Goal: Task Accomplishment & Management: Manage account settings

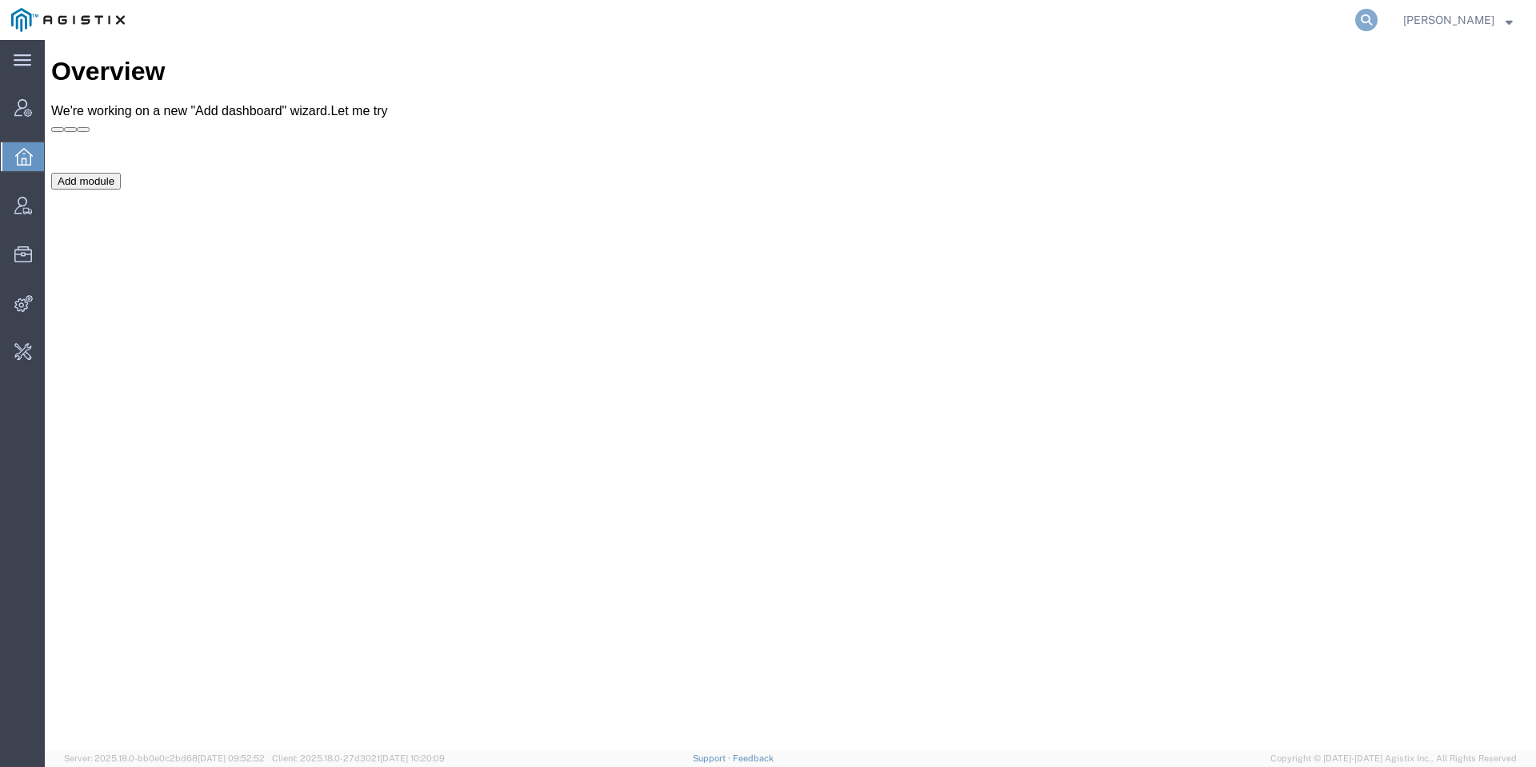
click at [1378, 20] on icon at bounding box center [1366, 20] width 22 height 22
type input "echo global"
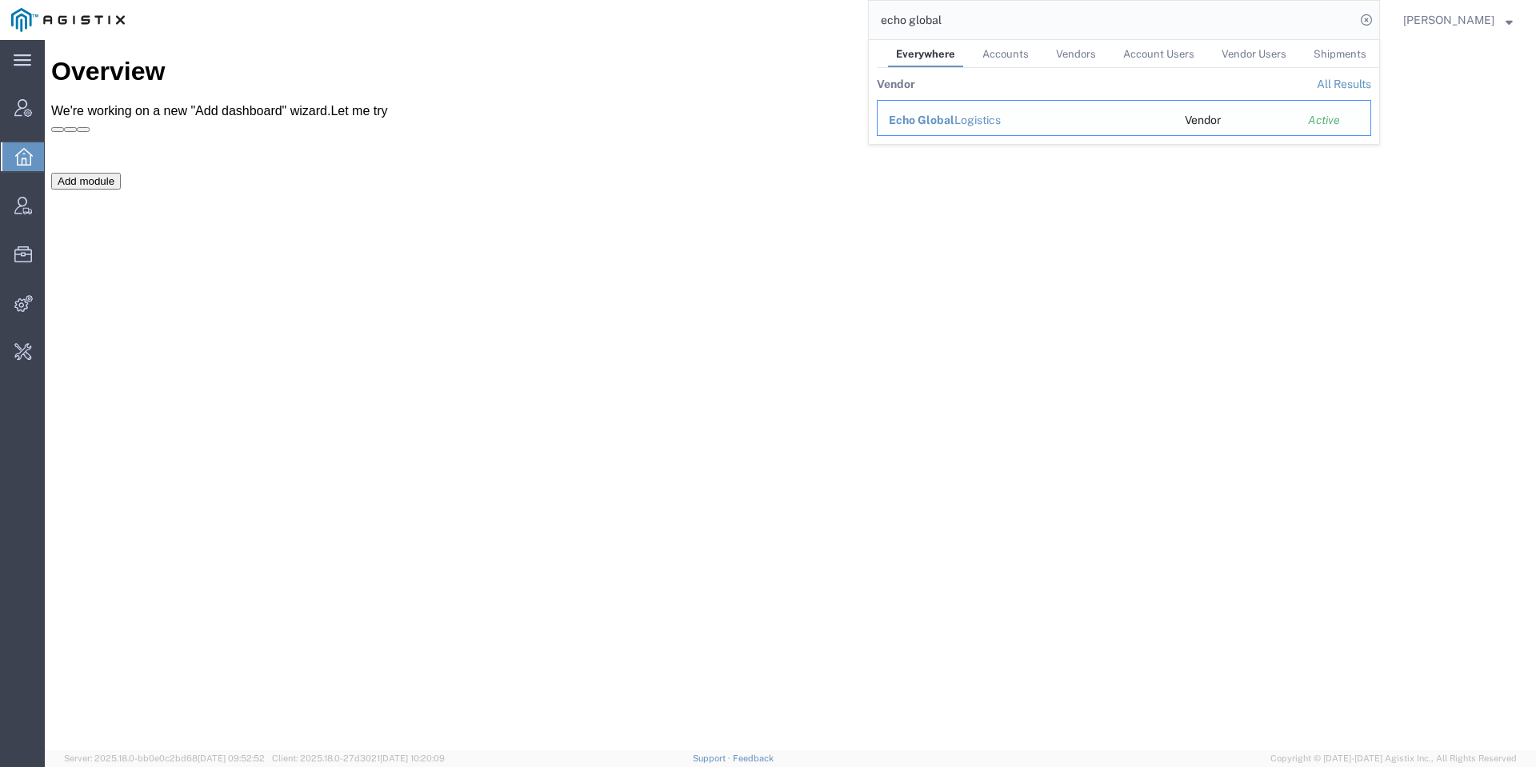
click at [1000, 113] on div "Echo Global Logistics" at bounding box center [1026, 120] width 274 height 17
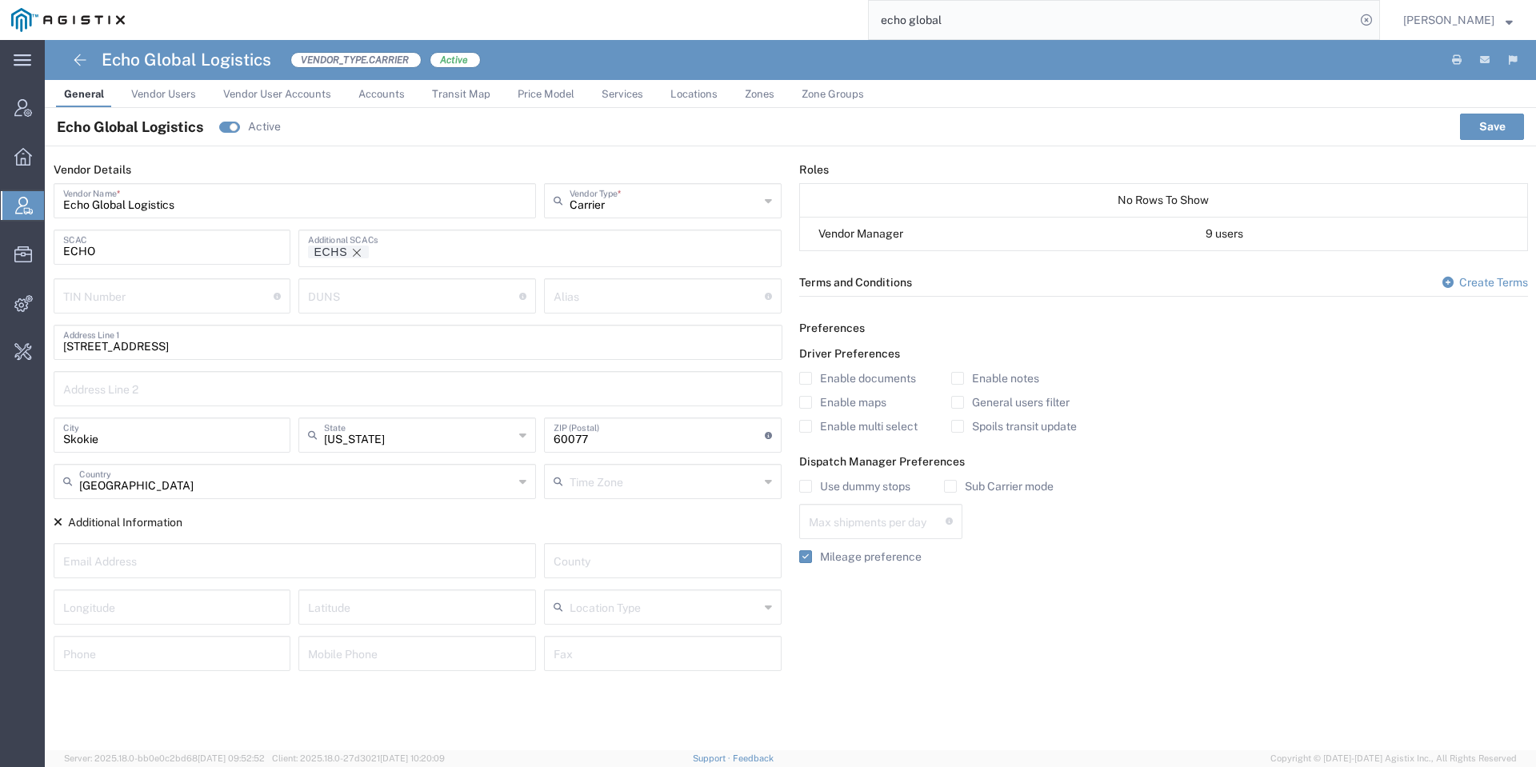
click at [526, 98] on span "Price Model" at bounding box center [546, 94] width 57 height 12
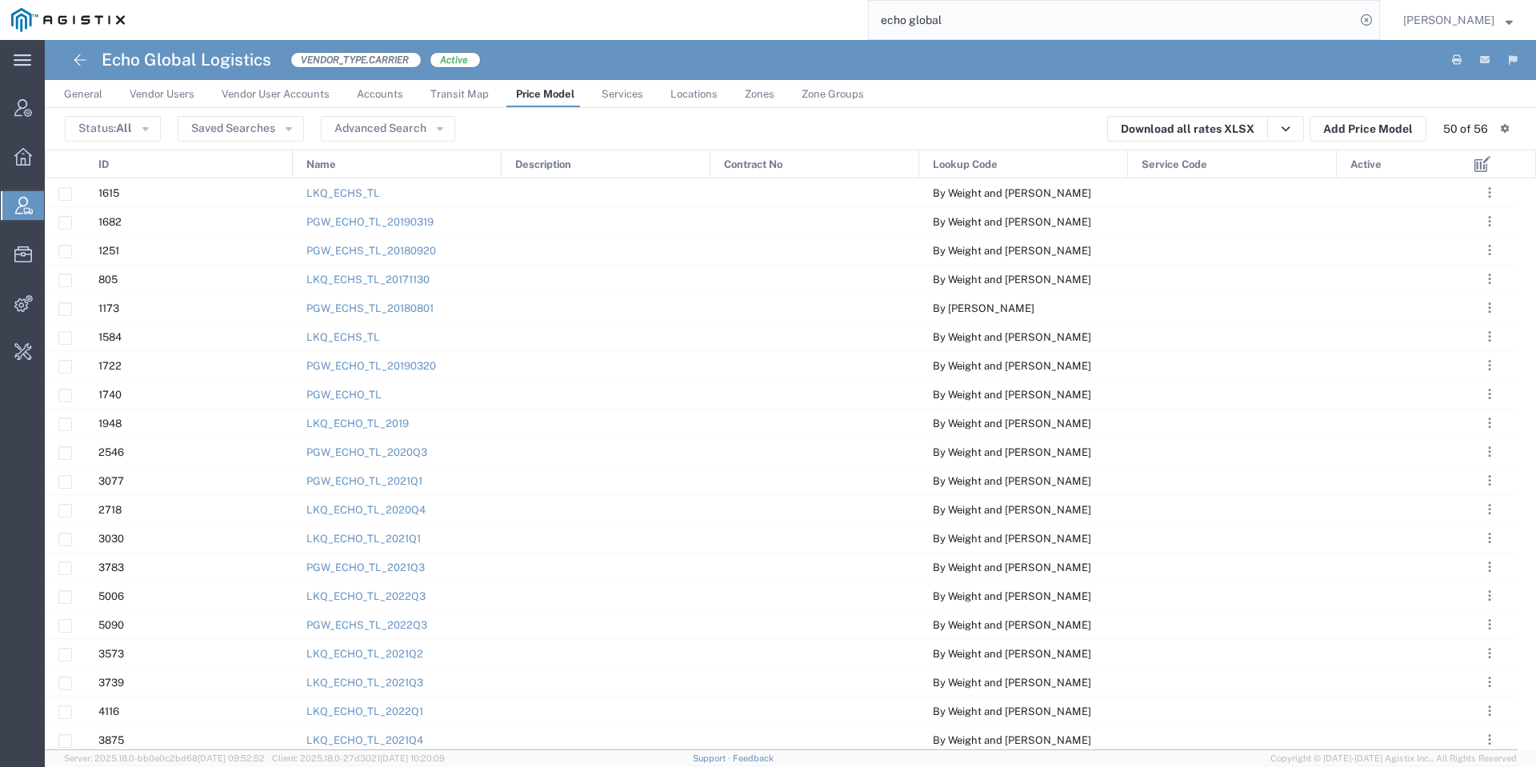
click at [1415, 169] on div "Active" at bounding box center [1400, 164] width 125 height 29
click at [1398, 169] on div "Active 1" at bounding box center [1400, 164] width 125 height 29
click at [396, 198] on link "LKQ_ECHO_TL_2025Q3" at bounding box center [365, 193] width 119 height 12
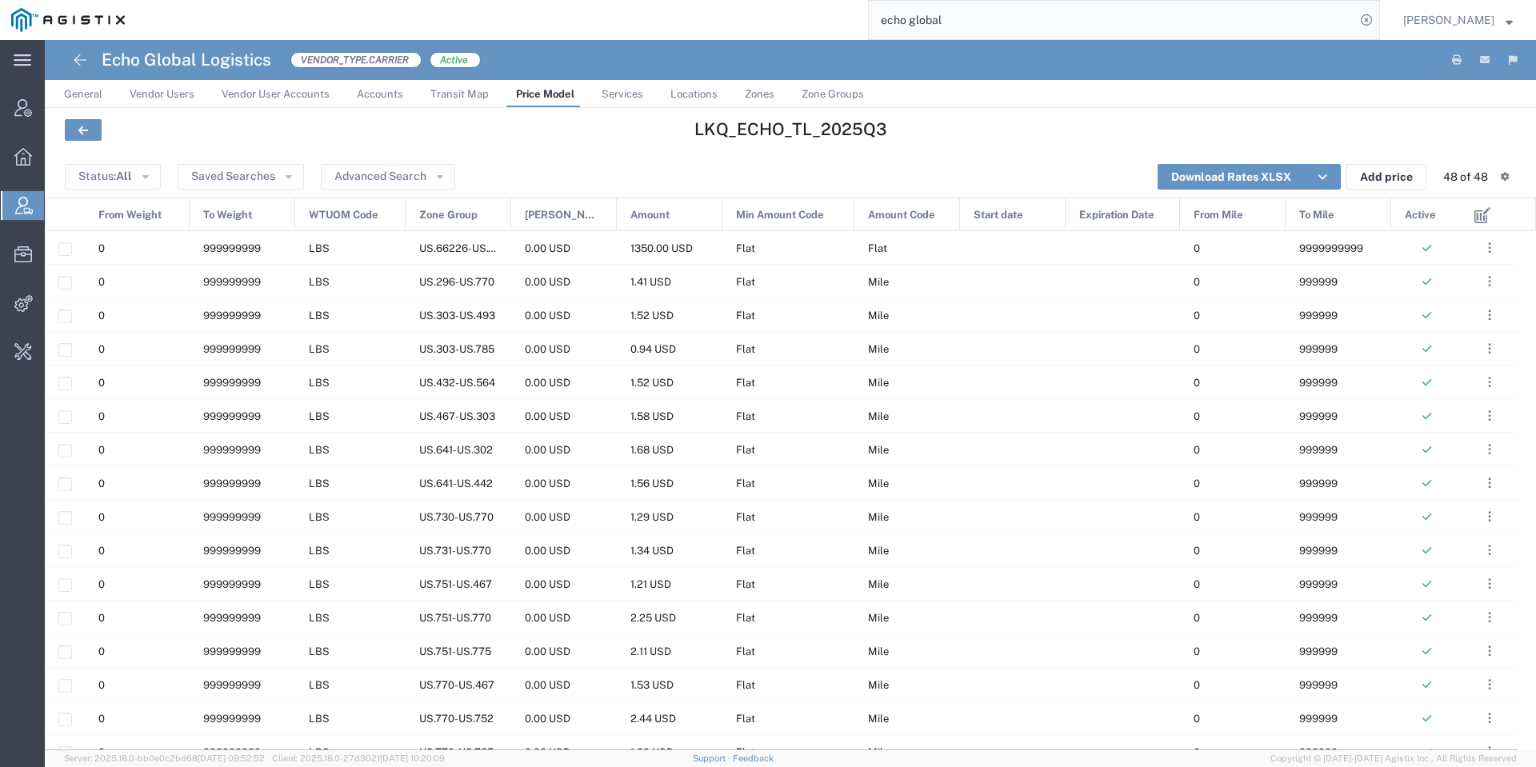
click at [480, 210] on div "Zone Group" at bounding box center [459, 215] width 106 height 34
click at [1390, 170] on button "Add price" at bounding box center [1386, 177] width 80 height 26
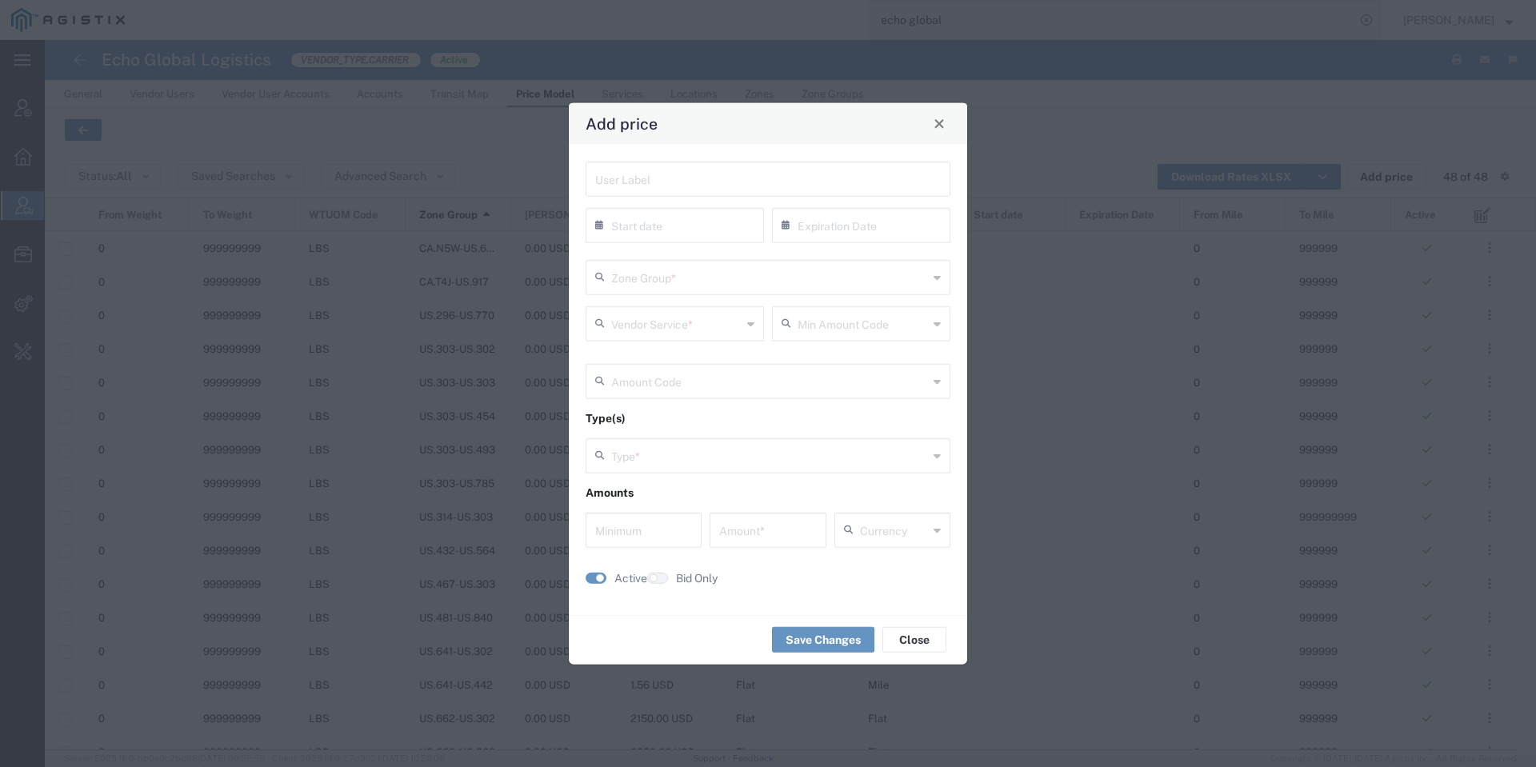
click at [669, 286] on input "text" at bounding box center [769, 276] width 317 height 28
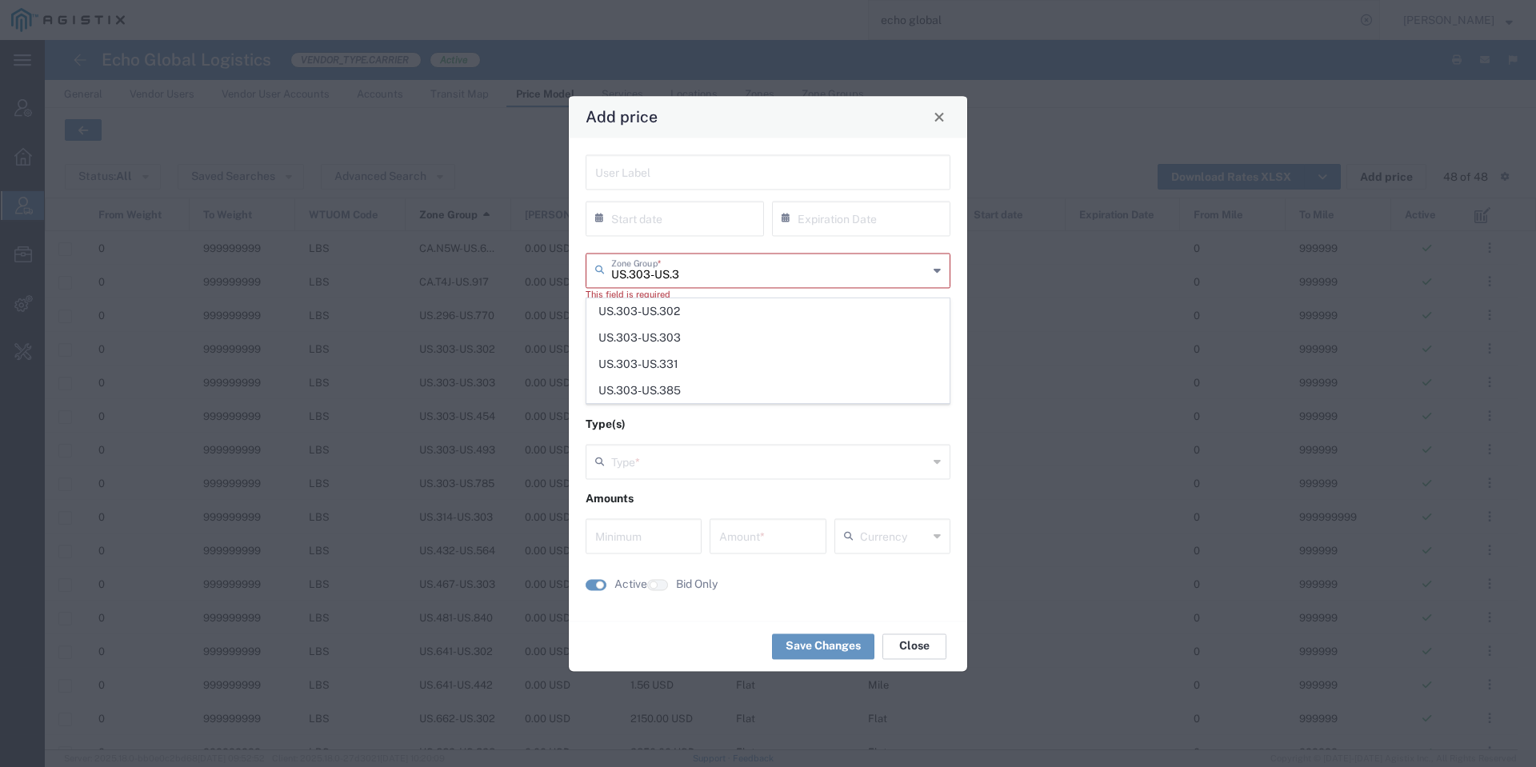
type input "US.303-US.3"
click at [926, 638] on button "Close" at bounding box center [914, 647] width 64 height 26
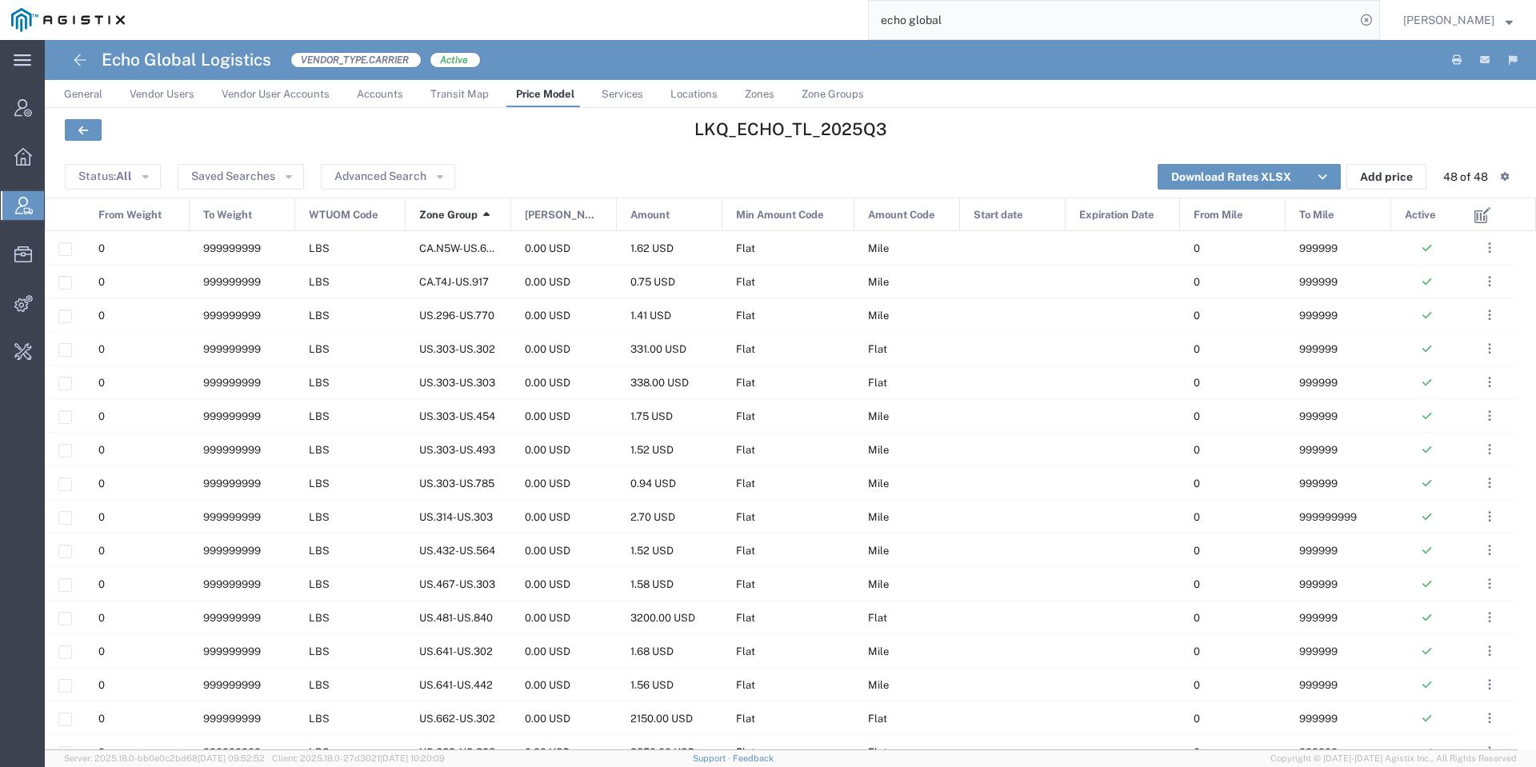
click at [765, 96] on span "Zones" at bounding box center [760, 94] width 30 height 12
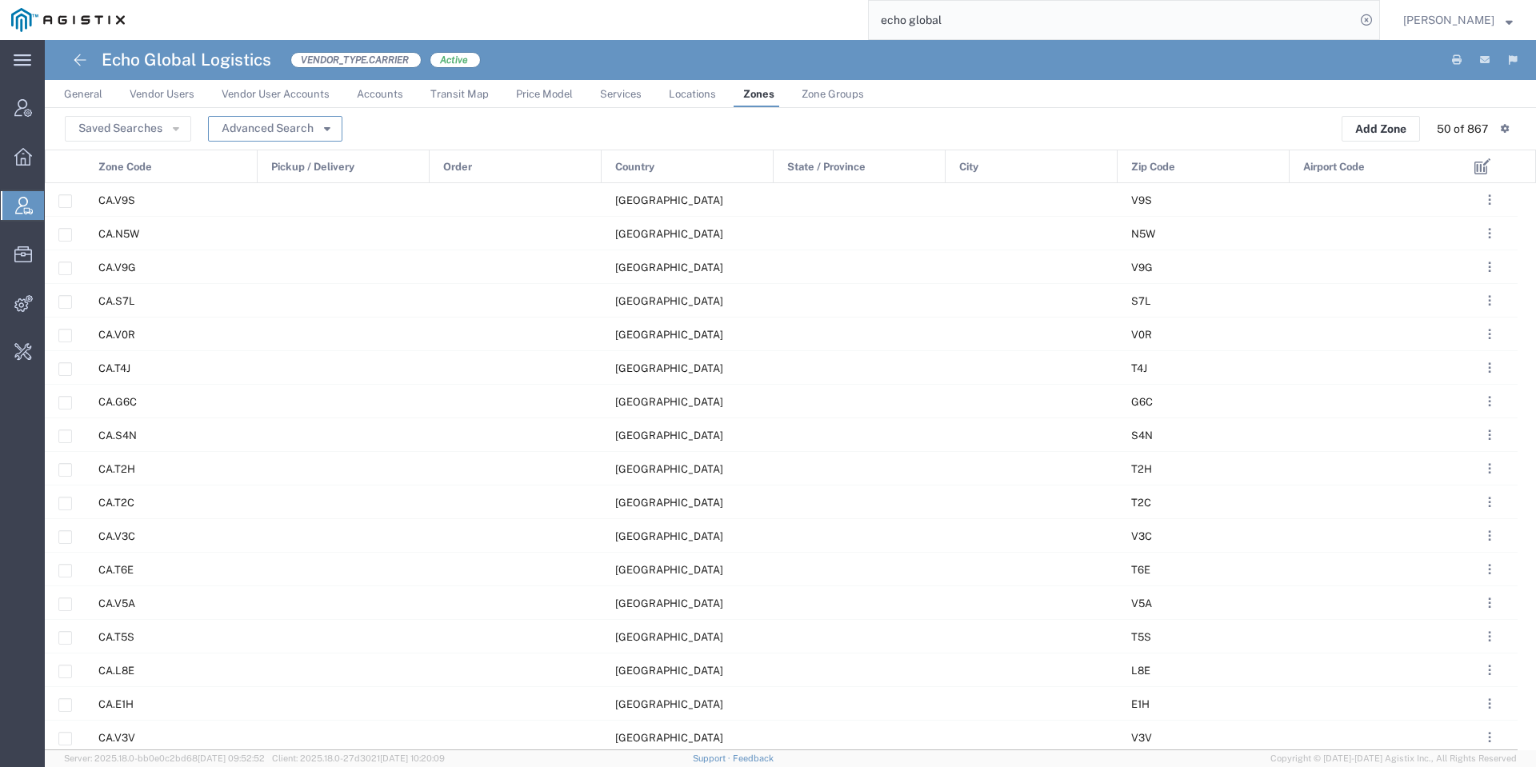
click at [340, 130] on button "Advanced Search" at bounding box center [275, 129] width 134 height 26
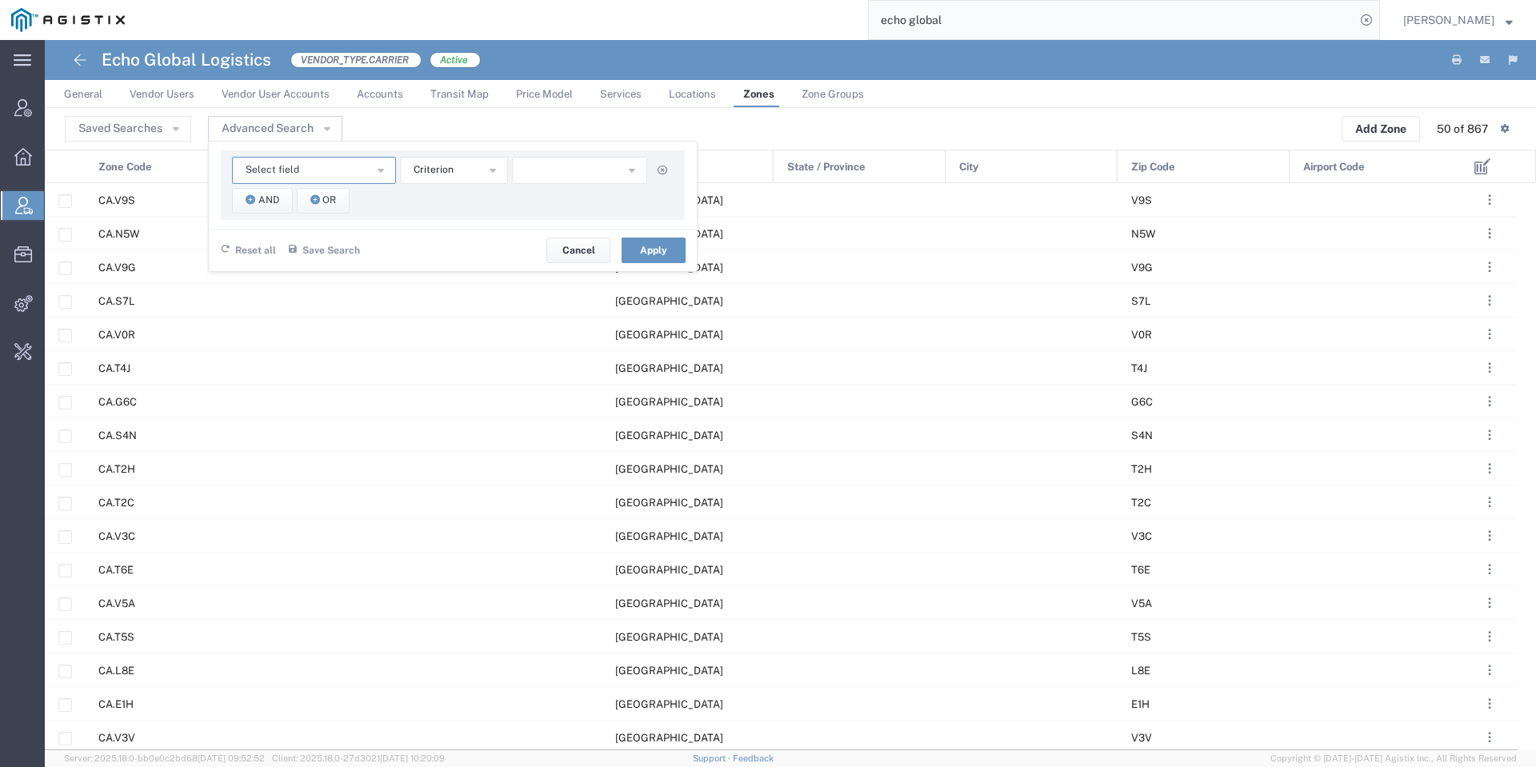
click at [333, 166] on button "Select field" at bounding box center [314, 170] width 164 height 27
click at [317, 334] on span "Zone Code" at bounding box center [314, 335] width 161 height 21
click at [559, 158] on input "text" at bounding box center [580, 170] width 136 height 27
type input "US.303"
click at [685, 247] on button "Apply" at bounding box center [654, 251] width 64 height 26
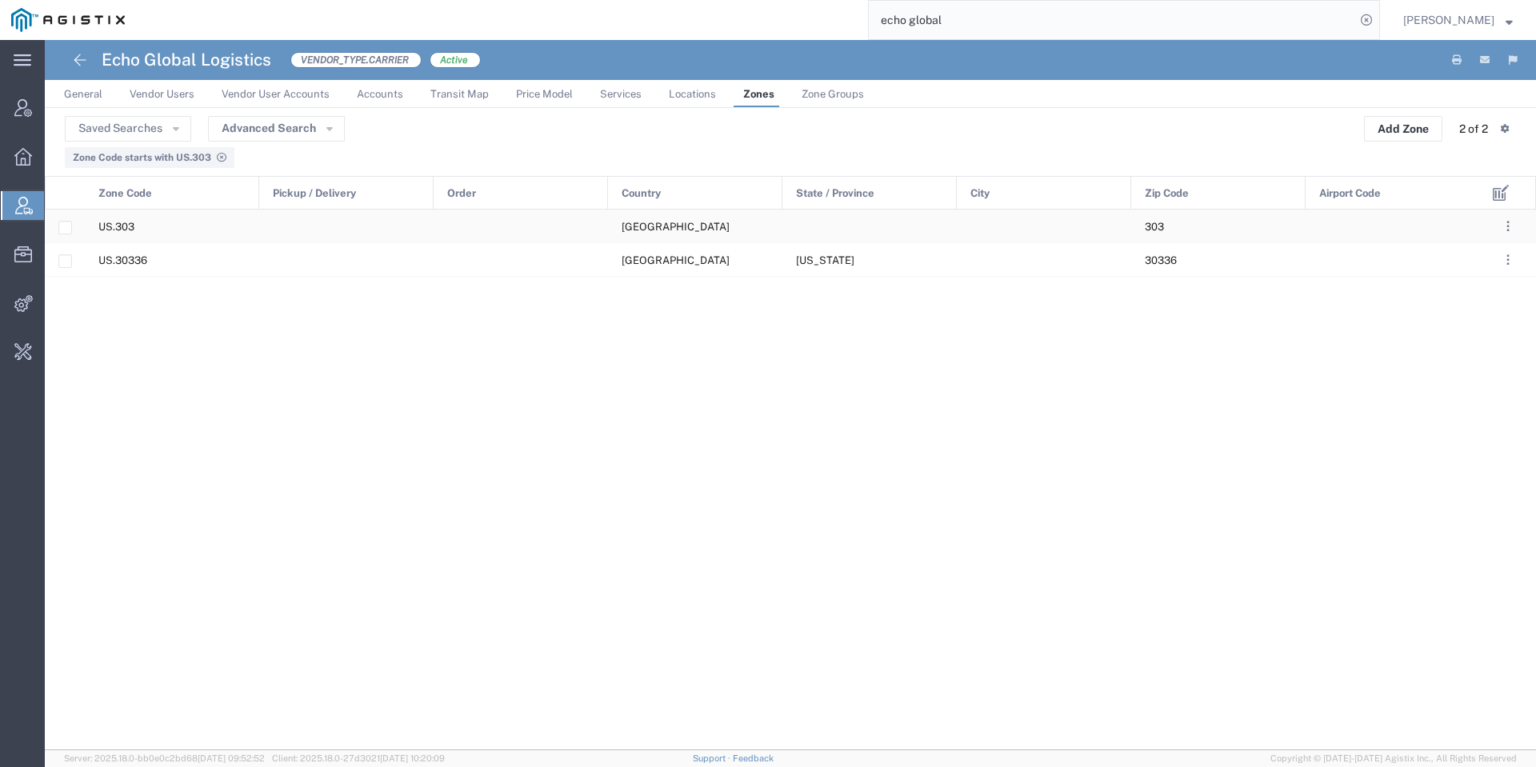
click at [201, 222] on div "US.303" at bounding box center [172, 226] width 174 height 33
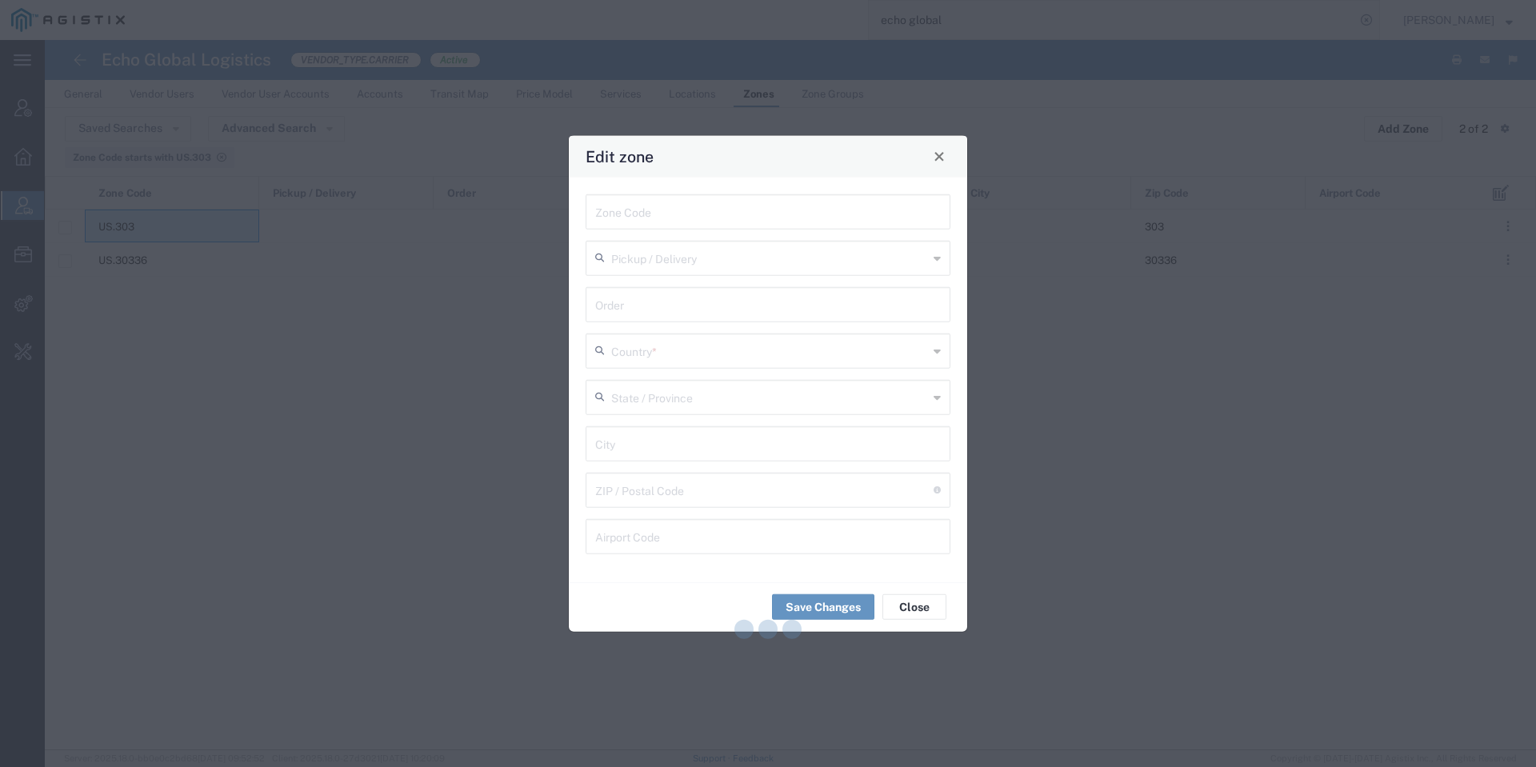
type input "US.303"
type input "[GEOGRAPHIC_DATA]"
type input "303"
click at [947, 154] on button "Close" at bounding box center [939, 156] width 22 height 22
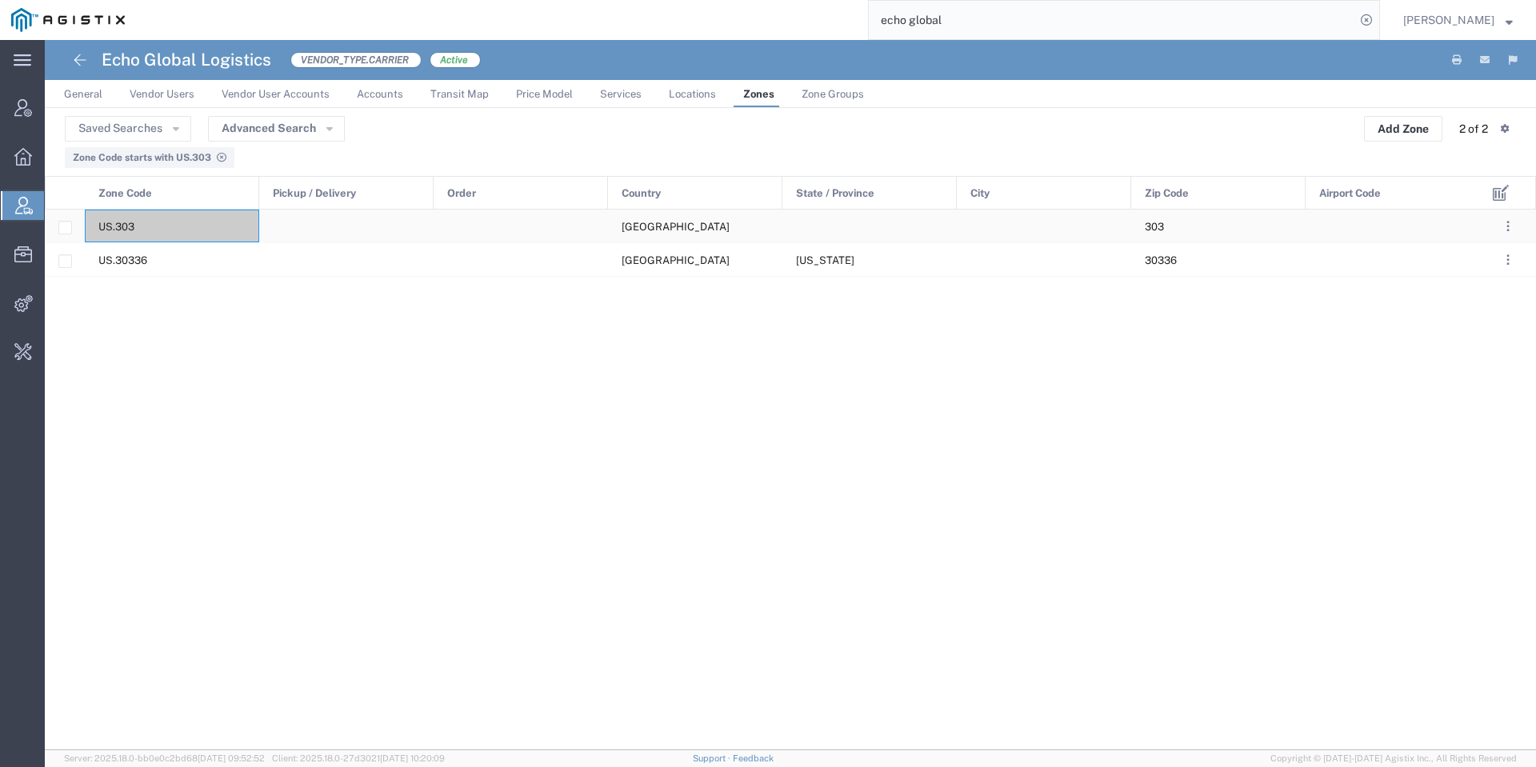
click at [182, 217] on div "US.303" at bounding box center [172, 226] width 174 height 33
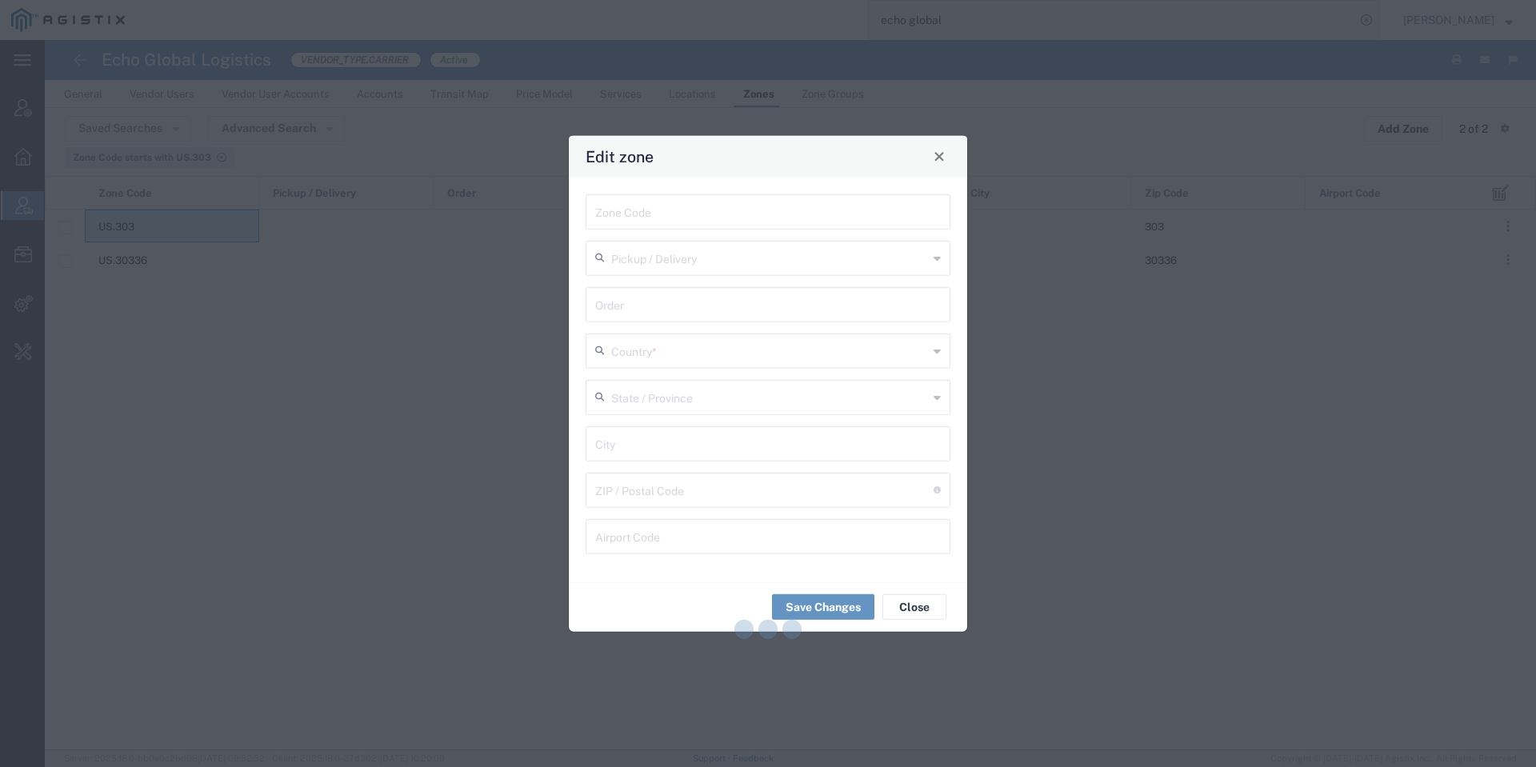
type input "US.303"
type input "[GEOGRAPHIC_DATA]"
type input "303"
click at [673, 210] on input "US.303" at bounding box center [768, 210] width 346 height 28
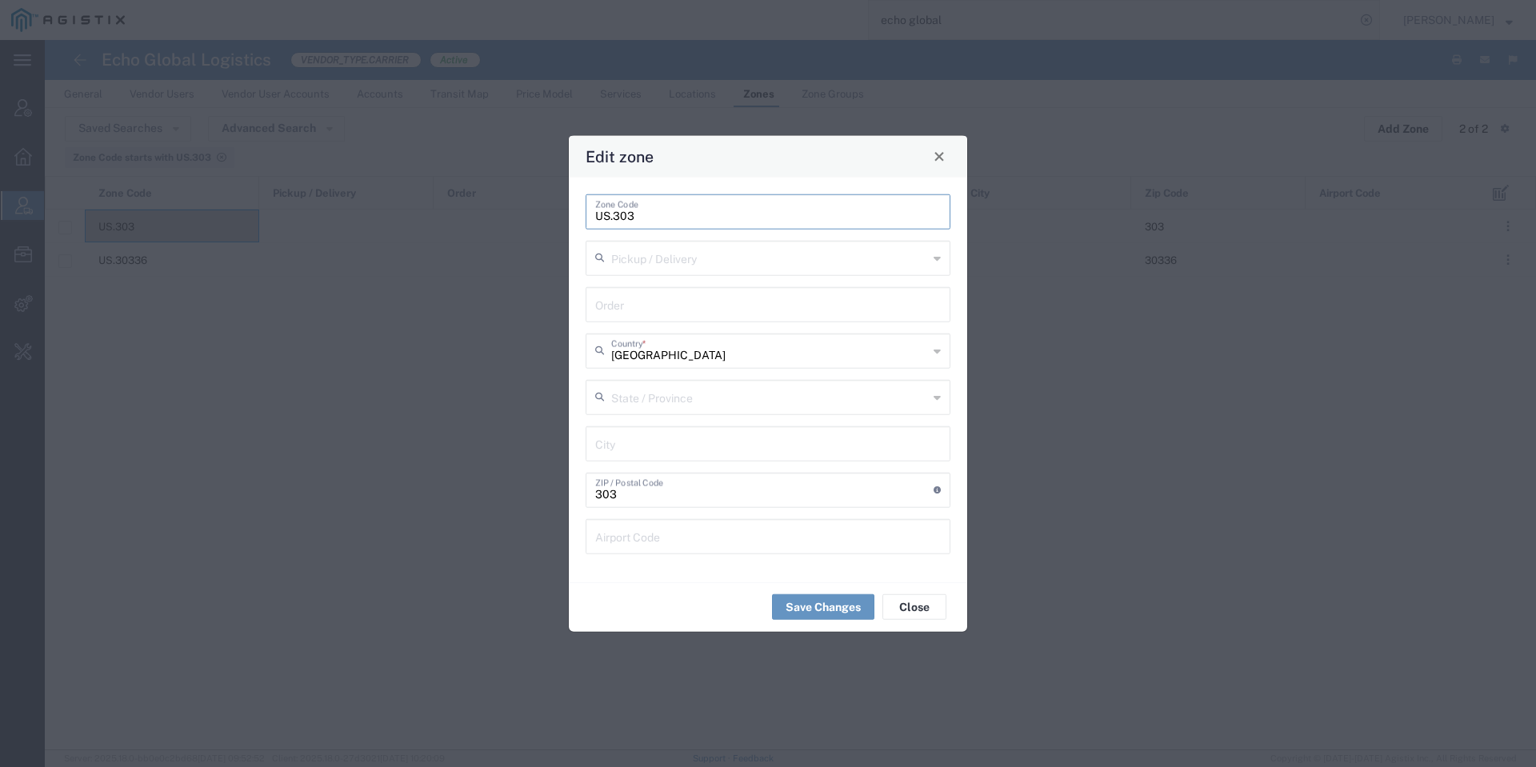
click at [673, 210] on input "US.303" at bounding box center [768, 210] width 346 height 28
click at [936, 150] on button "Close" at bounding box center [939, 156] width 22 height 22
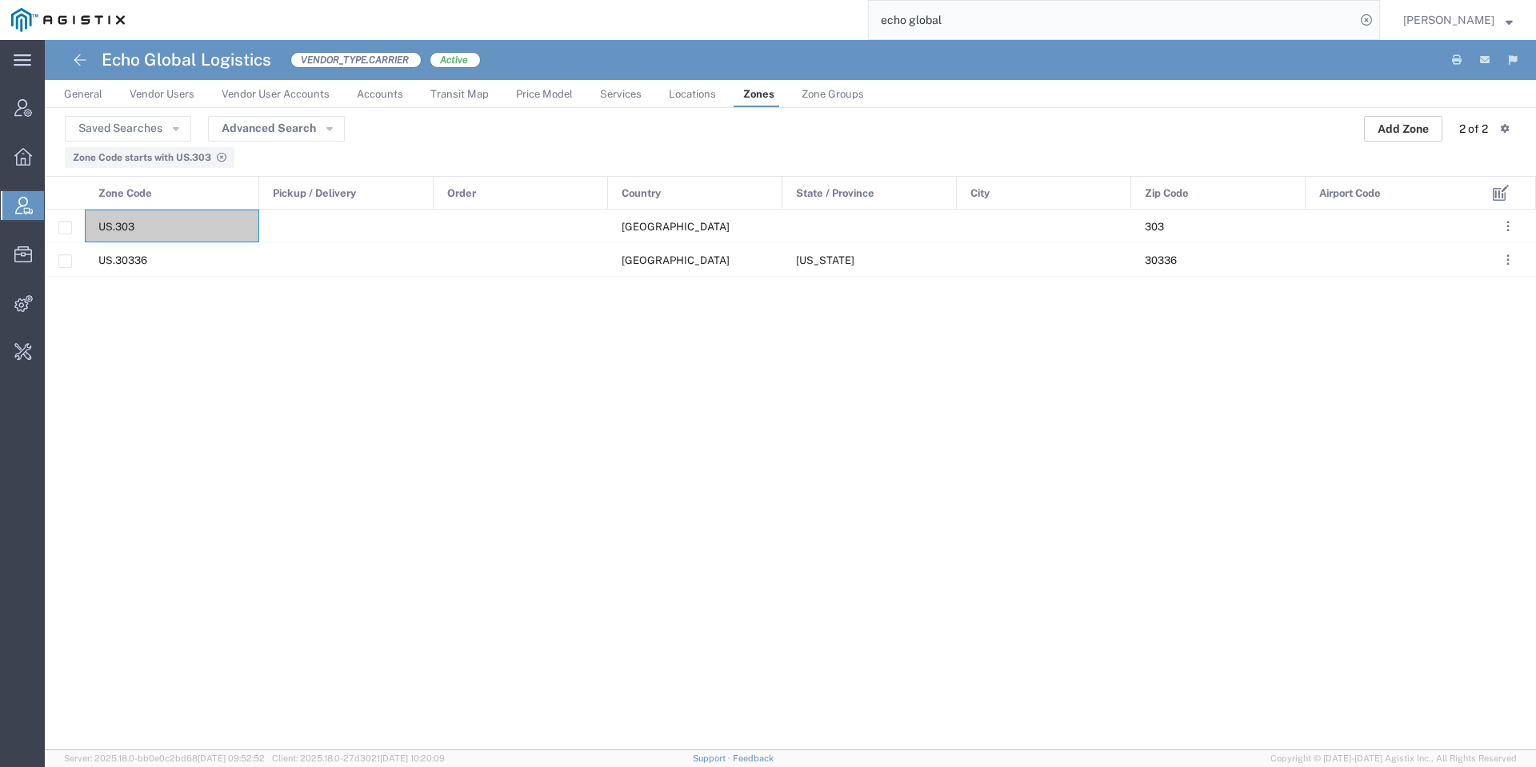
click at [1402, 124] on button "Add Zone" at bounding box center [1403, 129] width 78 height 26
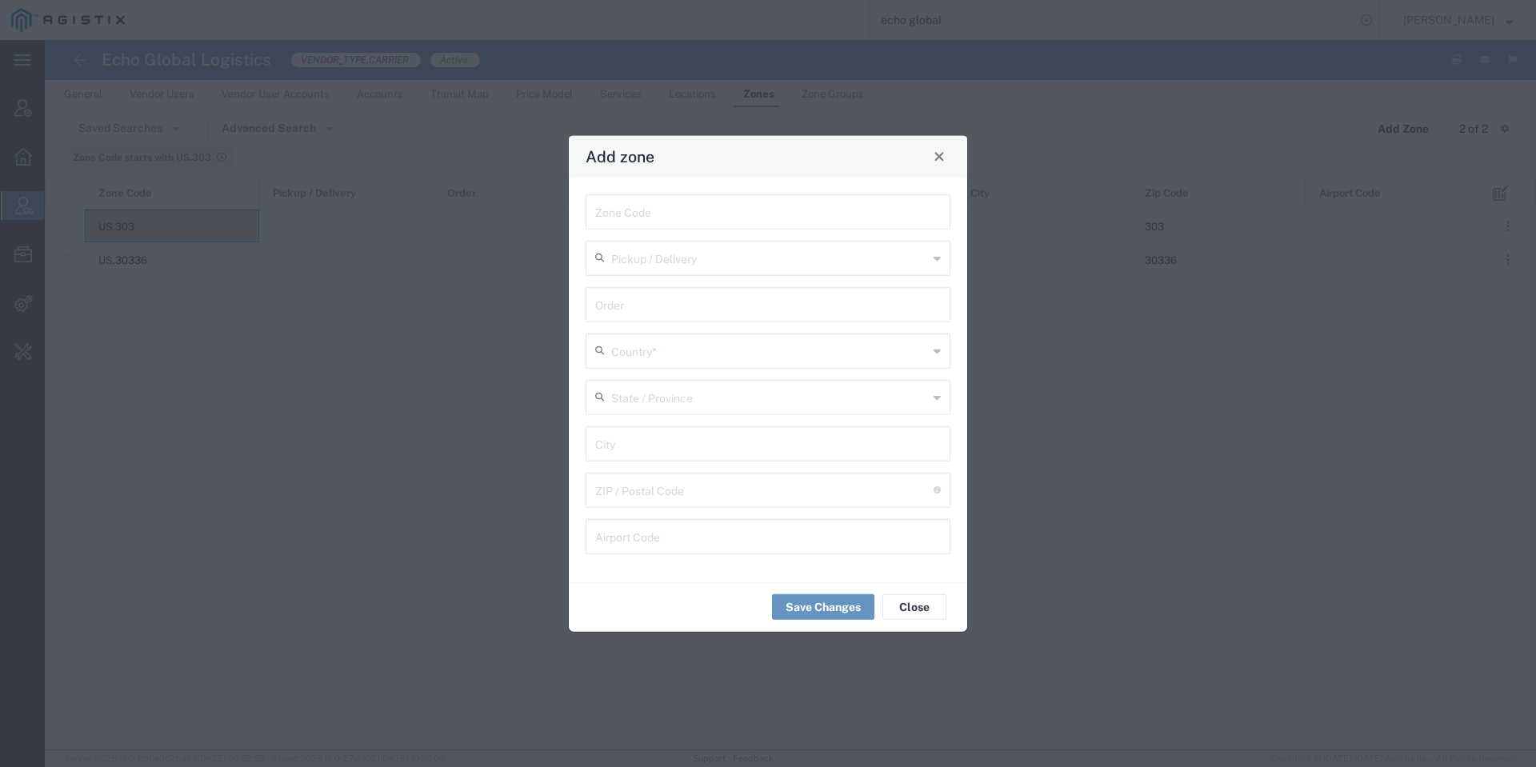
click at [764, 226] on div "Zone Code" at bounding box center [768, 211] width 365 height 35
click at [774, 204] on input "text" at bounding box center [768, 210] width 346 height 28
paste input "US.303"
drag, startPoint x: 712, startPoint y: 219, endPoint x: 613, endPoint y: 222, distance: 99.2
click at [613, 222] on input "US.344" at bounding box center [768, 210] width 346 height 28
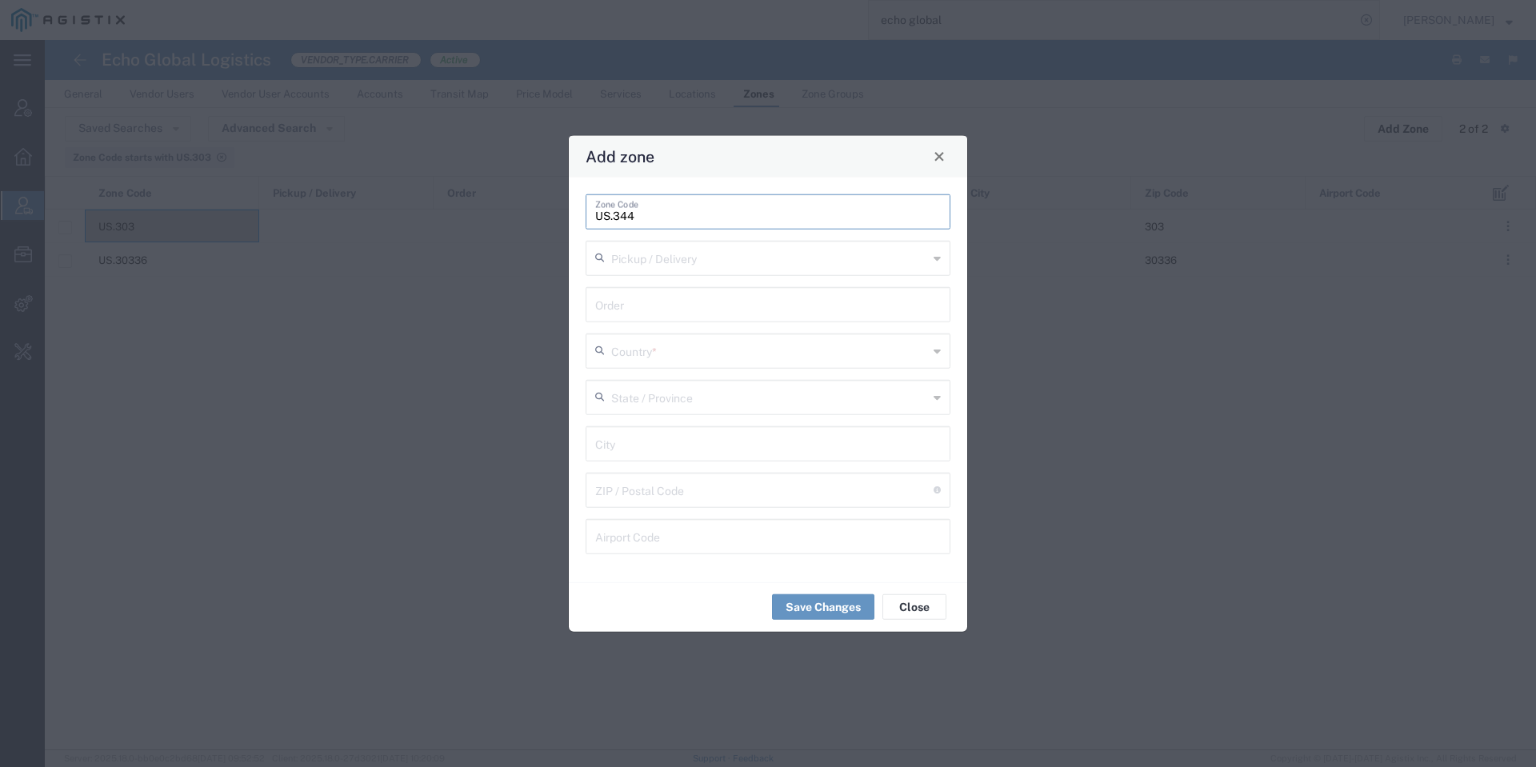
type input "US.344"
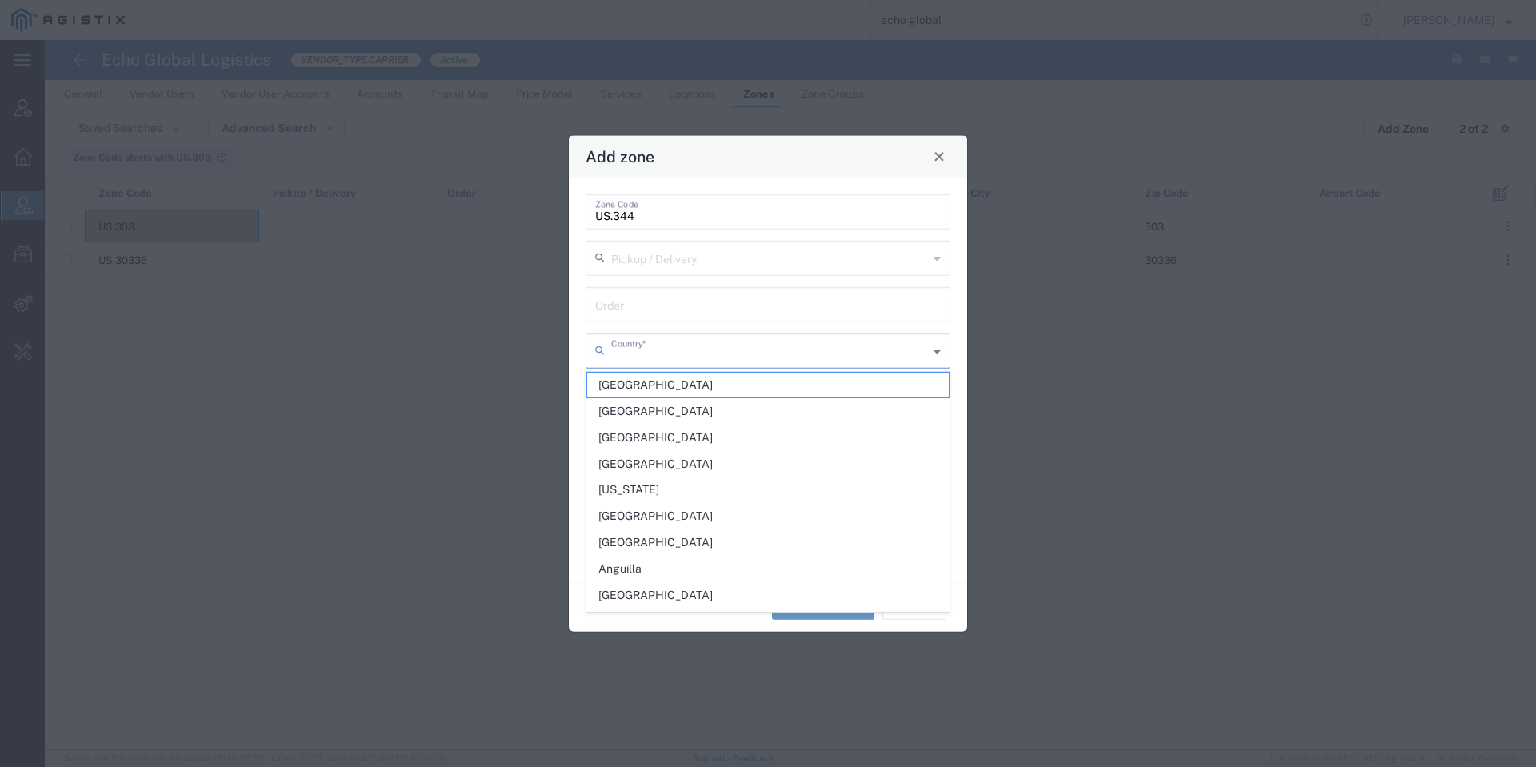
click at [716, 341] on input "text" at bounding box center [769, 349] width 317 height 28
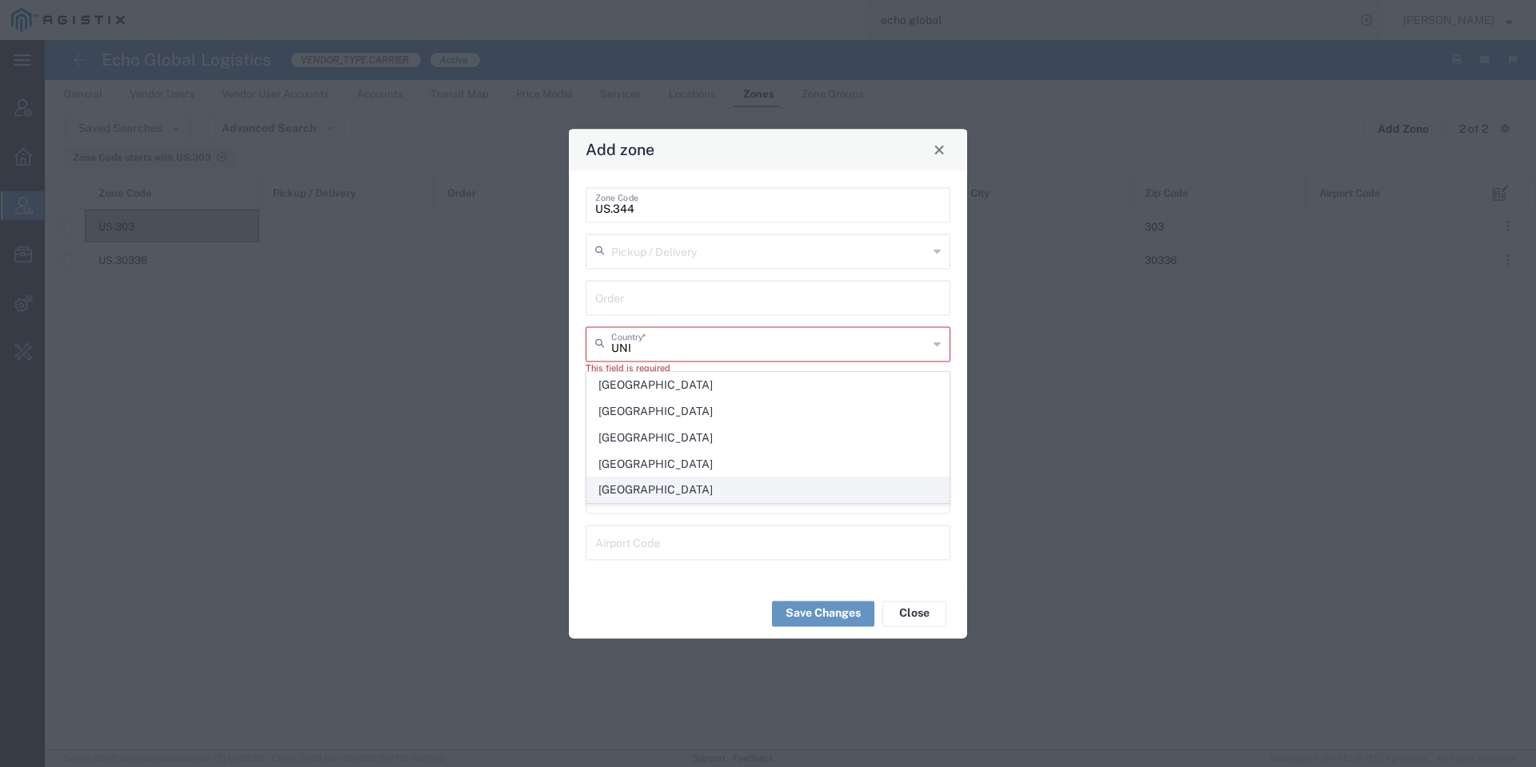
click at [681, 493] on span "[GEOGRAPHIC_DATA]" at bounding box center [768, 490] width 362 height 25
type input "[GEOGRAPHIC_DATA]"
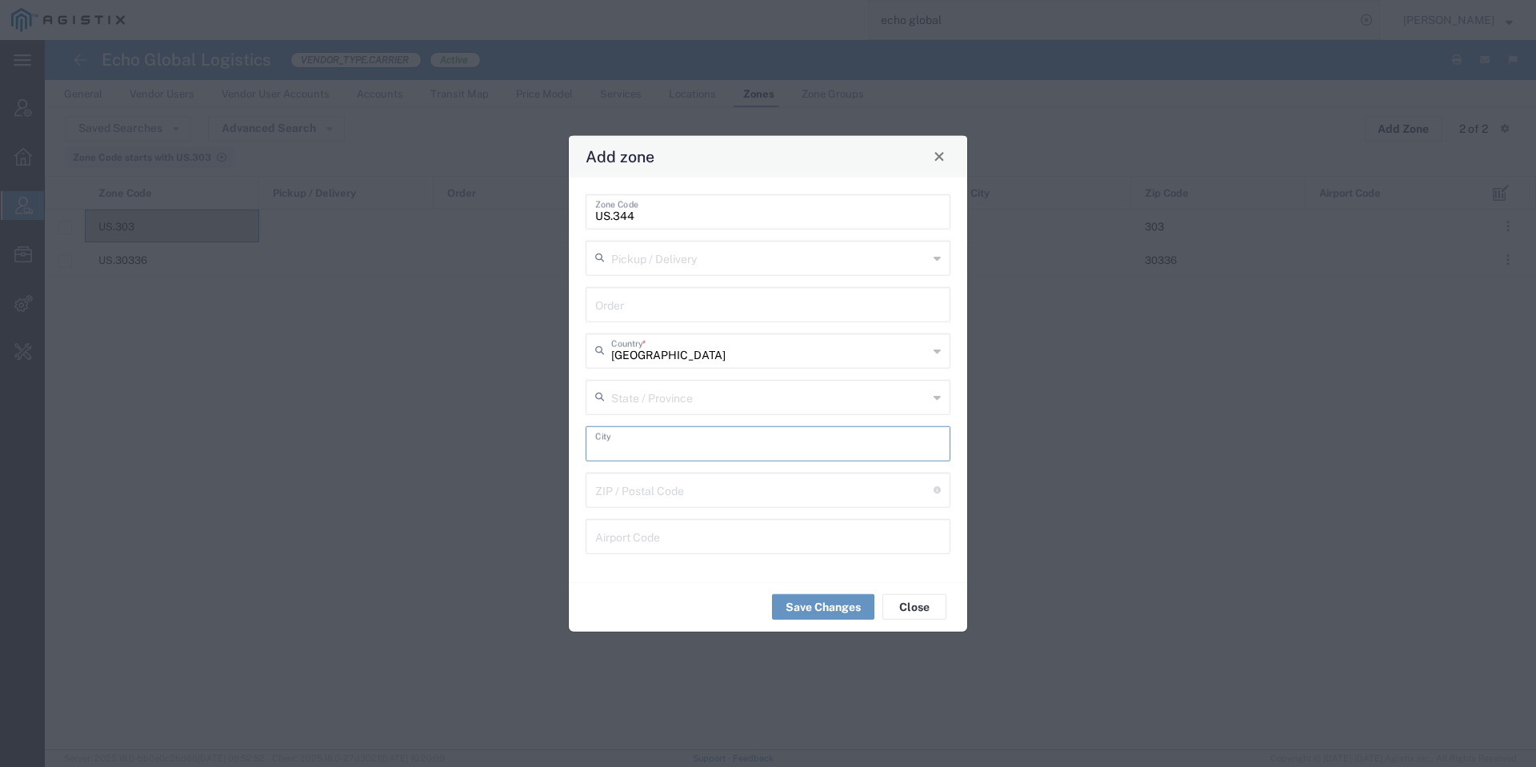
click at [690, 451] on input "text" at bounding box center [768, 442] width 346 height 28
paste input "344"
type input "344"
click at [729, 448] on input "344" at bounding box center [768, 442] width 346 height 28
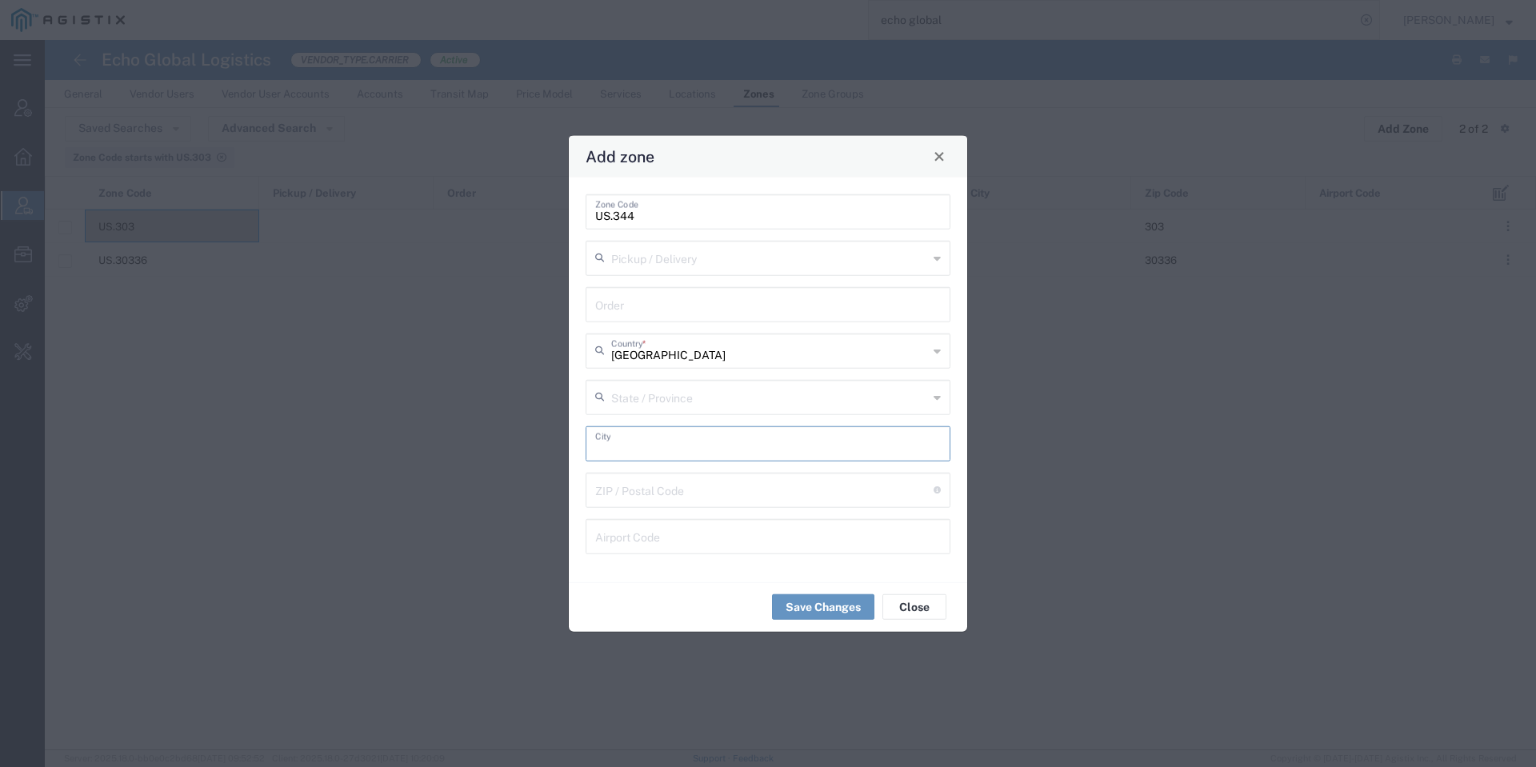
click at [737, 492] on input "undefined" at bounding box center [764, 488] width 338 height 28
paste input "344"
type input "344"
click at [806, 619] on button "Save Changes" at bounding box center [823, 607] width 102 height 26
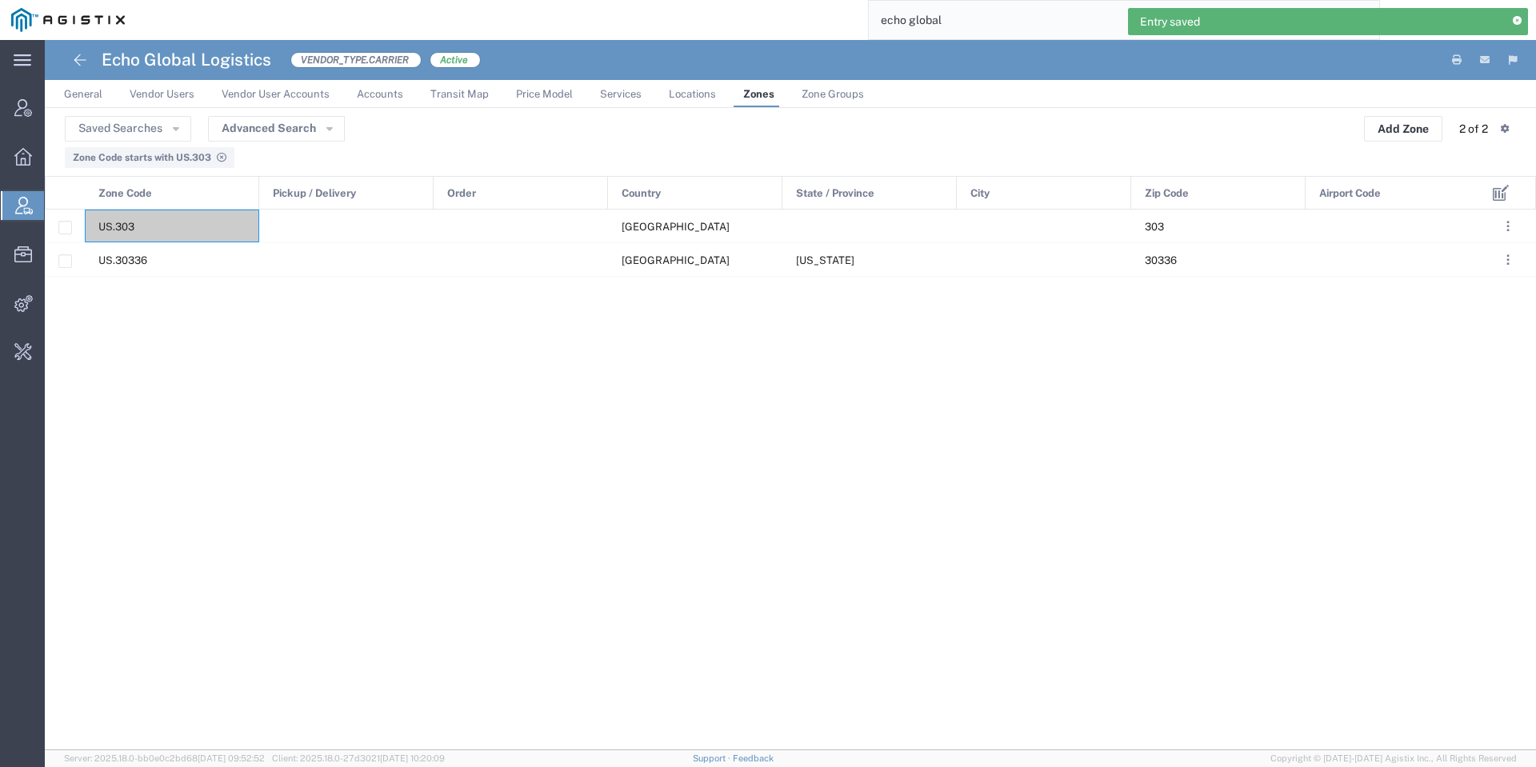
click at [864, 76] on agx-page-header "Echo Global Logistics VENDOR_TYPE.CARRIER Active" at bounding box center [790, 60] width 1491 height 40
click at [826, 94] on span "Zone Groups" at bounding box center [833, 94] width 62 height 12
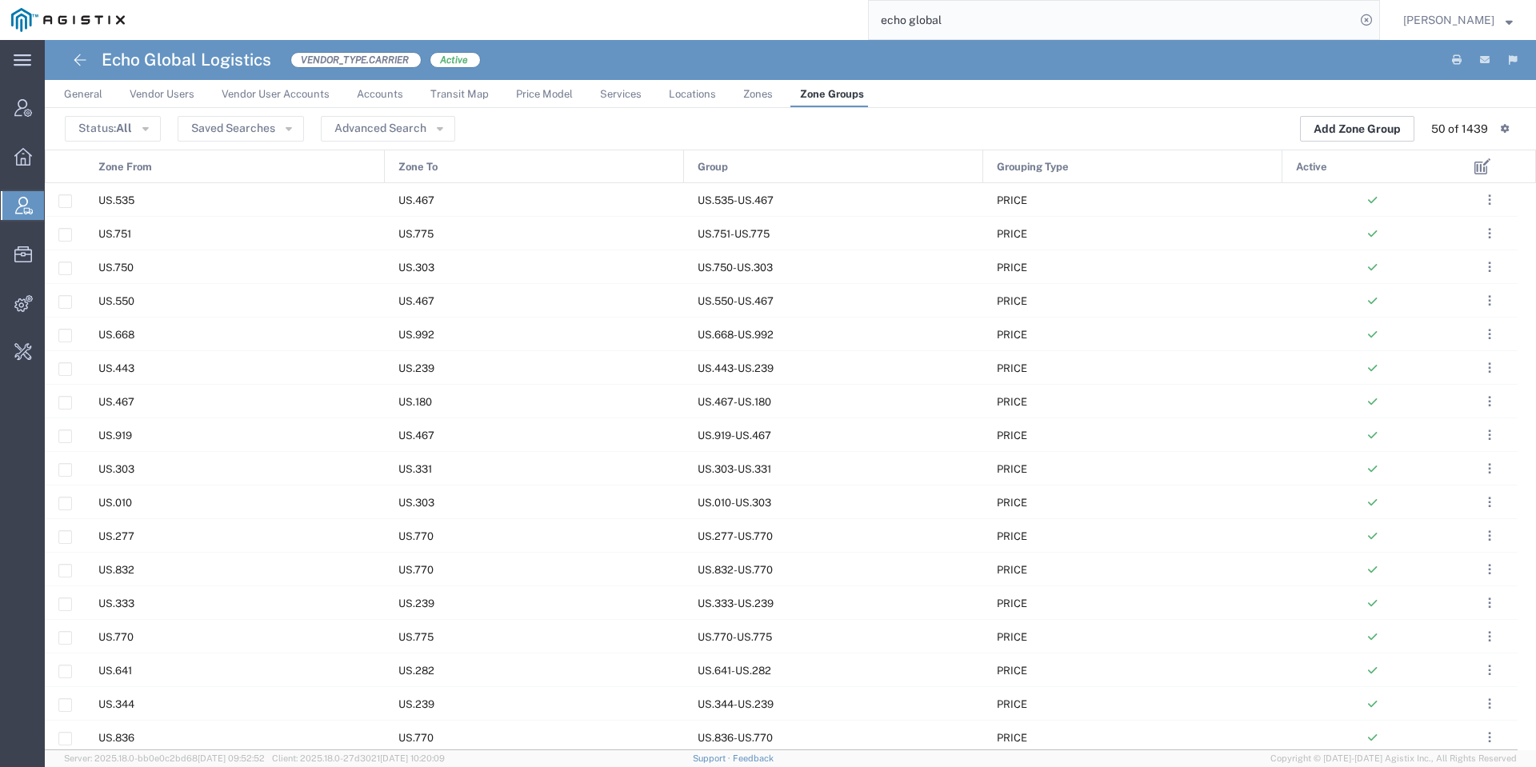
click at [1368, 123] on button "Add Zone Group" at bounding box center [1357, 129] width 114 height 26
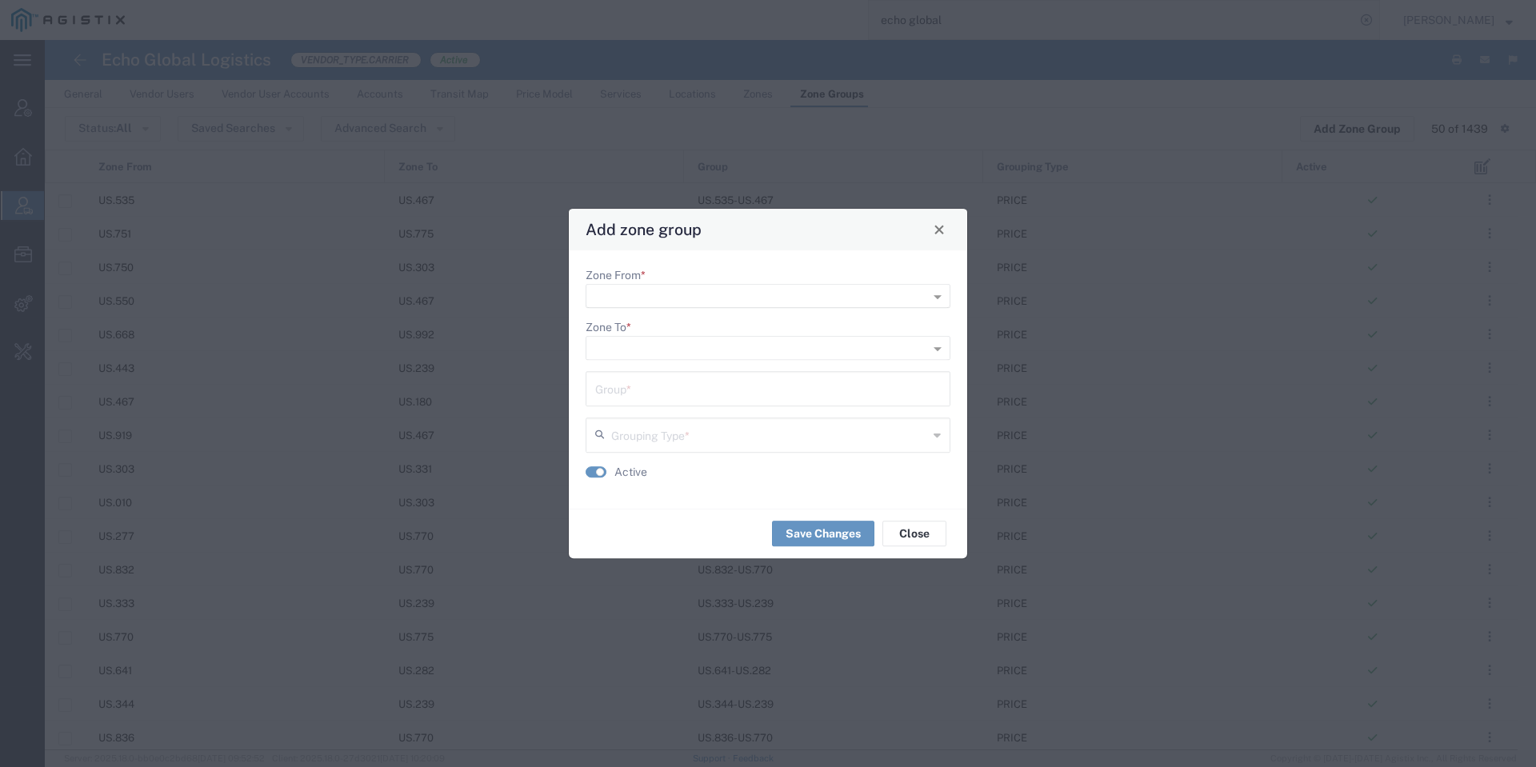
click at [639, 295] on input "Zone From *" at bounding box center [741, 297] width 295 height 22
type input "uS.303"
click at [637, 318] on span "US.303" at bounding box center [618, 319] width 41 height 13
click at [674, 341] on input "Zone To *" at bounding box center [741, 348] width 295 height 22
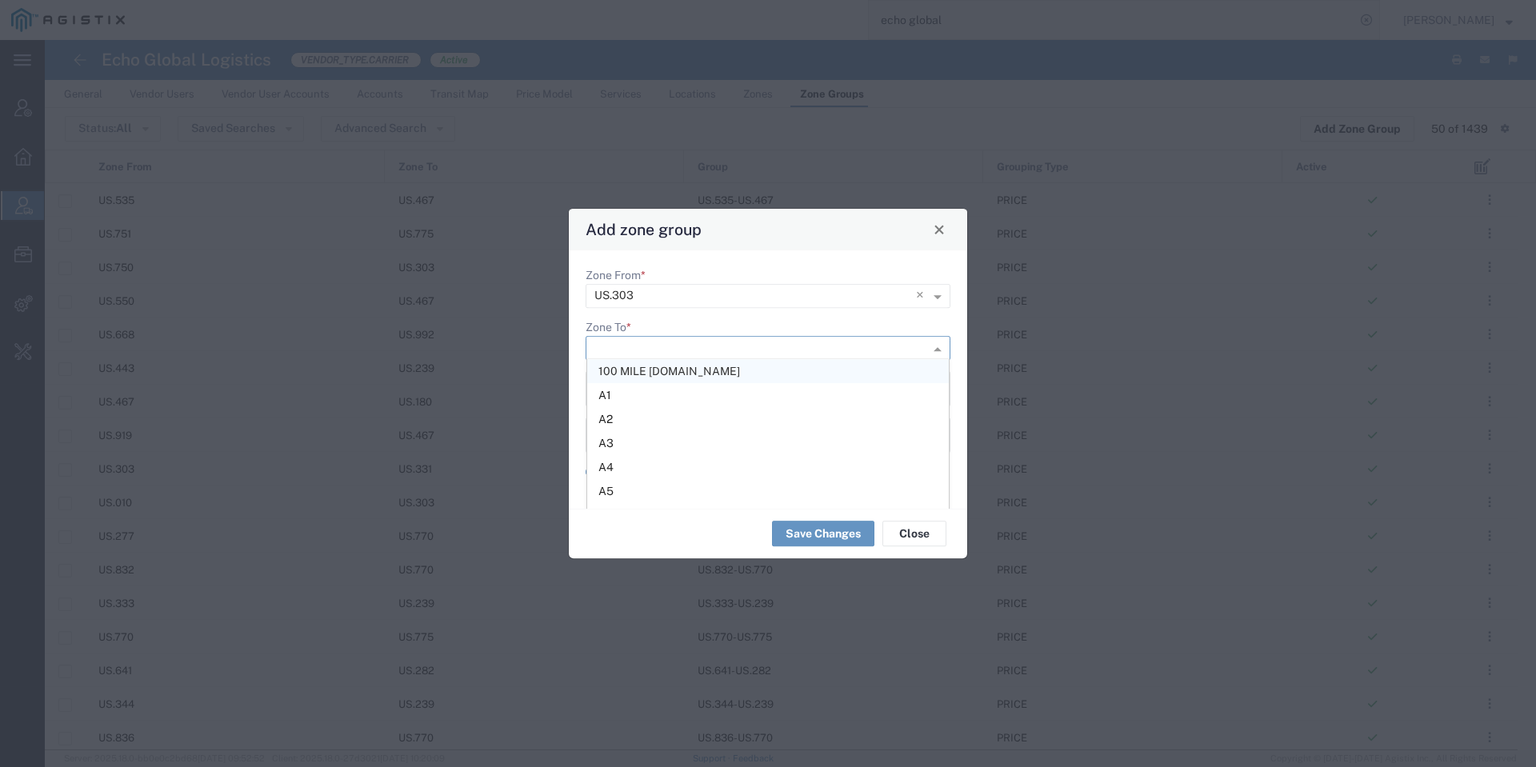
paste input "344"
type input "3"
paste input "344"
type input "US.344"
click at [633, 359] on div "US.344" at bounding box center [768, 371] width 362 height 24
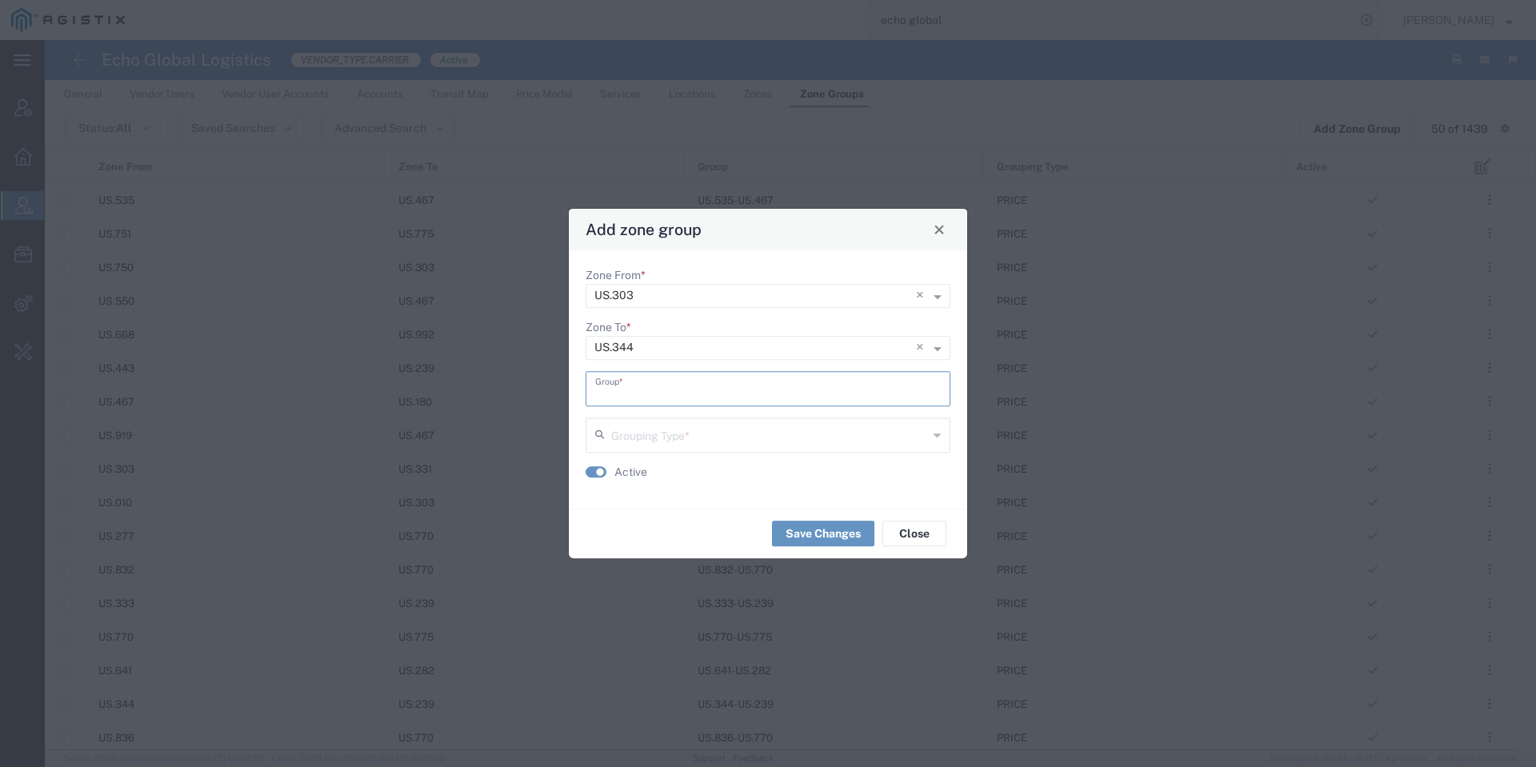
click at [674, 381] on input "text" at bounding box center [768, 388] width 346 height 28
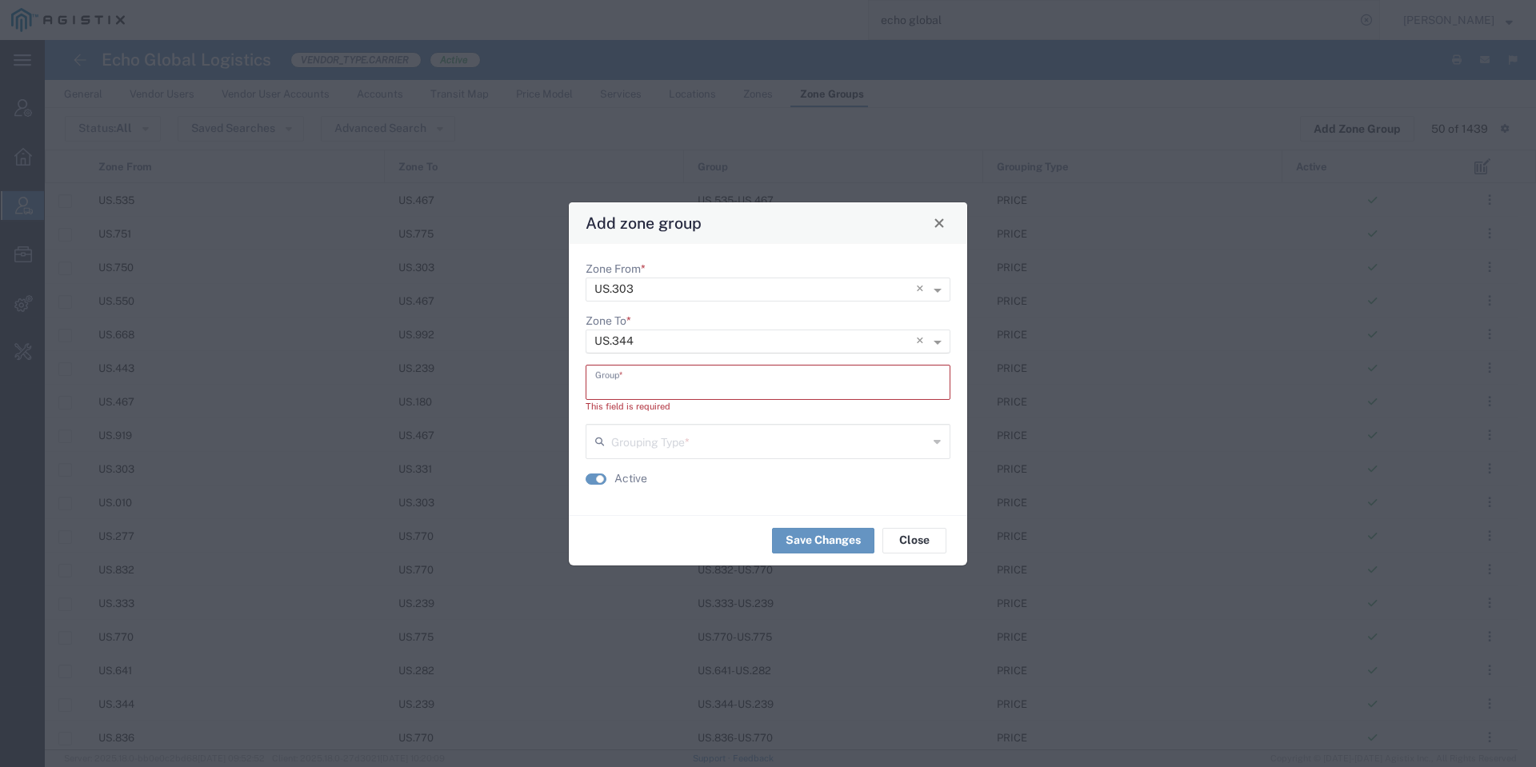
paste input "US.303-US.344"
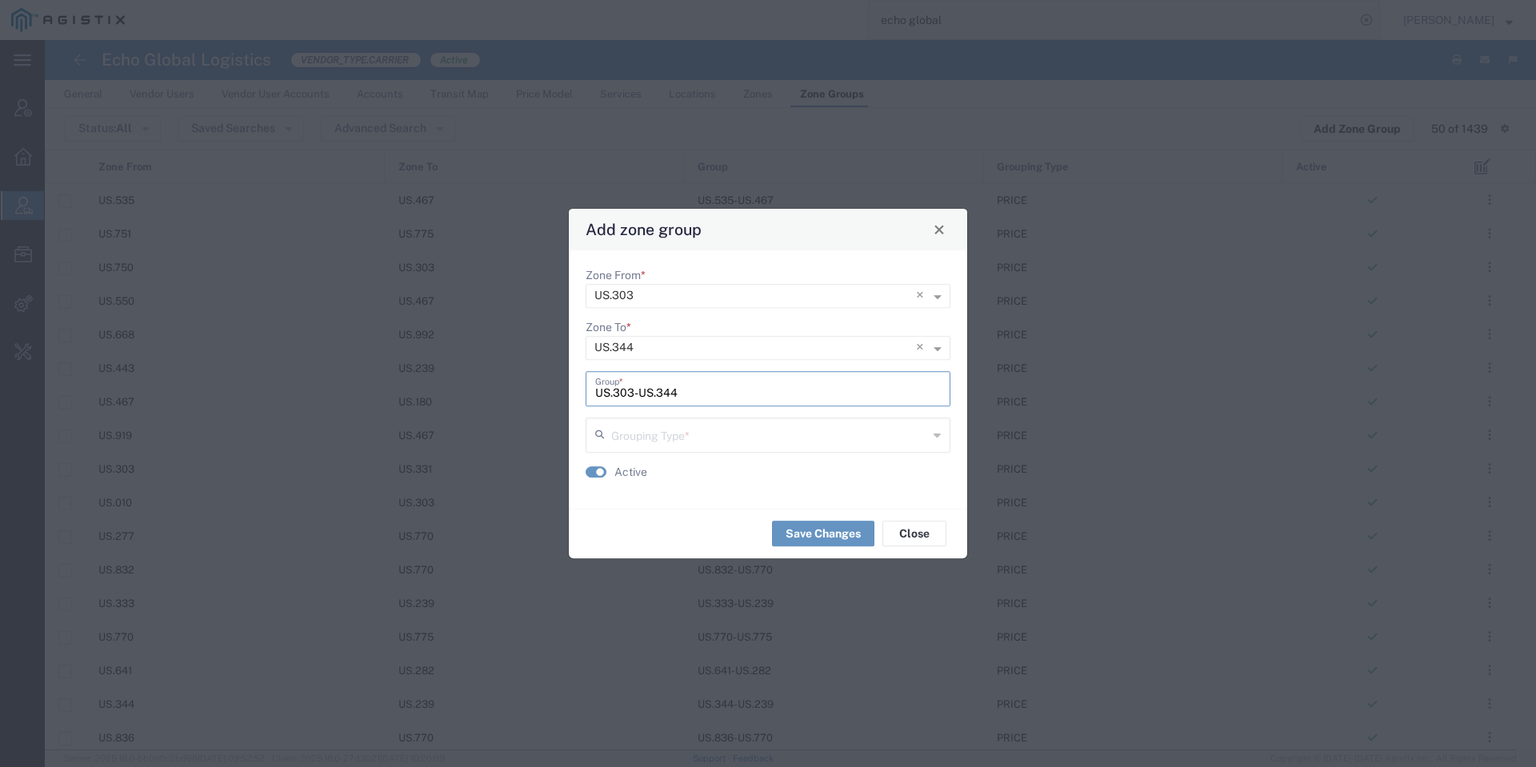
type input "US.303-US.344"
click at [715, 421] on input "text" at bounding box center [769, 434] width 317 height 28
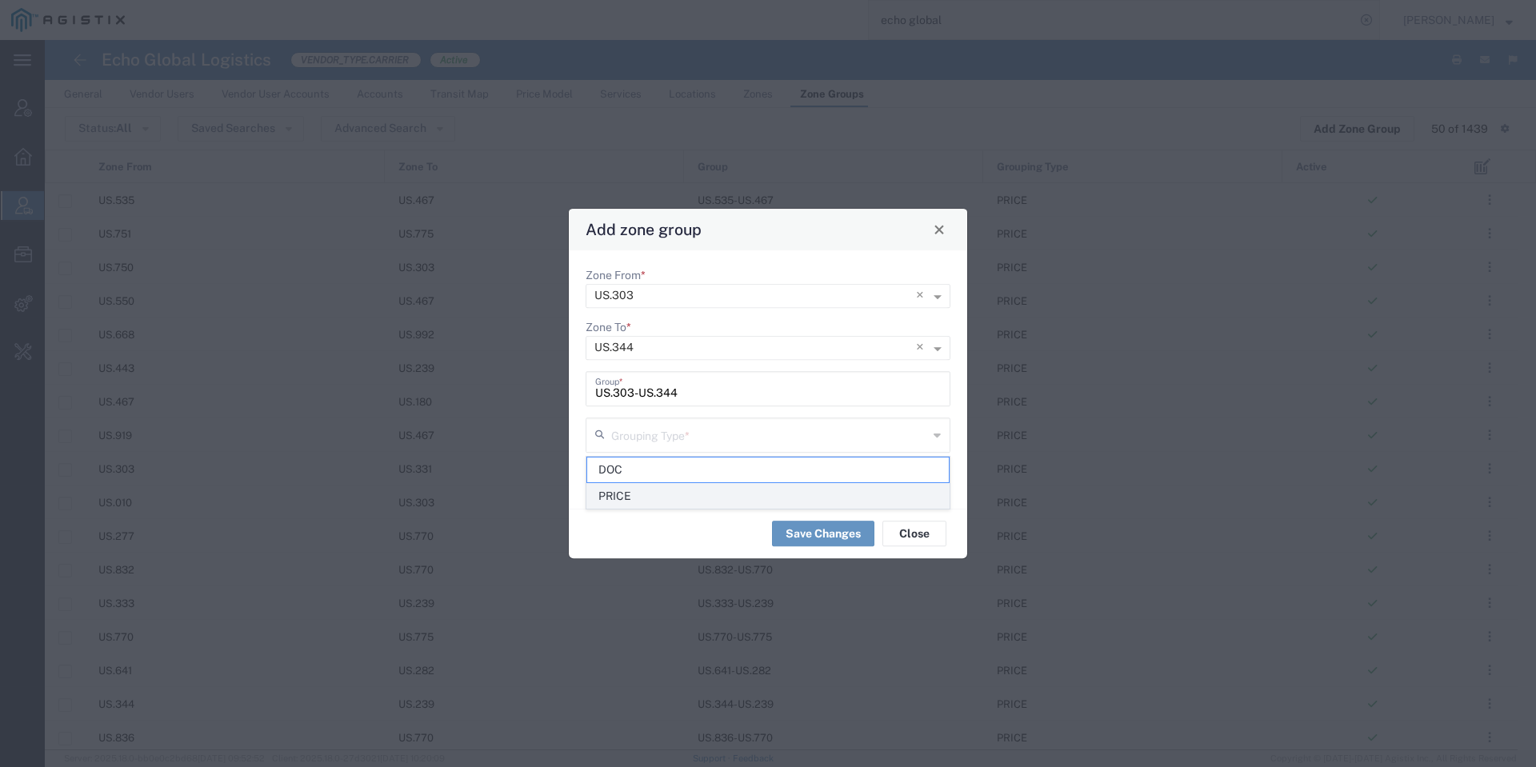
click at [700, 494] on span "PRICE" at bounding box center [768, 496] width 362 height 25
type input "PRICE"
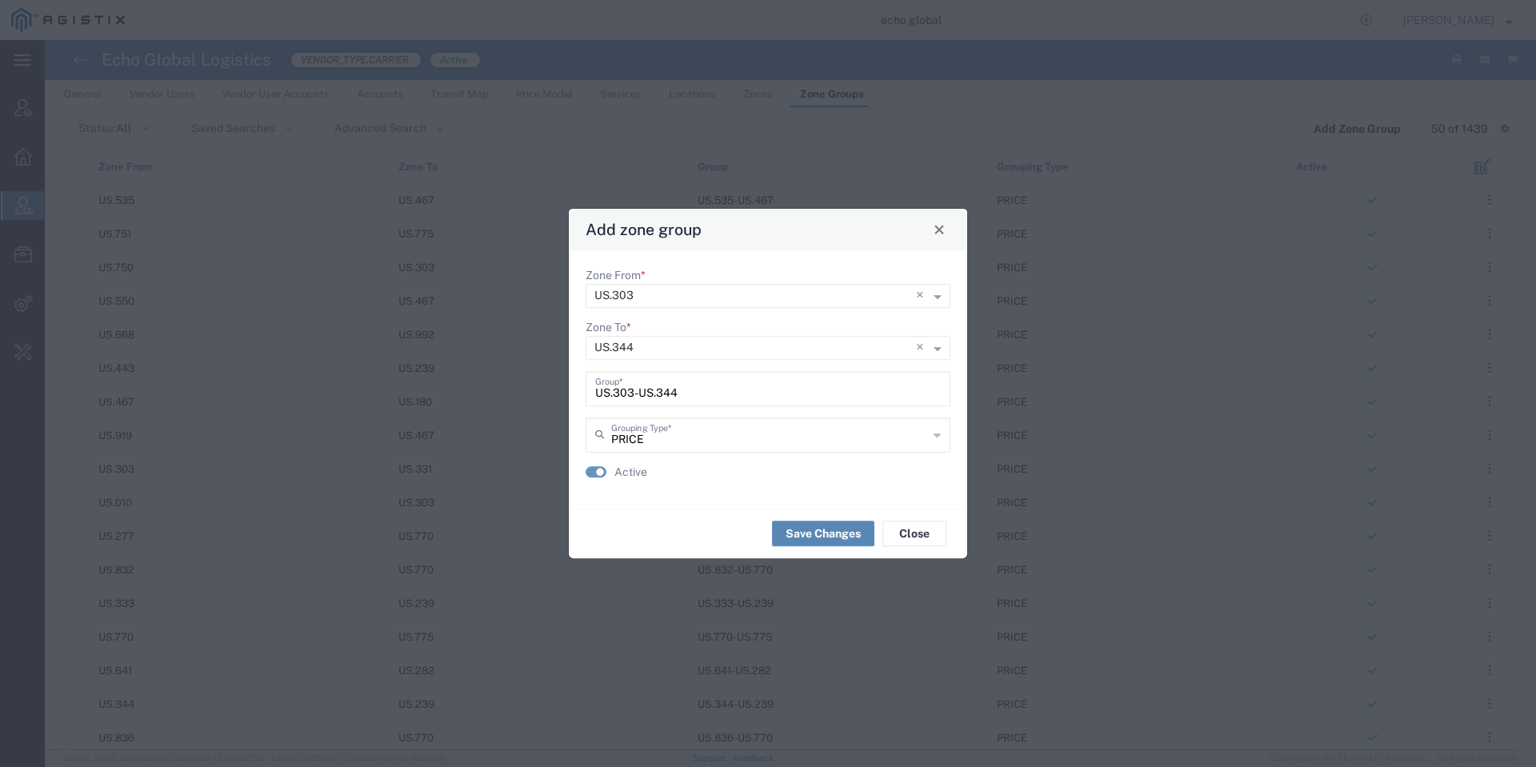
click at [807, 538] on button "Save Changes" at bounding box center [823, 534] width 102 height 26
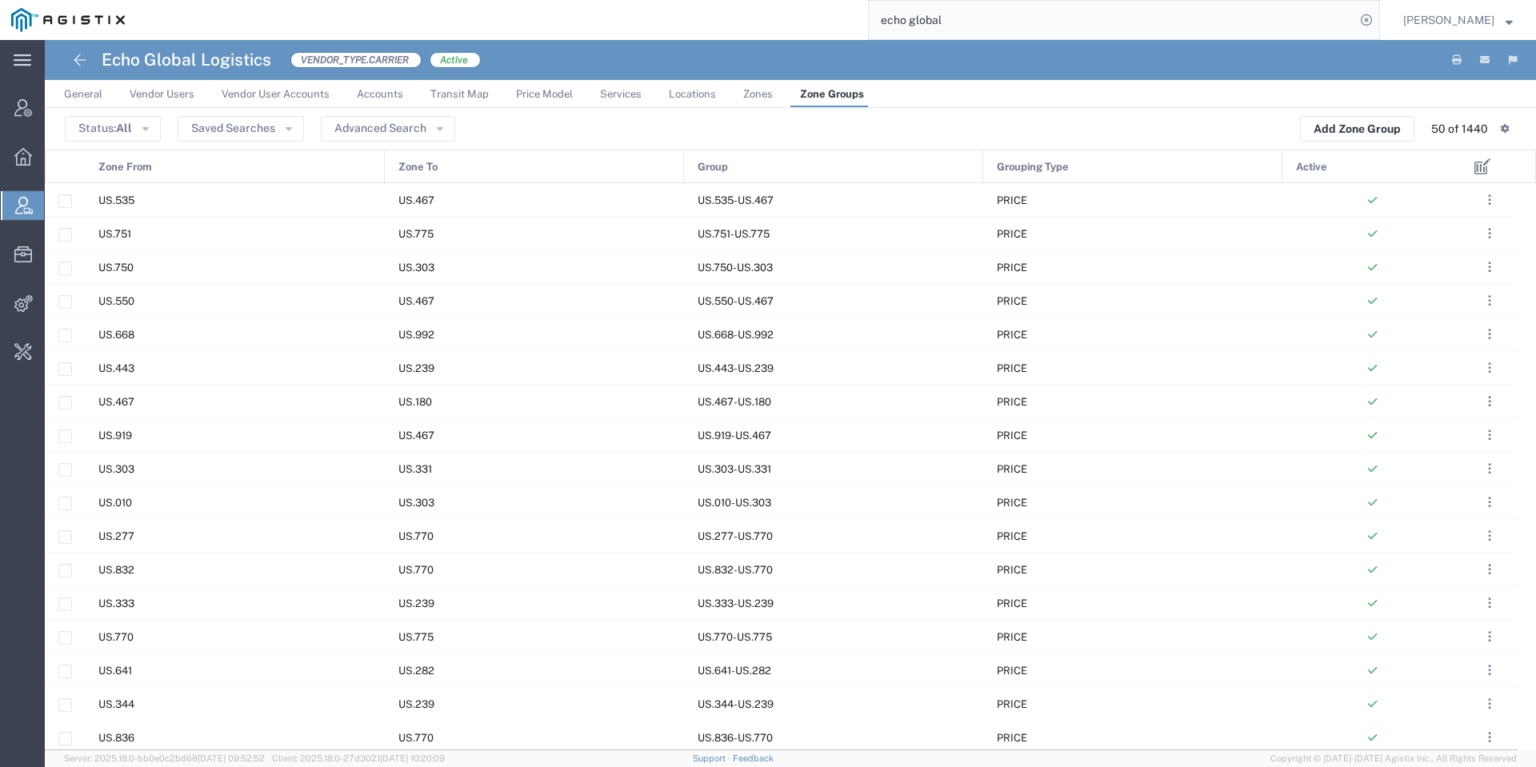
click at [550, 98] on span "Price Model" at bounding box center [544, 94] width 57 height 12
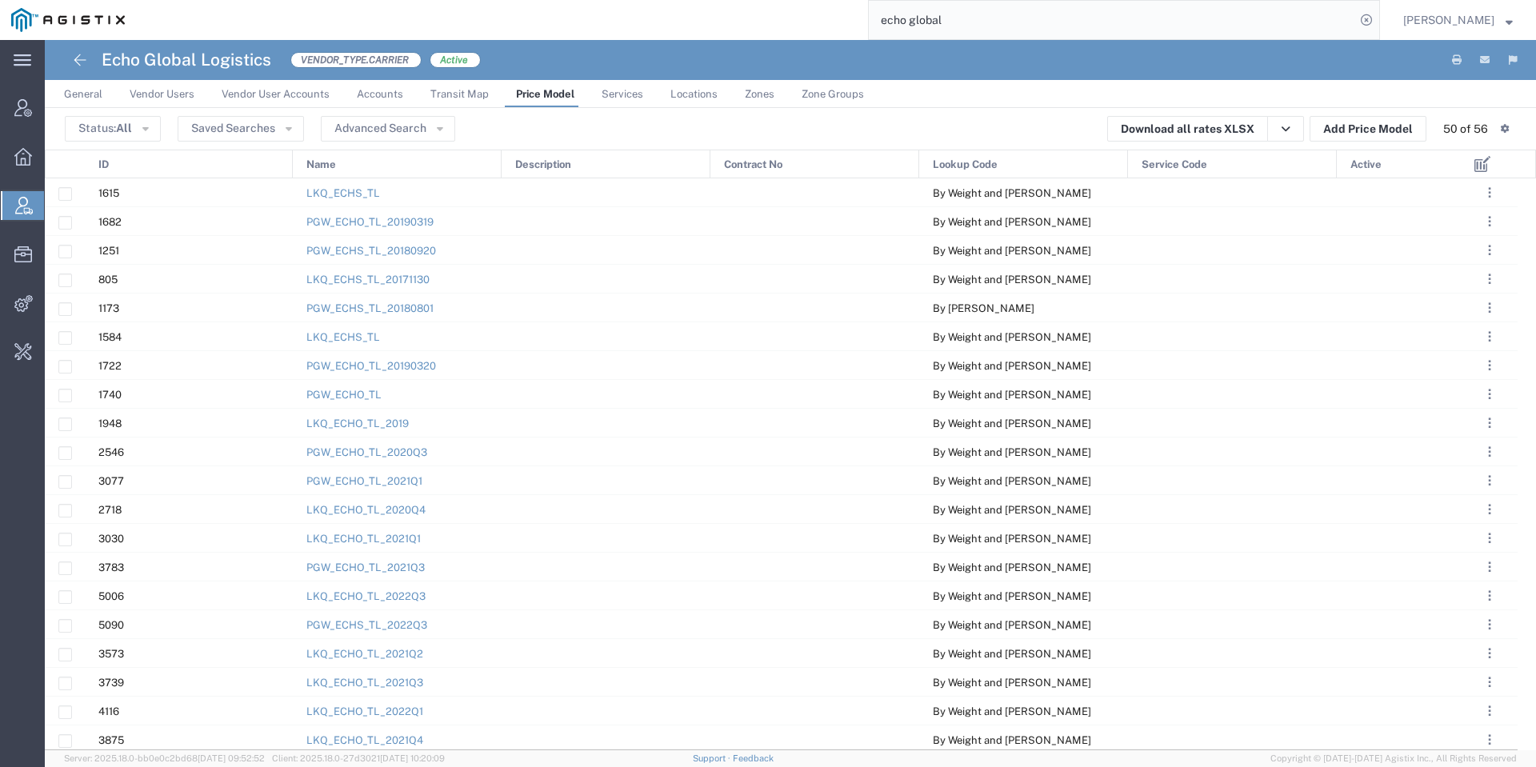
click at [1375, 167] on span "Active" at bounding box center [1365, 164] width 31 height 29
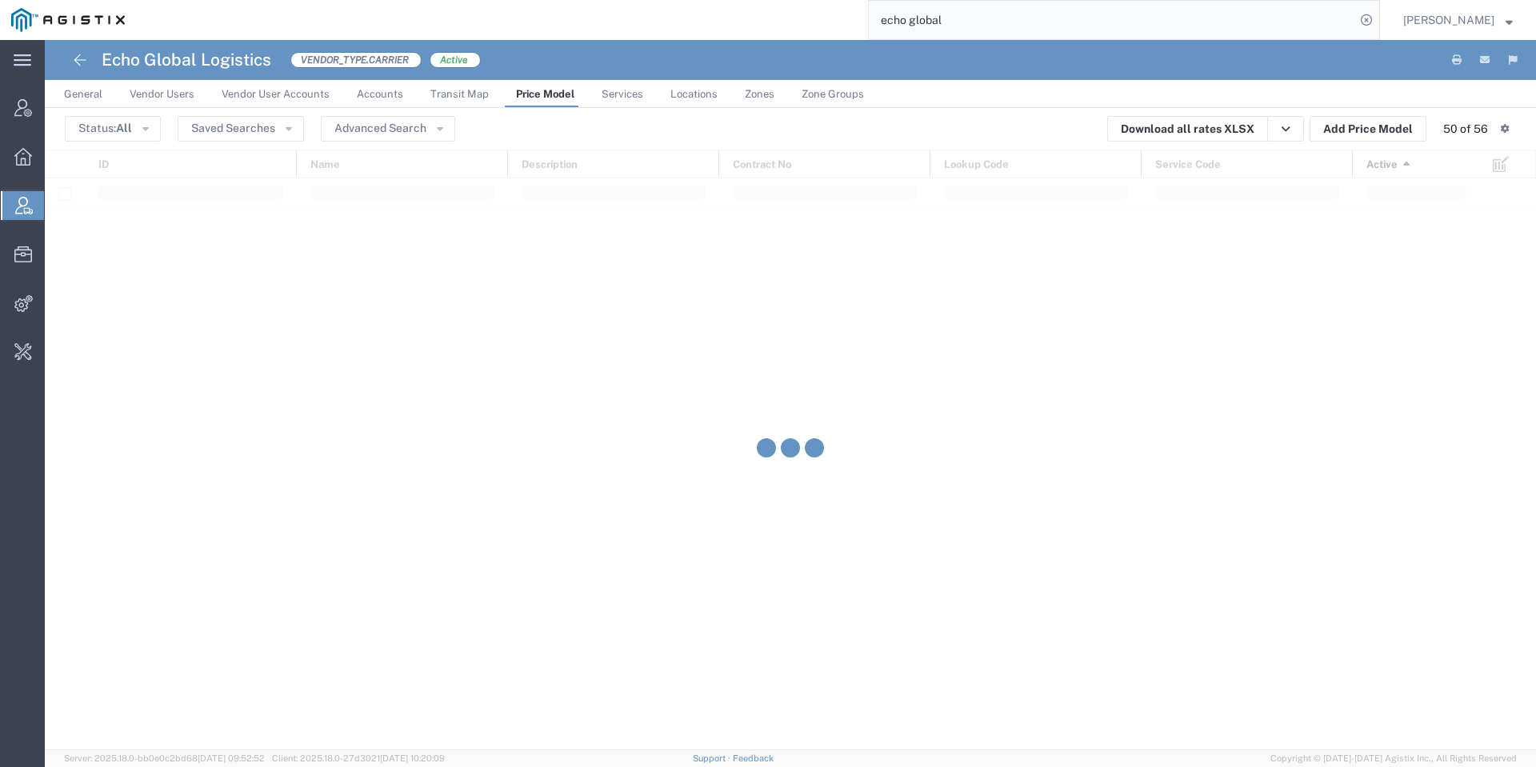
click at [1375, 167] on div at bounding box center [790, 450] width 1491 height 601
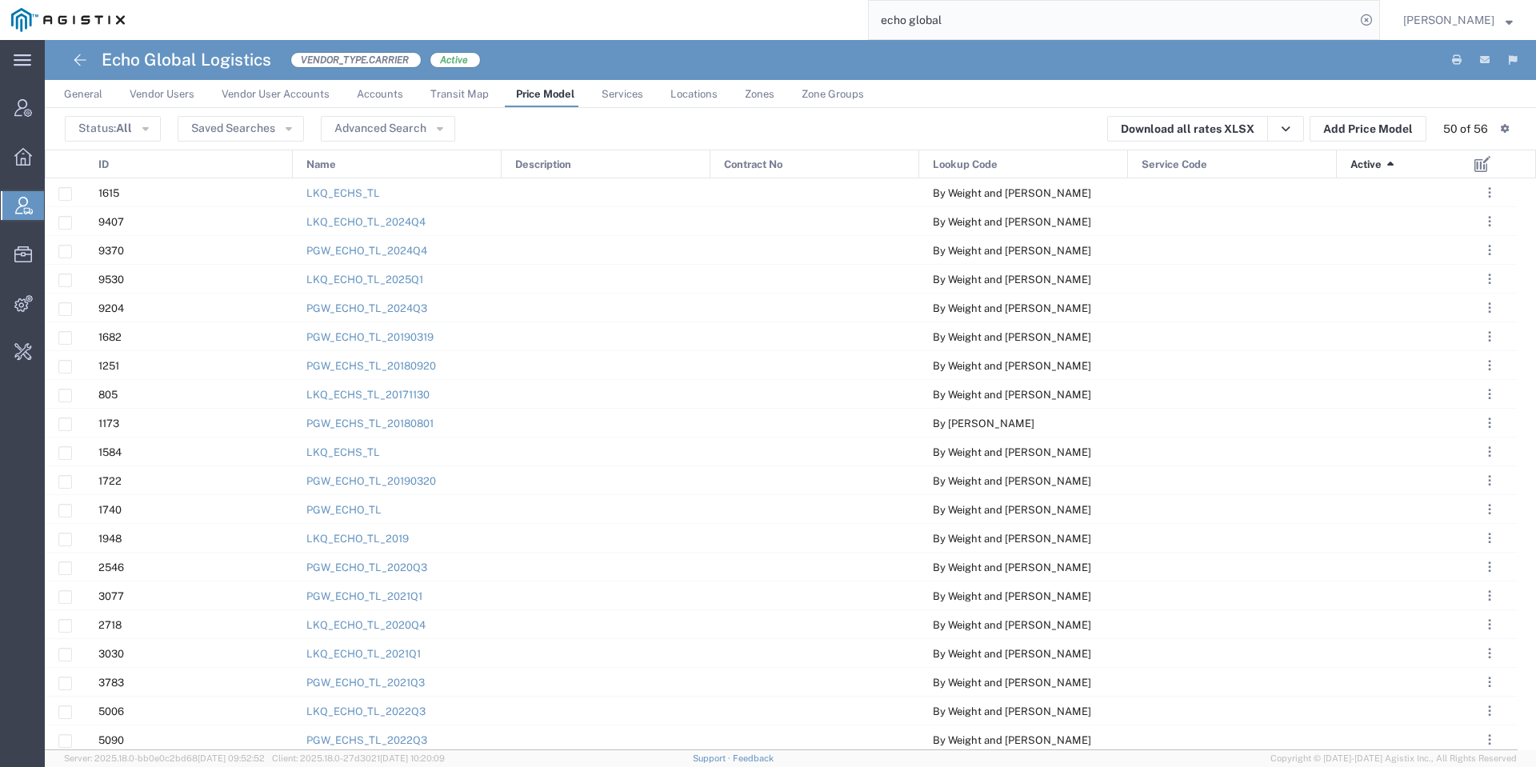
click at [1375, 167] on span "Active" at bounding box center [1365, 164] width 31 height 29
click at [374, 194] on link "LKQ_ECHO_TL_2025Q3" at bounding box center [365, 193] width 119 height 12
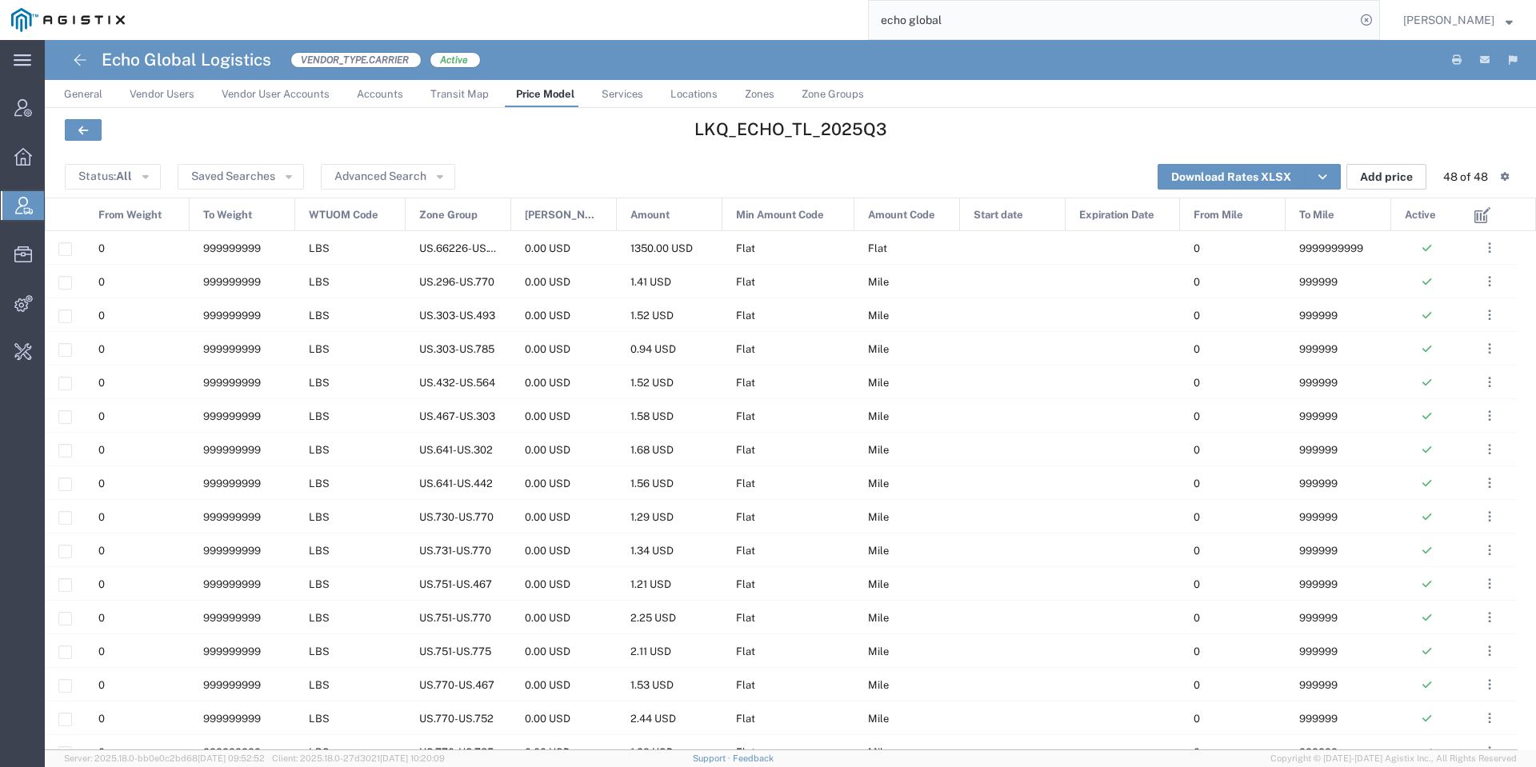
click at [1382, 178] on button "Add price" at bounding box center [1386, 177] width 80 height 26
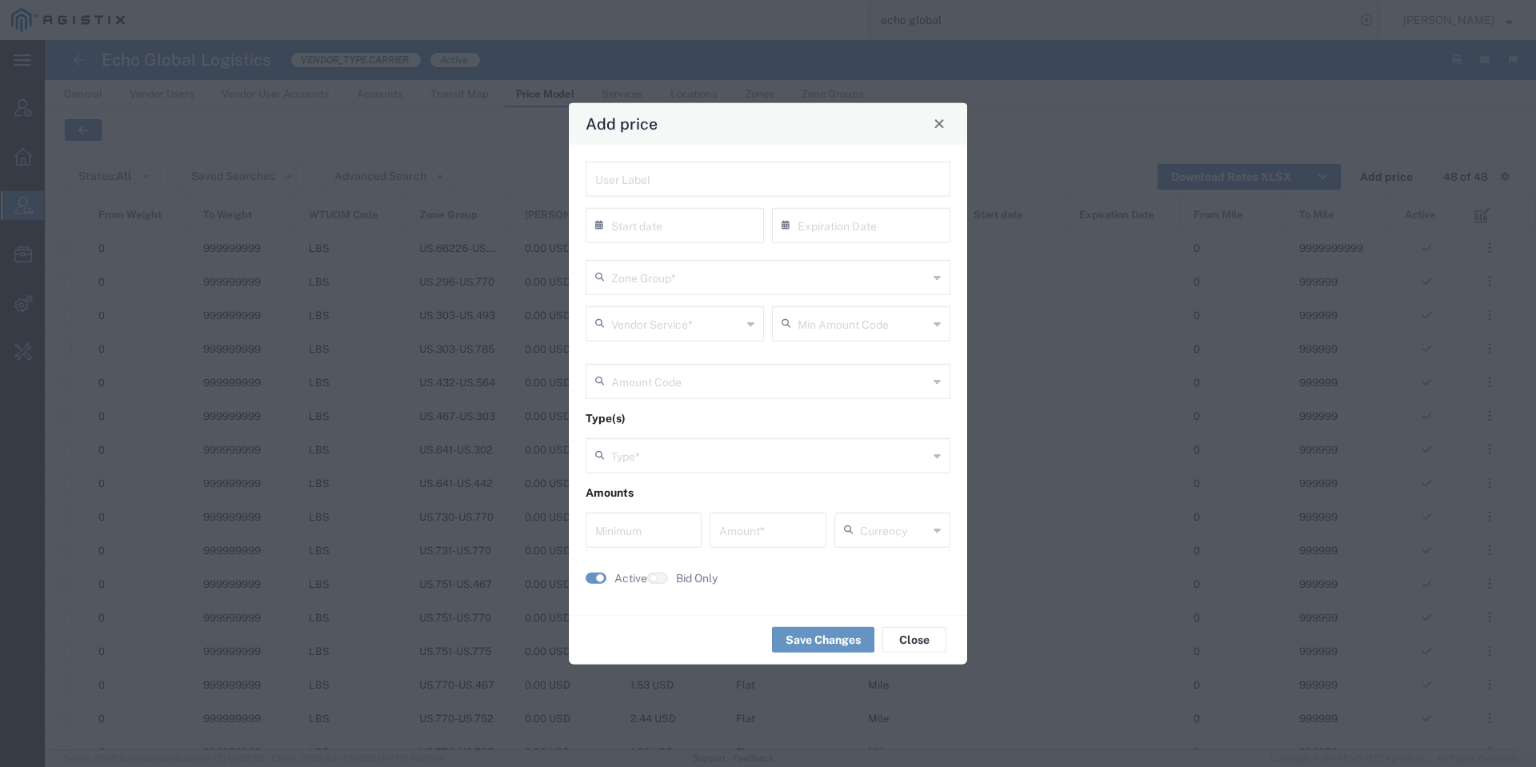
click at [696, 265] on input "text" at bounding box center [769, 276] width 317 height 28
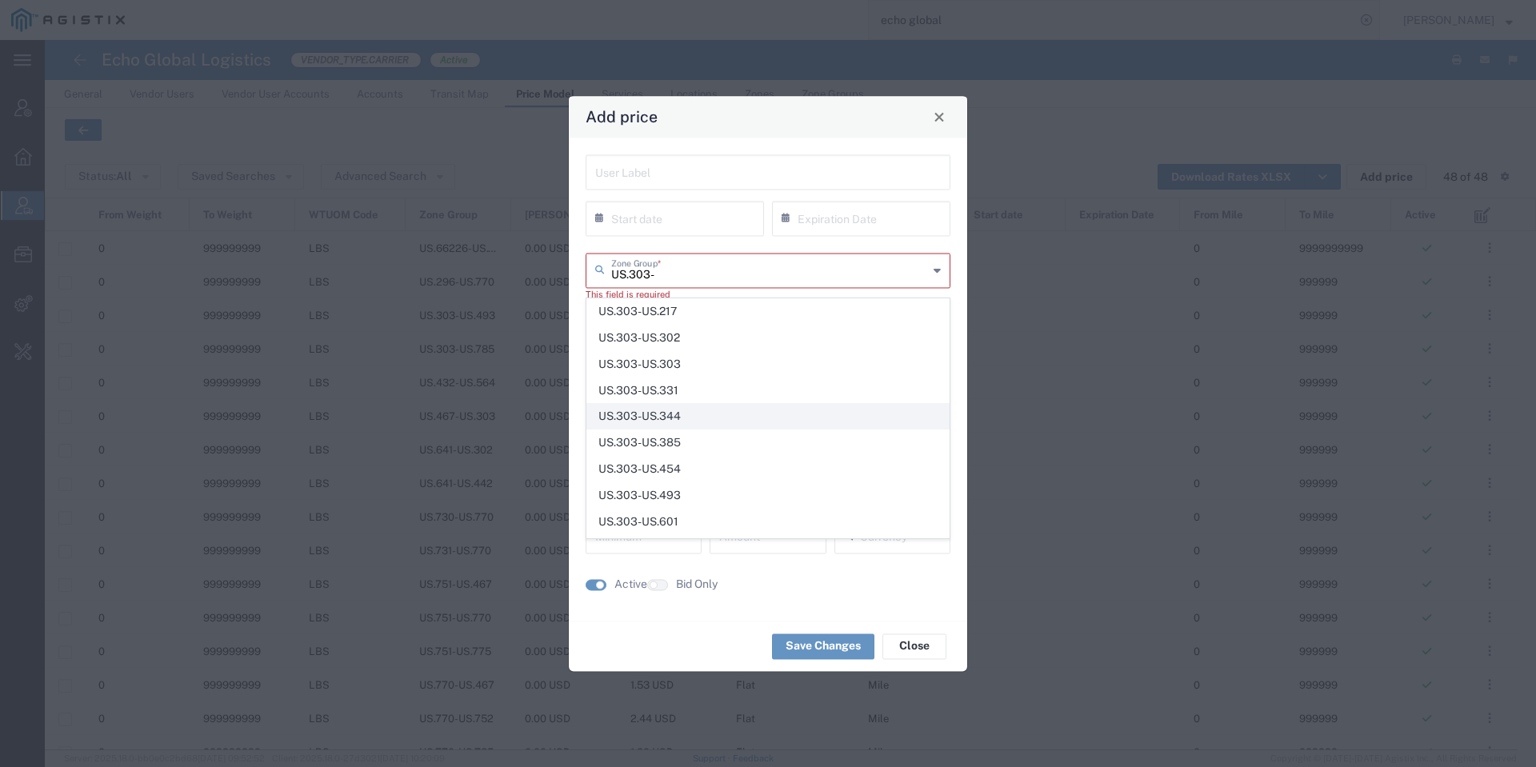
click at [705, 411] on span "US.303-US.344" at bounding box center [768, 416] width 362 height 25
type input "US.303-US.344"
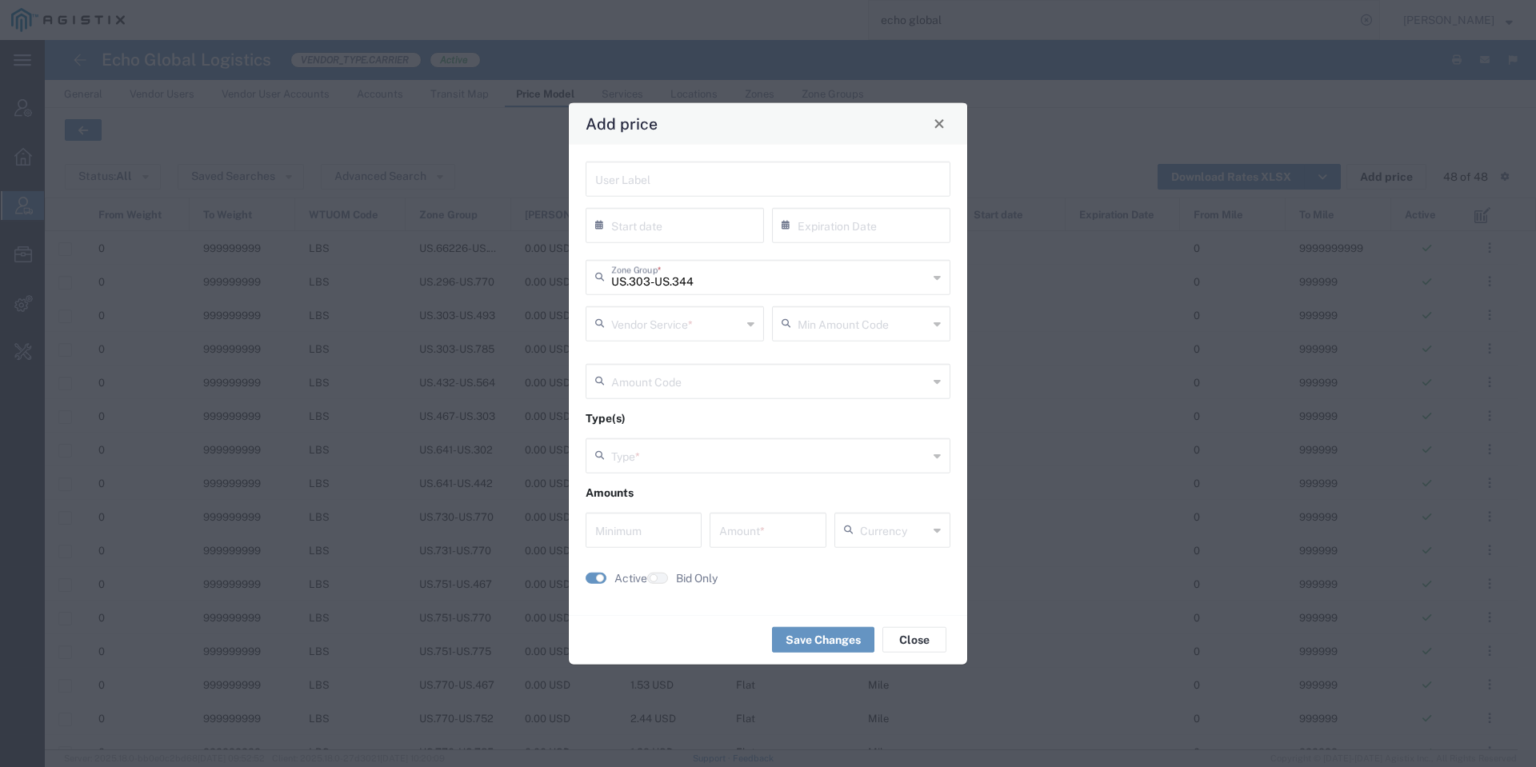
click at [720, 316] on input "text" at bounding box center [676, 322] width 130 height 28
click at [707, 430] on span "TL Standard 3 - 5 Day" at bounding box center [674, 437] width 175 height 25
type input "TL Standard 3 - 5 Day"
click at [829, 326] on input "text" at bounding box center [863, 322] width 130 height 28
click at [829, 366] on span "Flat" at bounding box center [861, 358] width 175 height 25
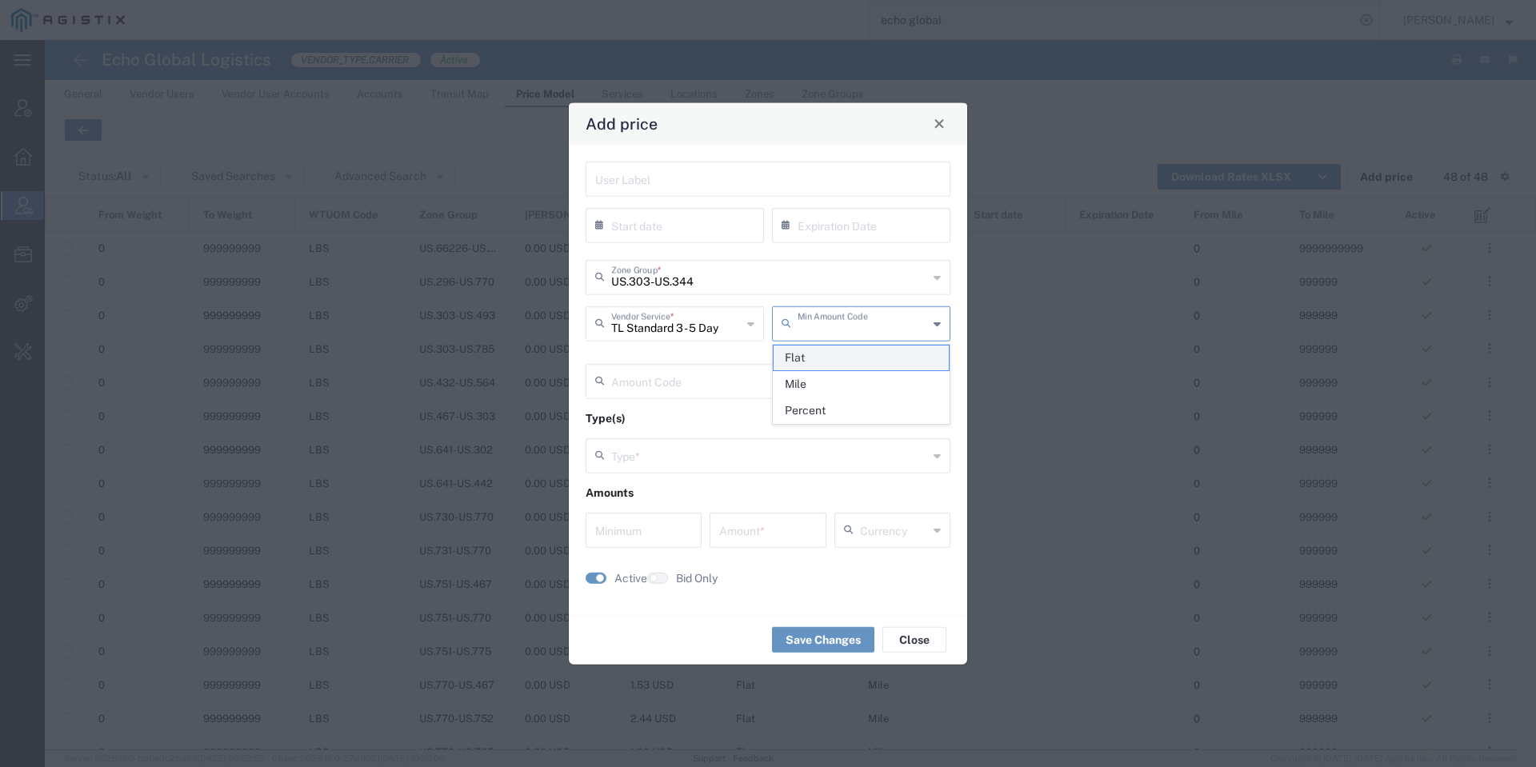
type input "Flat"
click at [829, 367] on input "text" at bounding box center [769, 380] width 317 height 28
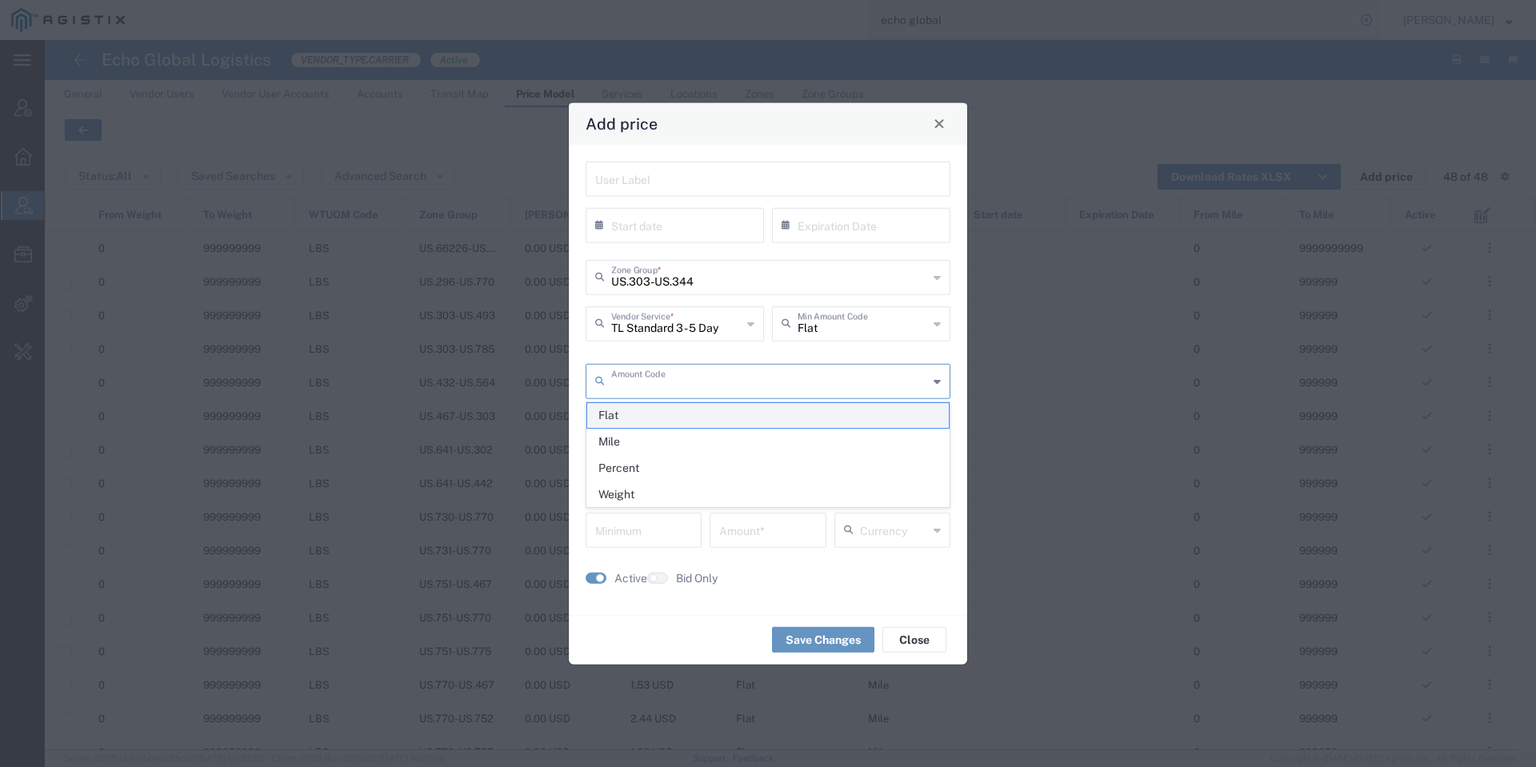
click at [808, 421] on span "Flat" at bounding box center [768, 415] width 362 height 25
type input "Flat"
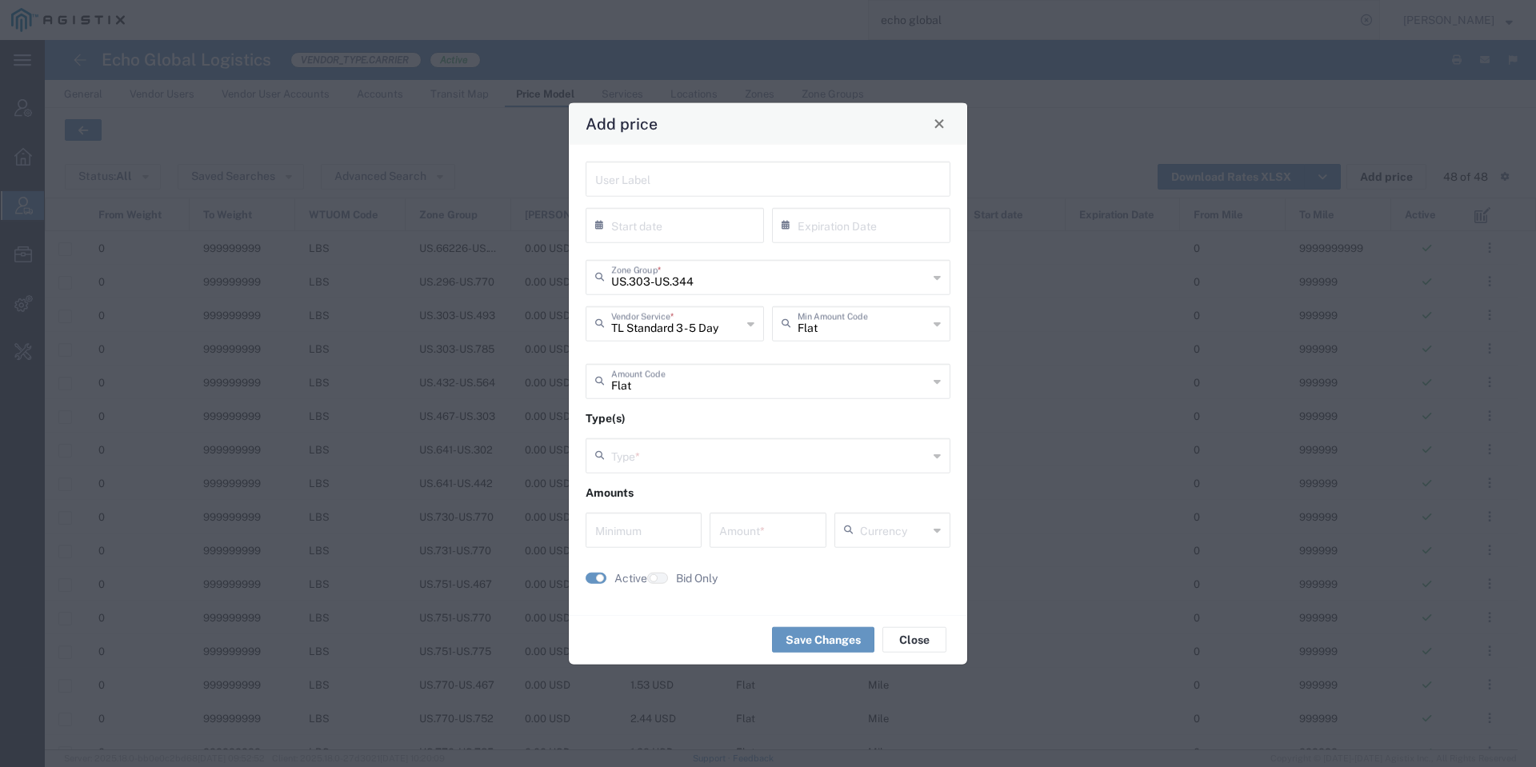
click at [768, 468] on div "Type *" at bounding box center [768, 455] width 365 height 35
click at [770, 446] on input "text" at bounding box center [769, 454] width 317 height 28
click at [726, 550] on span "Weight and Distance" at bounding box center [768, 542] width 362 height 25
type input "Weight and Distance"
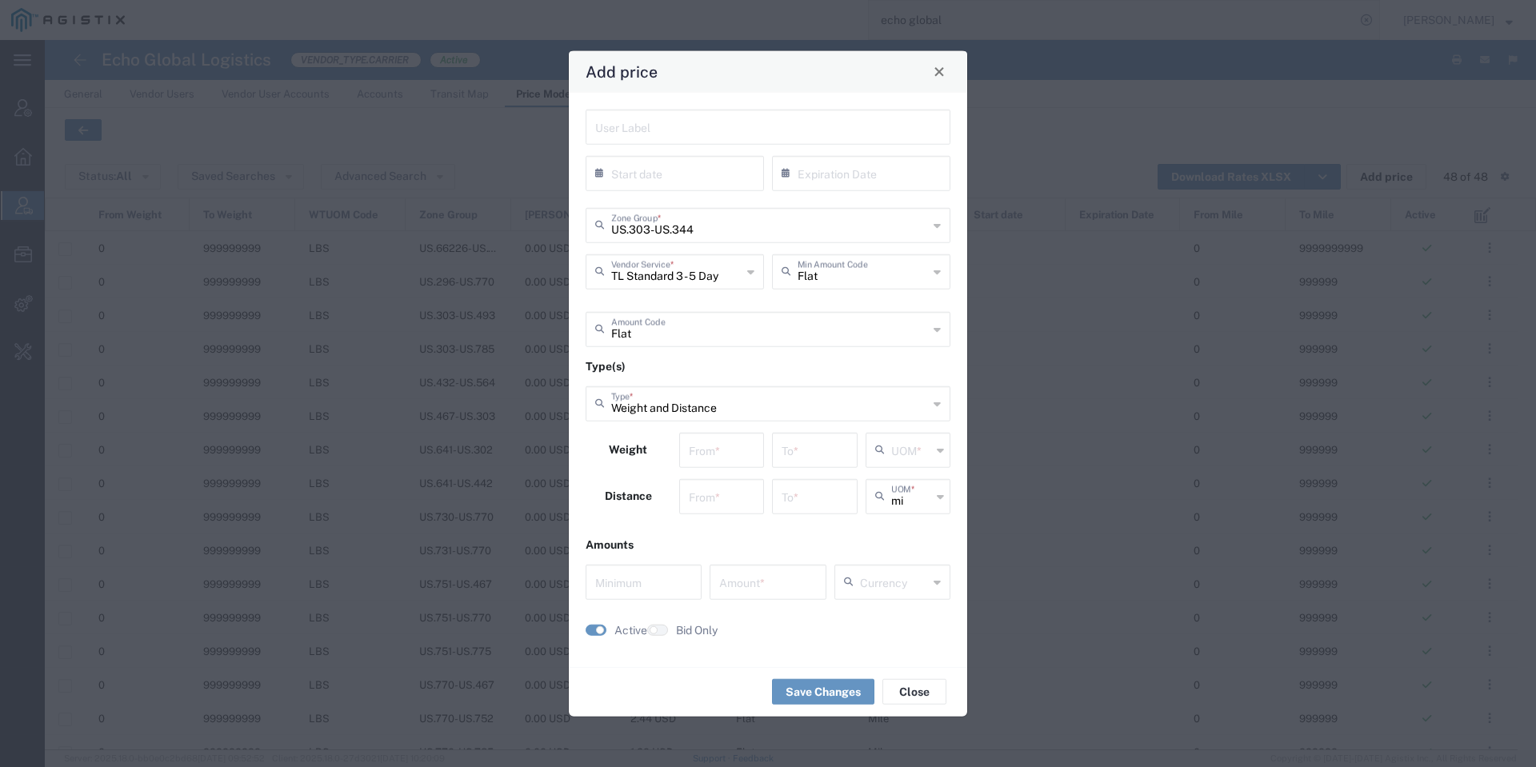
click at [750, 465] on div "From *" at bounding box center [722, 449] width 86 height 35
type input "0"
click at [713, 504] on input "number" at bounding box center [722, 495] width 66 height 28
type input "0"
click at [822, 440] on input "number" at bounding box center [815, 448] width 66 height 28
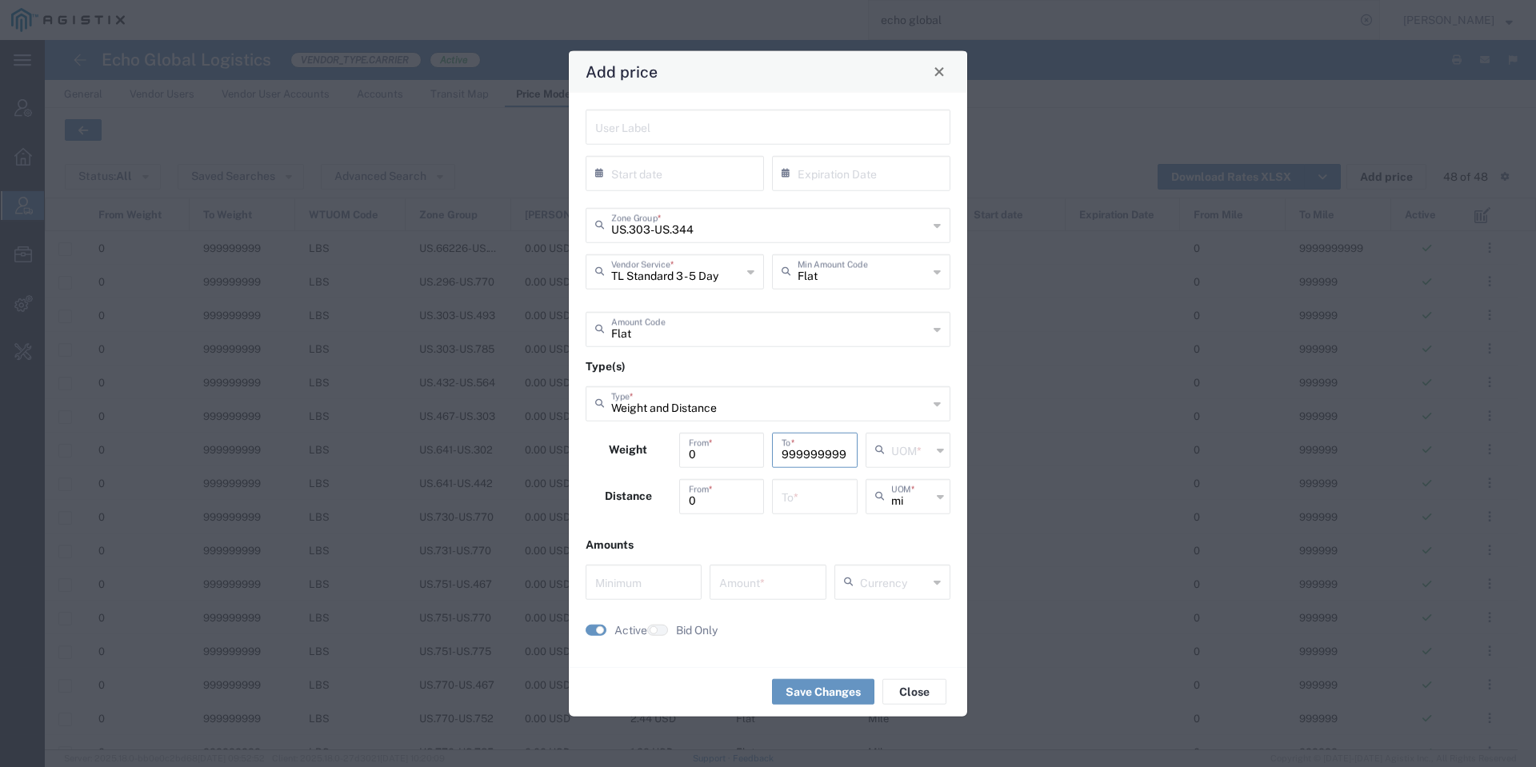
click at [811, 446] on input "999999999" at bounding box center [815, 448] width 66 height 28
type input "999999999"
click at [815, 495] on input "number" at bounding box center [815, 495] width 66 height 28
paste input "999999999"
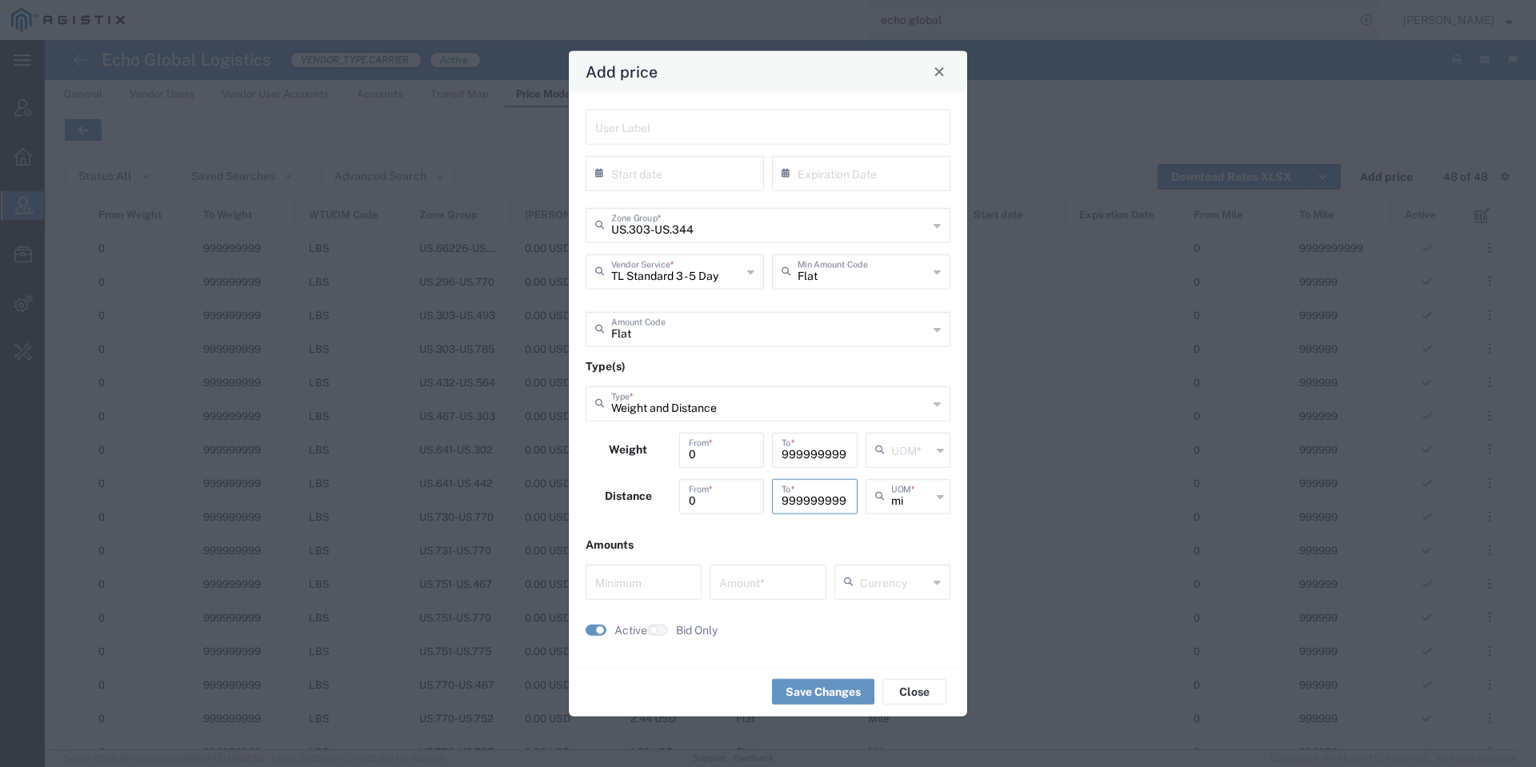
type input "999999999"
click at [927, 446] on input "text" at bounding box center [911, 448] width 40 height 28
click at [920, 522] on span "lbs" at bounding box center [908, 510] width 82 height 25
type input "lbs"
click at [746, 590] on input "number" at bounding box center [767, 580] width 97 height 28
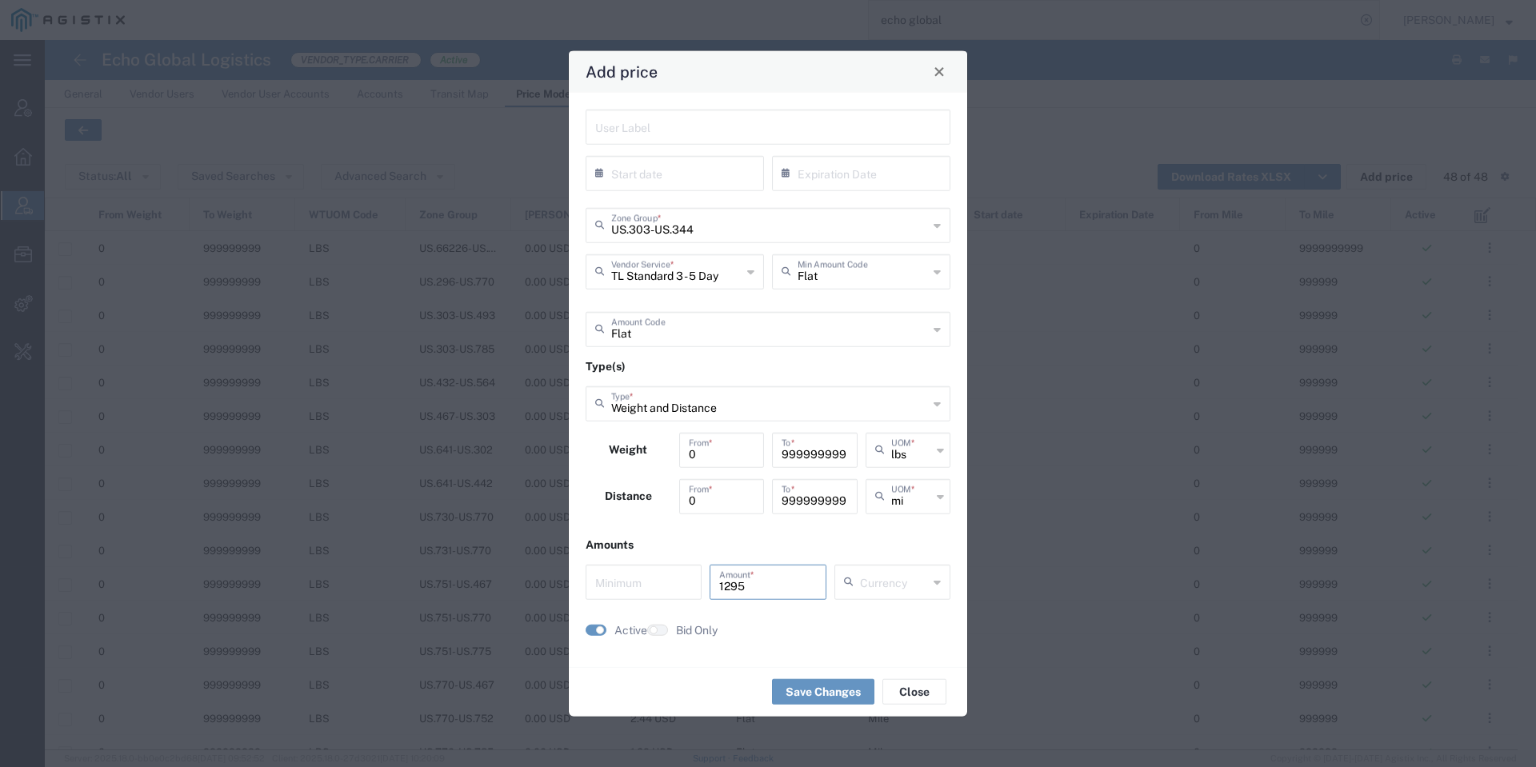
type input "1295"
click at [649, 580] on input "number" at bounding box center [643, 580] width 97 height 28
type input "0"
click at [849, 582] on icon at bounding box center [852, 582] width 16 height 26
click at [874, 549] on span "USD" at bounding box center [892, 550] width 113 height 25
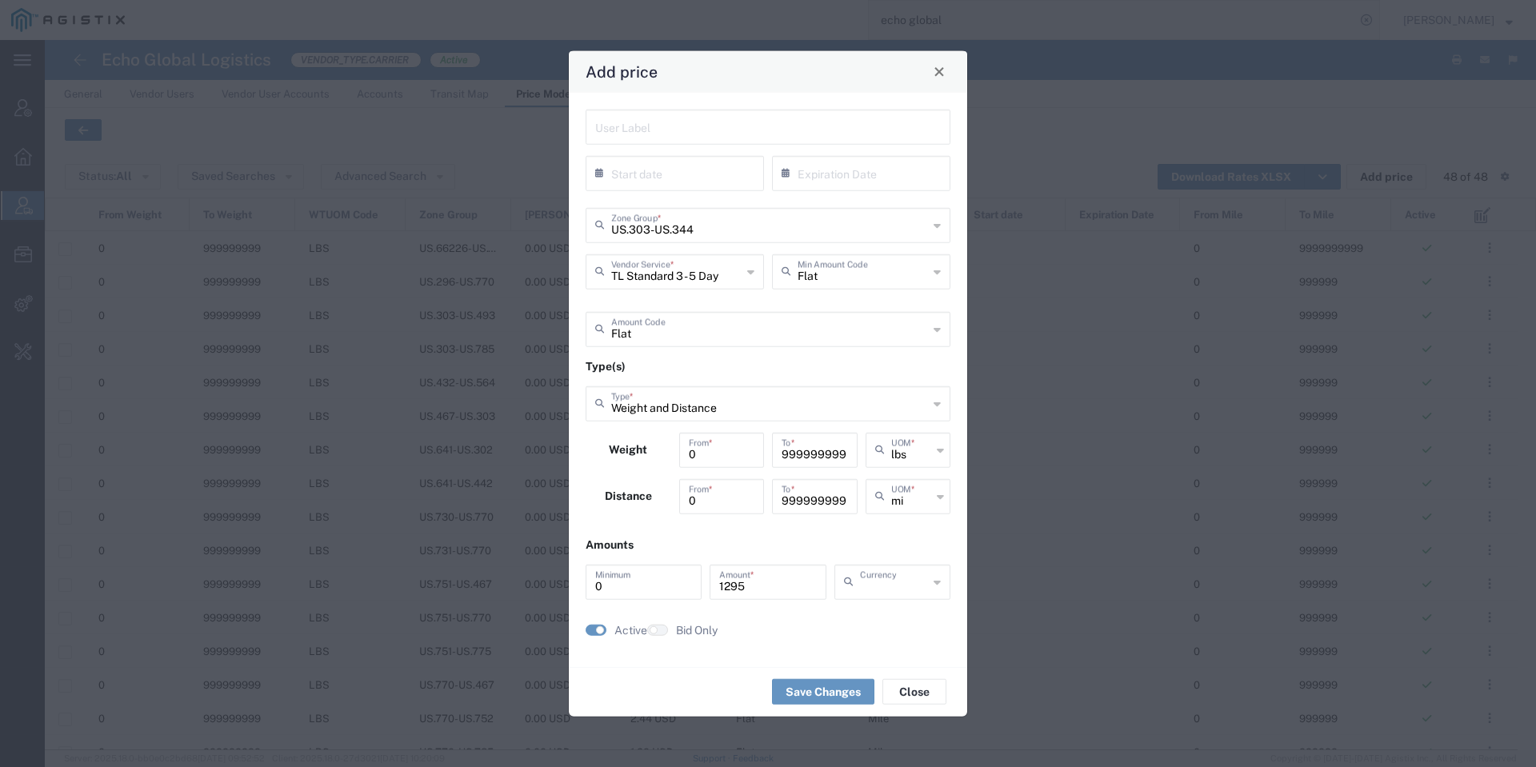
type input "USD"
click at [828, 679] on button "Save Changes" at bounding box center [823, 692] width 102 height 26
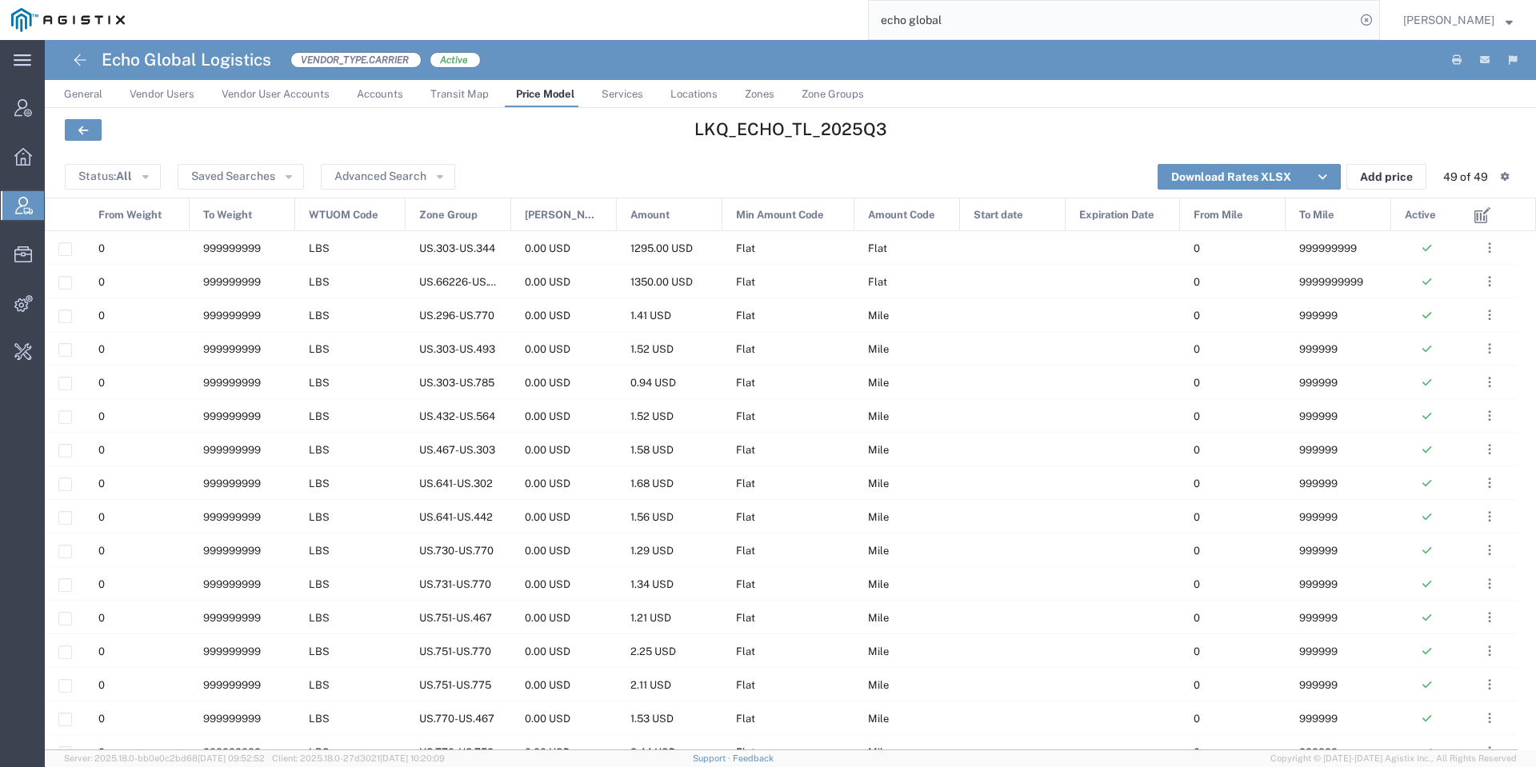
click at [1270, 11] on input "echo global" at bounding box center [1112, 20] width 486 height 38
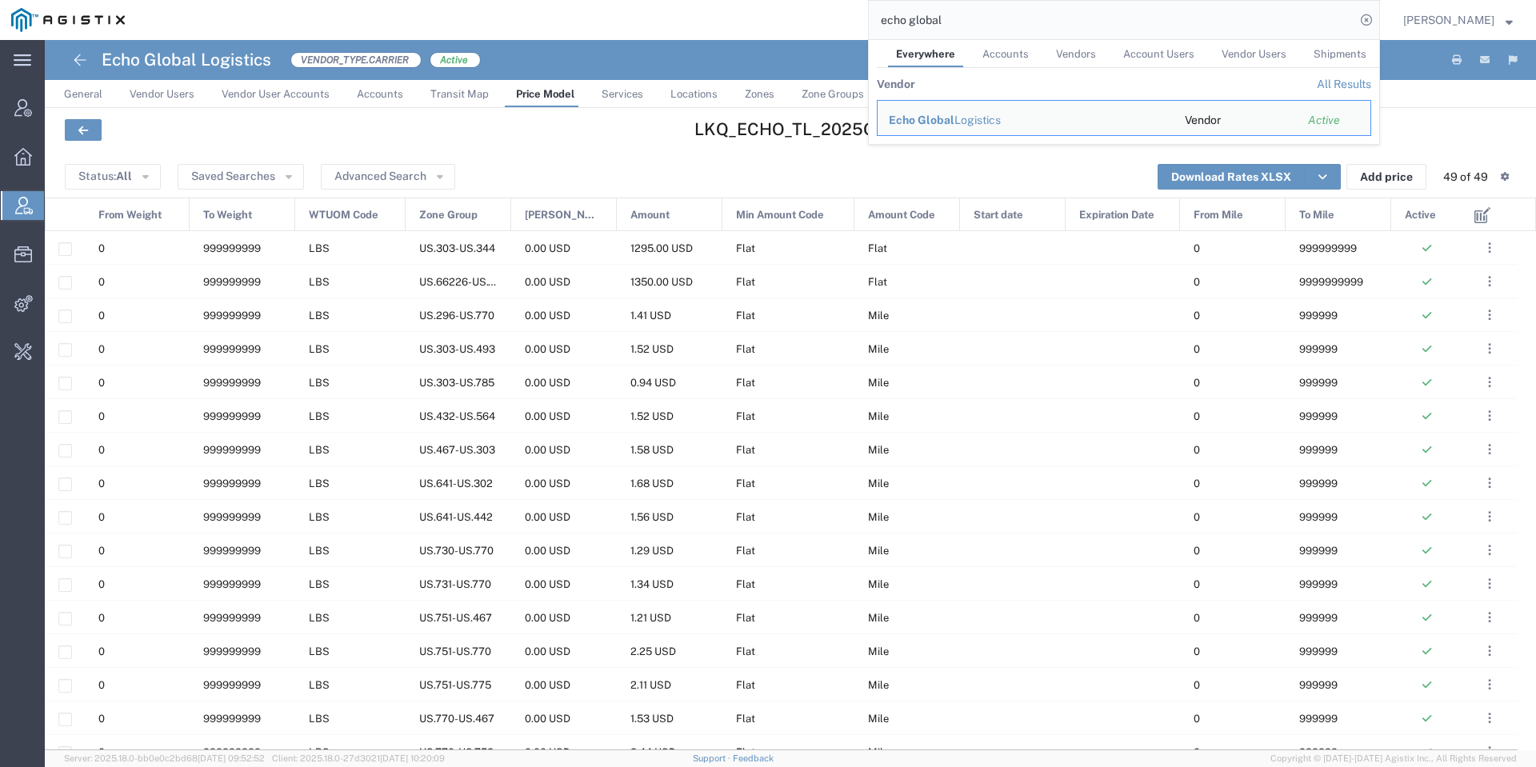
click at [1270, 11] on input "echo global" at bounding box center [1112, 20] width 486 height 38
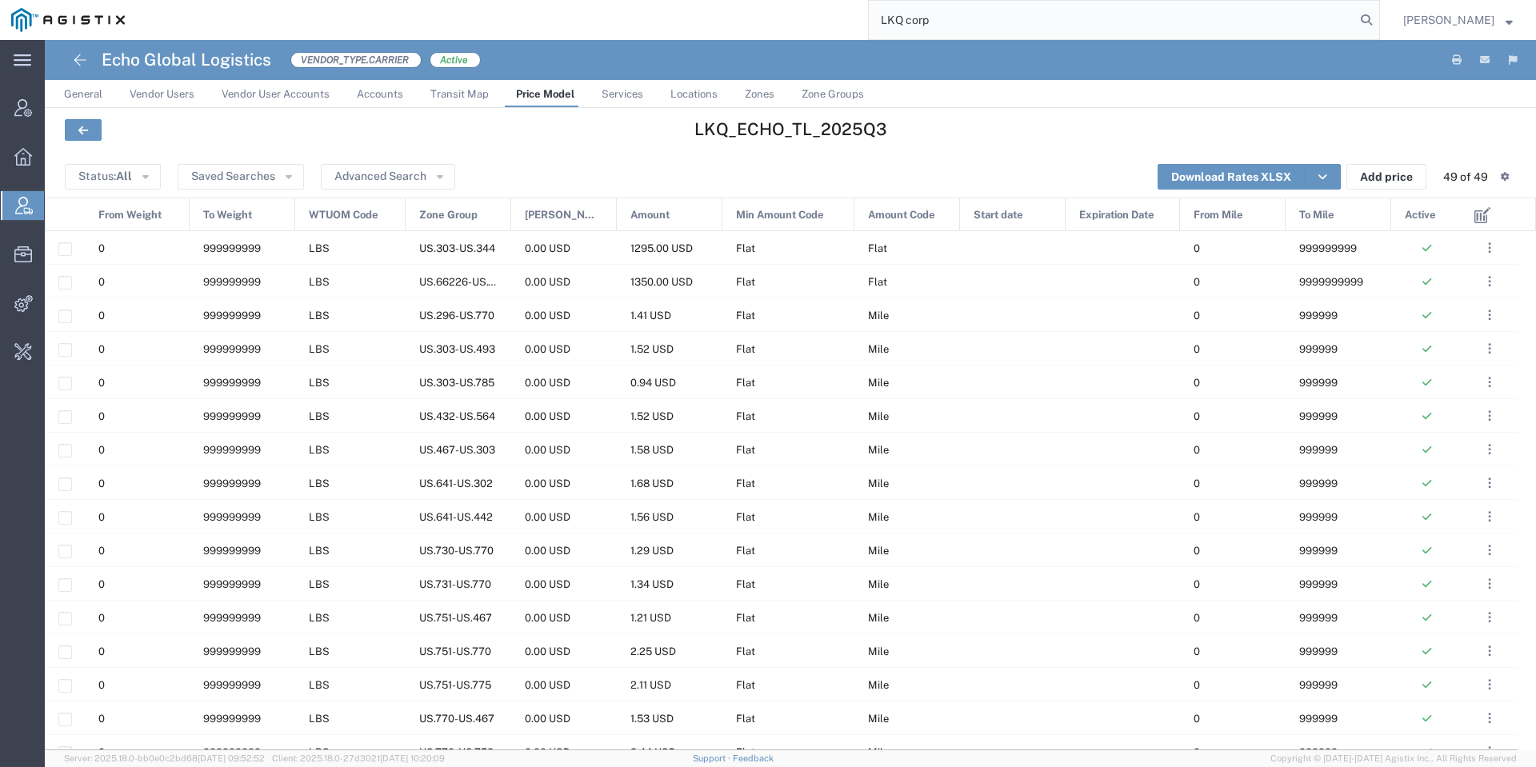
type input "LKQ corp"
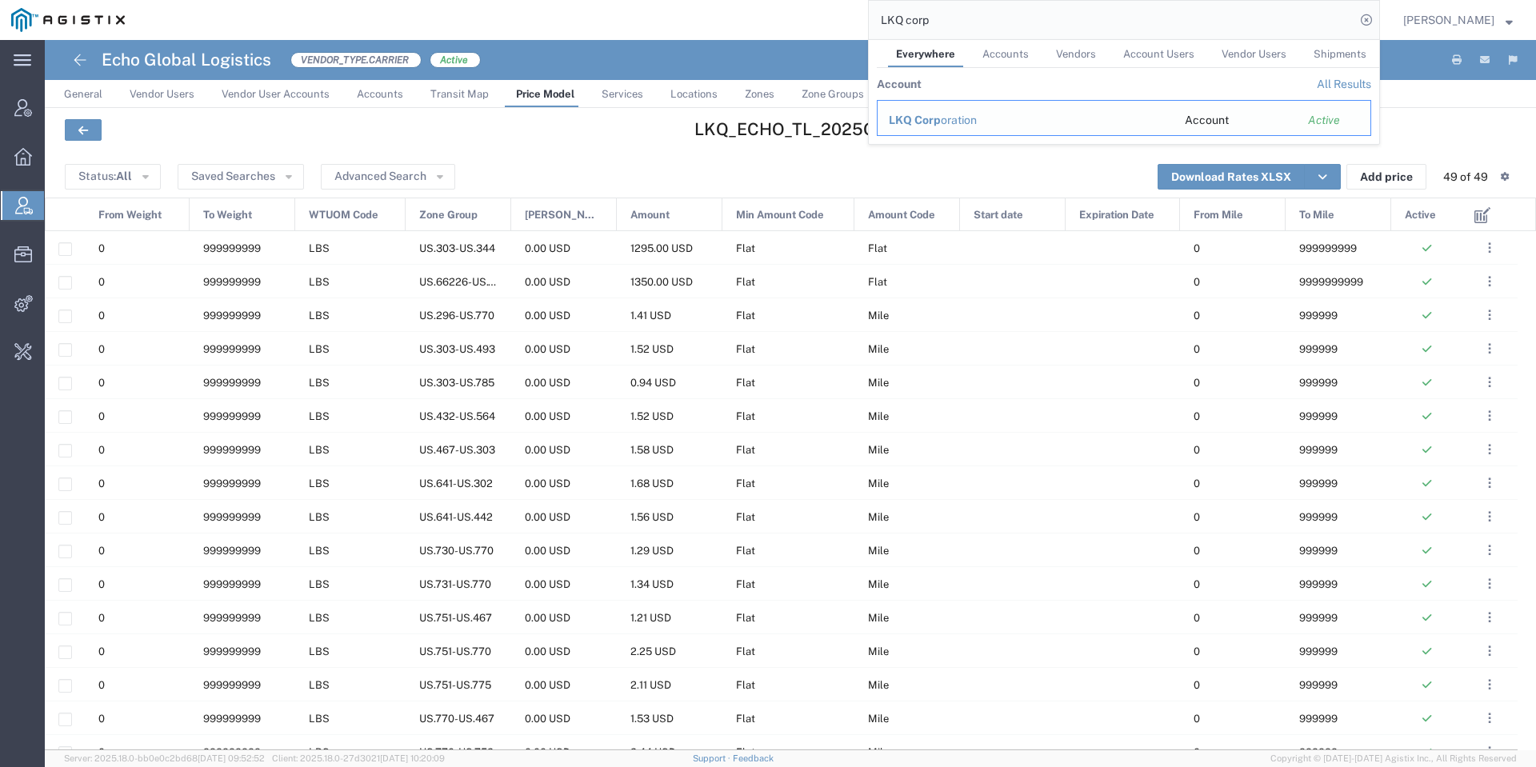
click at [941, 114] on span "LKQ Corp" at bounding box center [915, 120] width 52 height 13
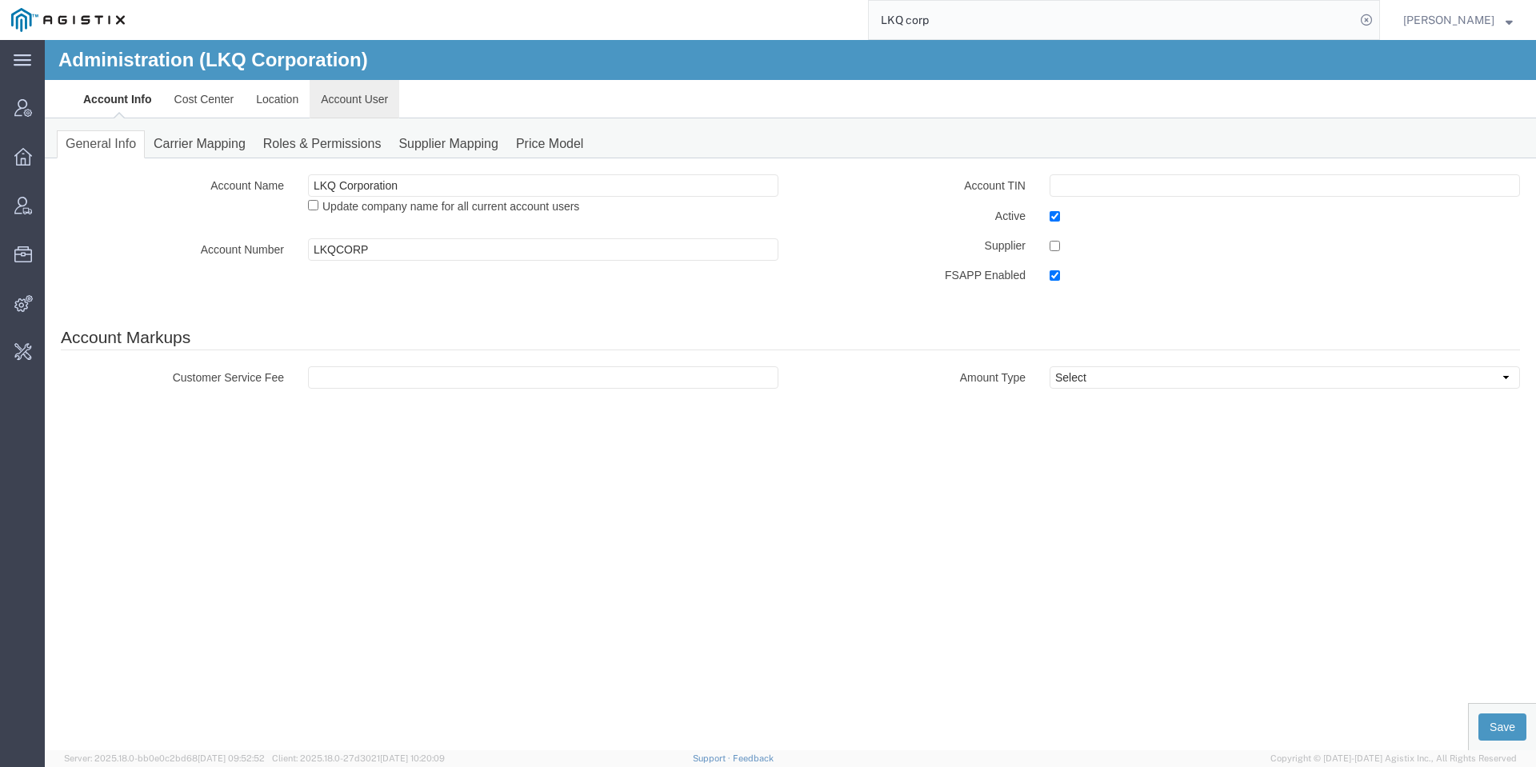
click at [382, 102] on link "Account User" at bounding box center [355, 99] width 90 height 38
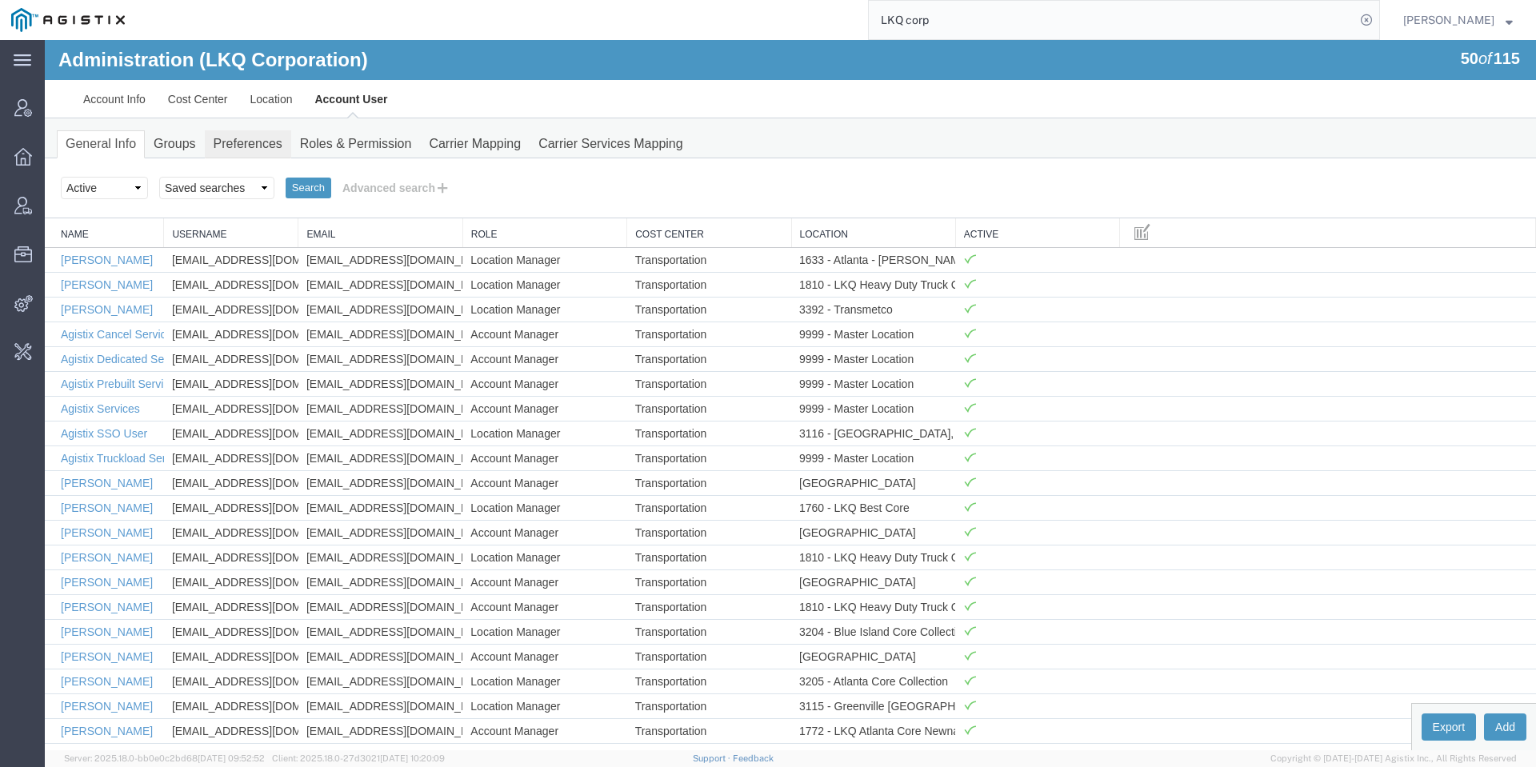
click at [222, 158] on link "Preferences" at bounding box center [248, 144] width 86 height 28
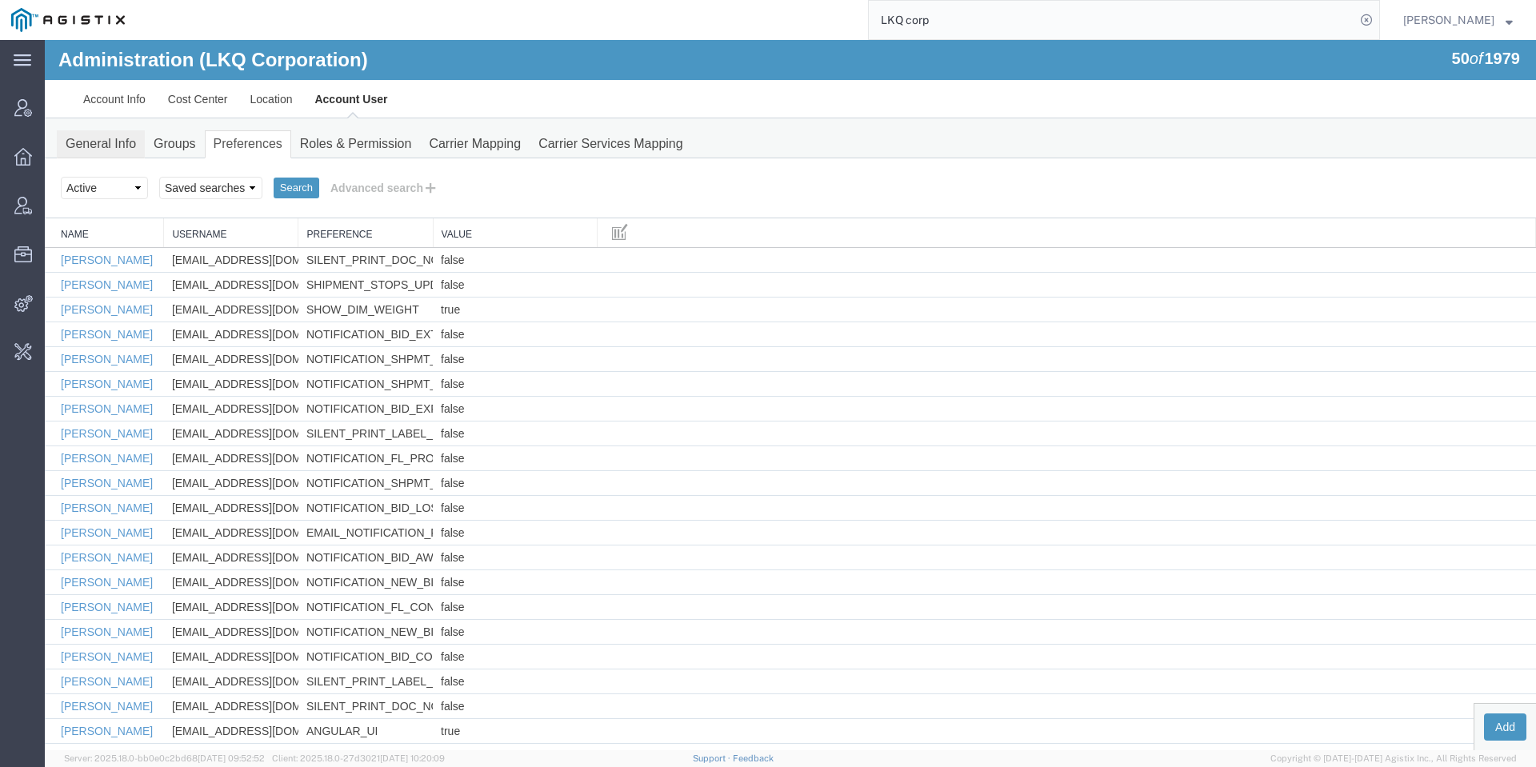
click at [122, 138] on link "General Info" at bounding box center [101, 144] width 88 height 28
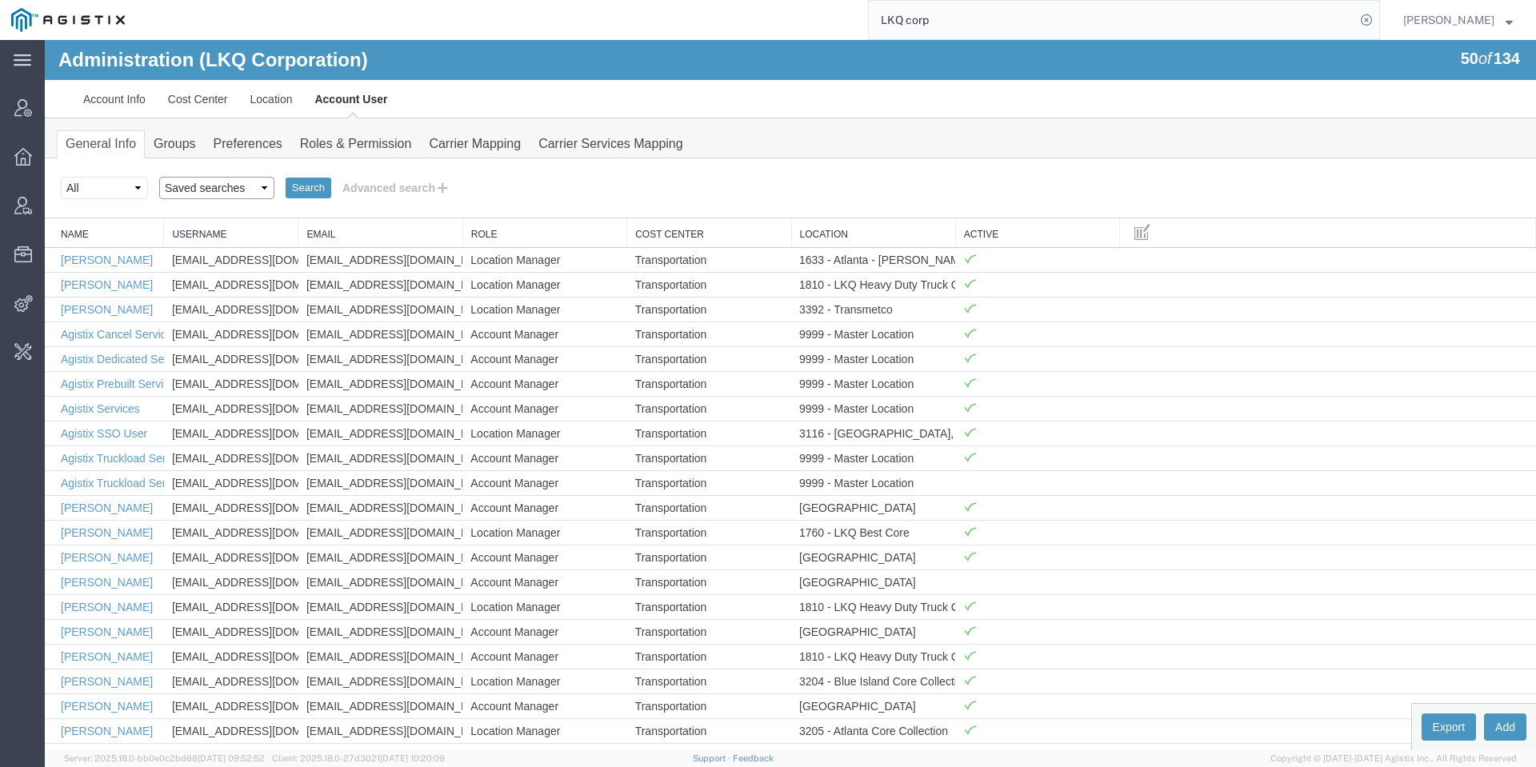
drag, startPoint x: 274, startPoint y: 229, endPoint x: 231, endPoint y: 189, distance: 58.9
click at [231, 189] on select "Saved searches Agistix Users [PERSON_NAME] [PERSON_NAME]" at bounding box center [216, 188] width 115 height 22
select select "Agistix Users"
click at [159, 177] on select "Saved searches Agistix Users [PERSON_NAME] [PERSON_NAME]" at bounding box center [216, 188] width 115 height 22
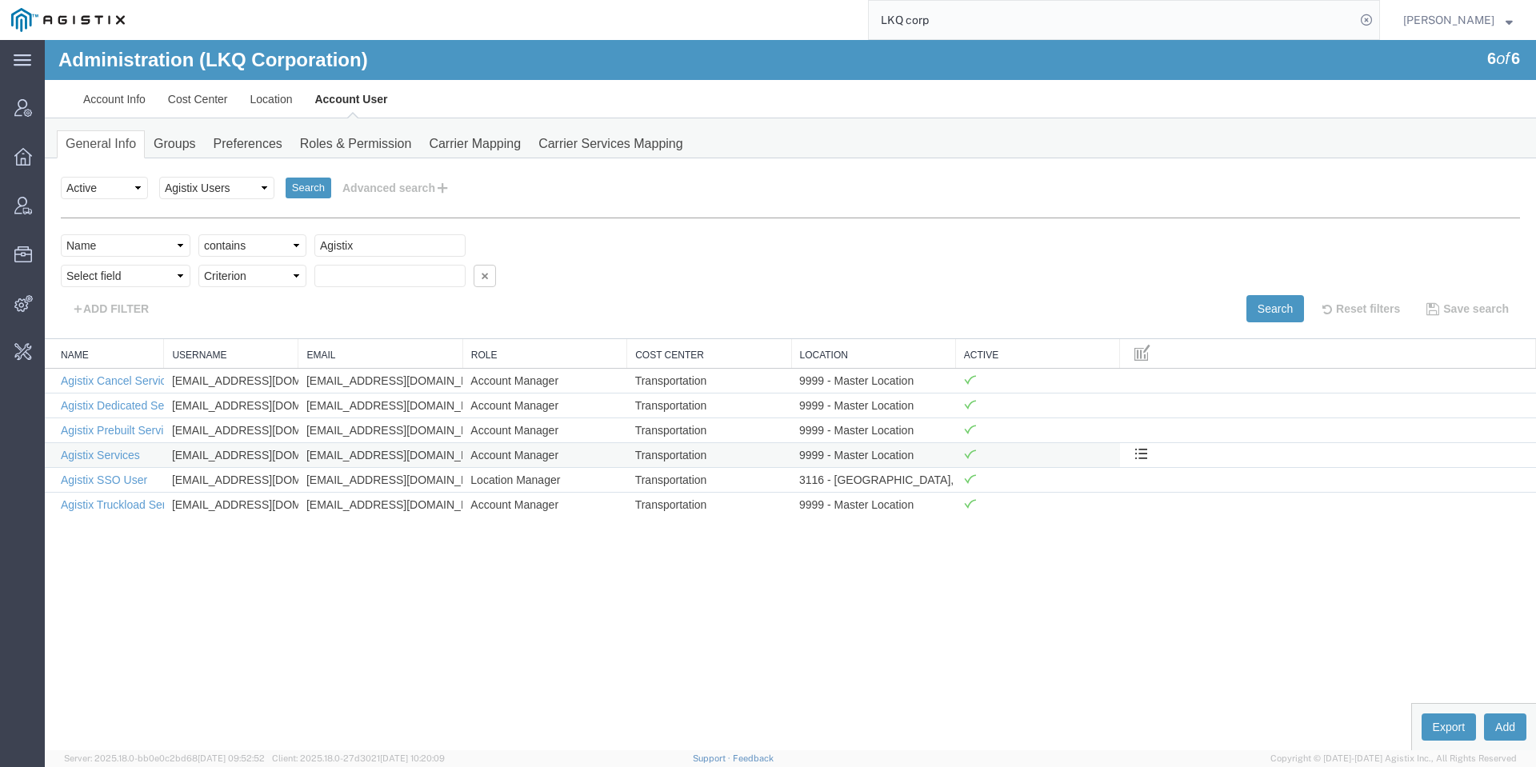
click at [121, 444] on td "Agistix Services" at bounding box center [104, 454] width 119 height 25
click at [121, 449] on link "Agistix Services" at bounding box center [100, 455] width 79 height 13
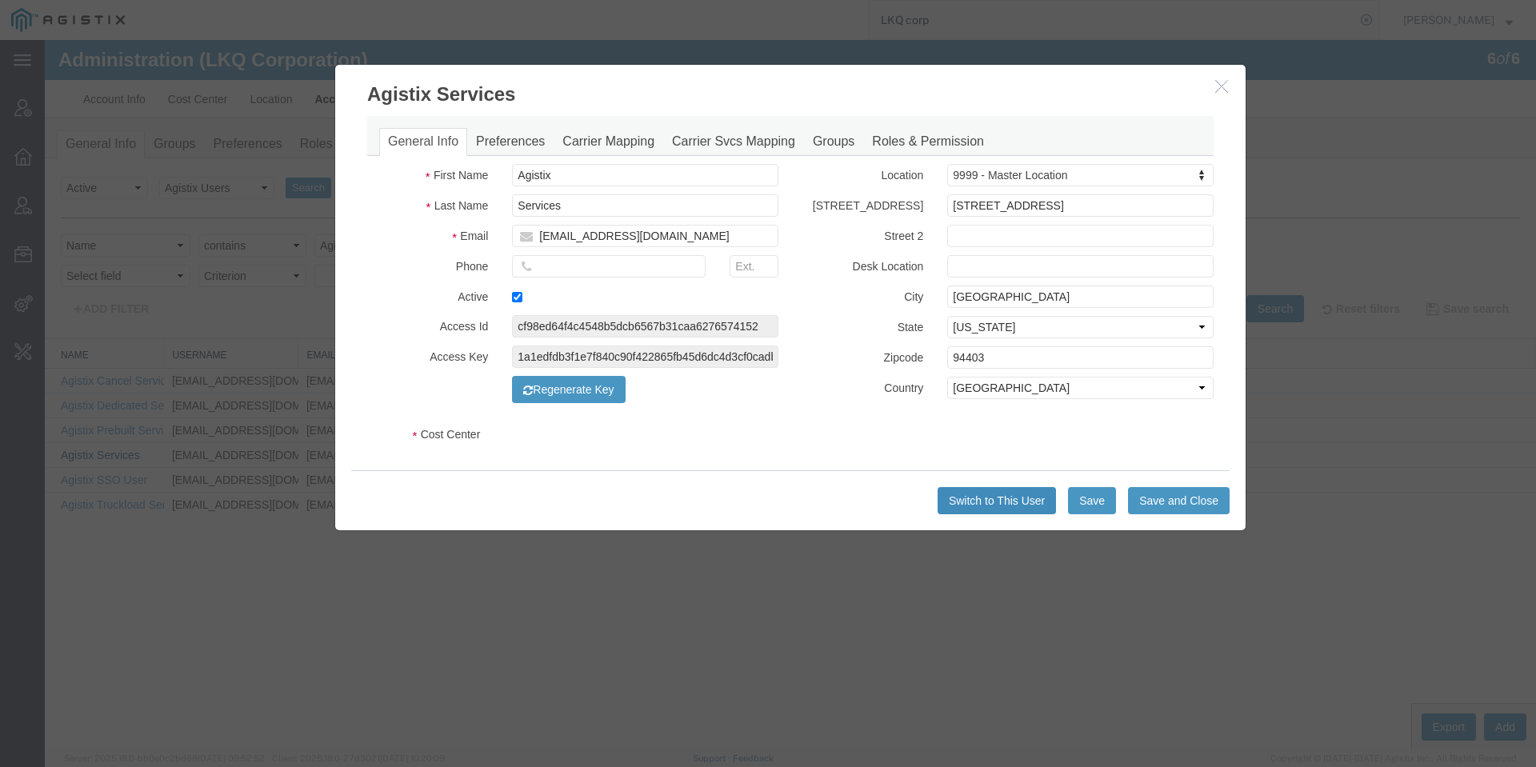
select select "COSTCENTER"
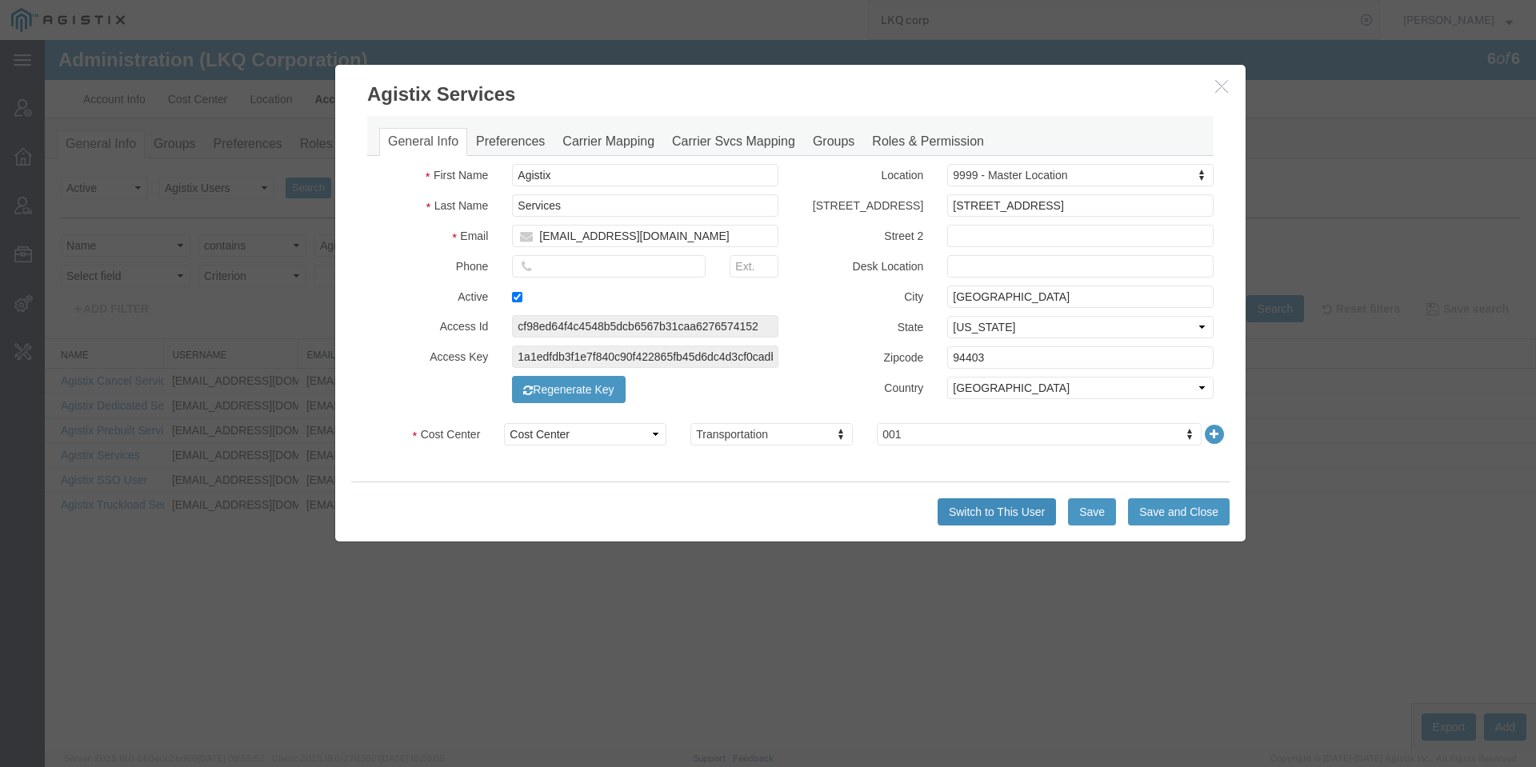
click at [977, 504] on button "Switch to This User" at bounding box center [997, 511] width 118 height 27
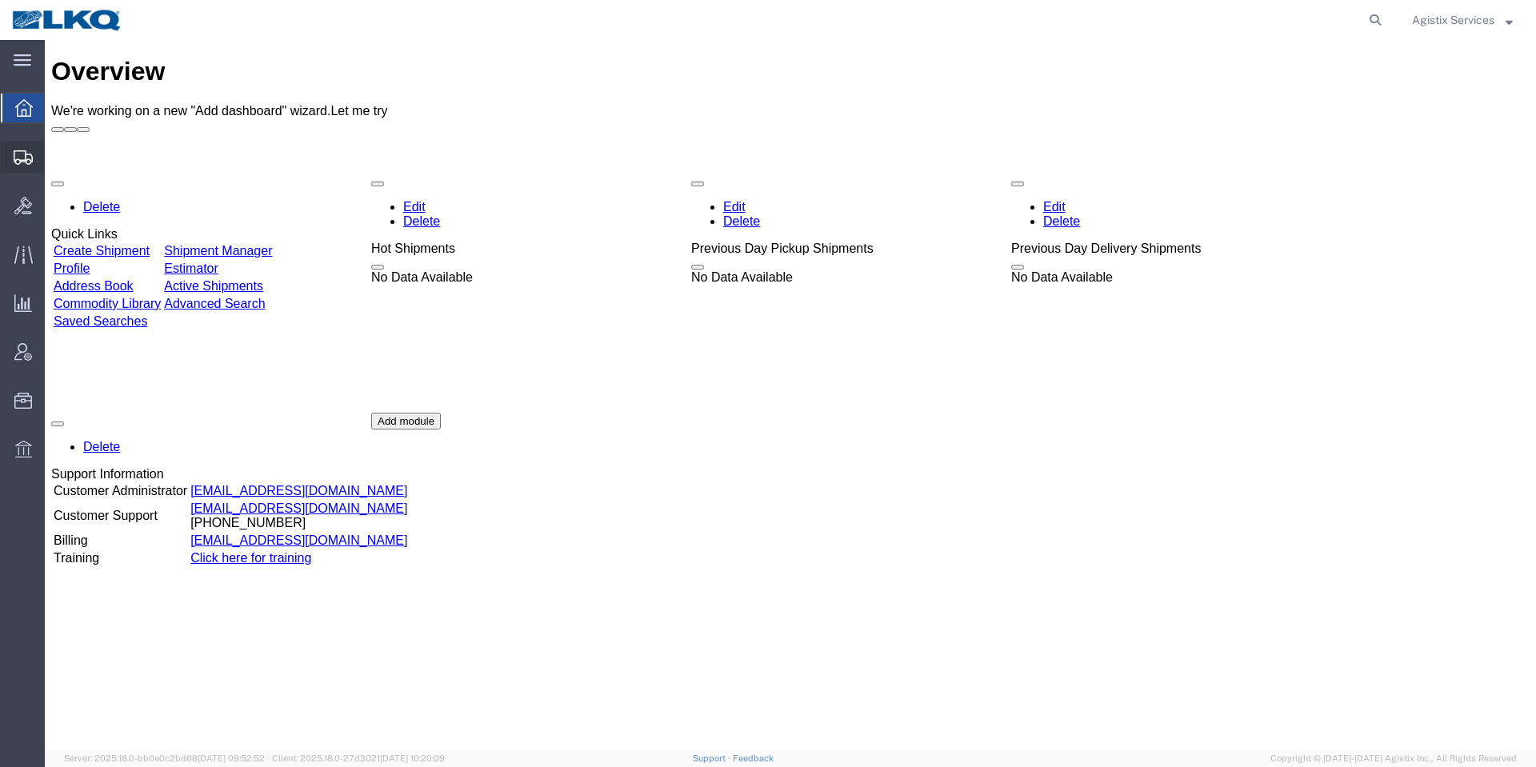
drag, startPoint x: 25, startPoint y: 130, endPoint x: 25, endPoint y: 140, distance: 9.6
drag, startPoint x: 25, startPoint y: 140, endPoint x: 25, endPoint y: 153, distance: 12.8
click at [25, 153] on icon at bounding box center [23, 157] width 19 height 14
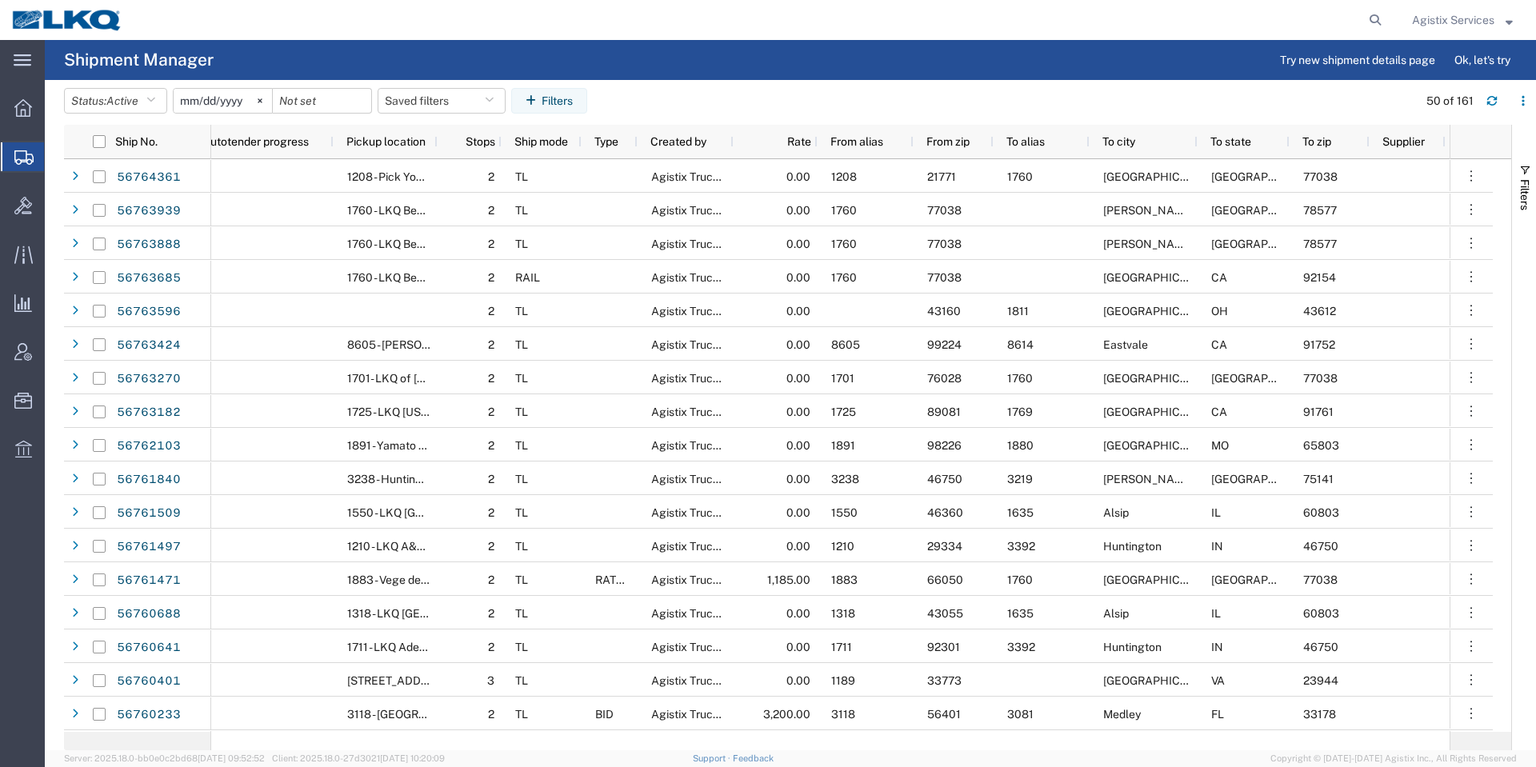
scroll to position [0, 819]
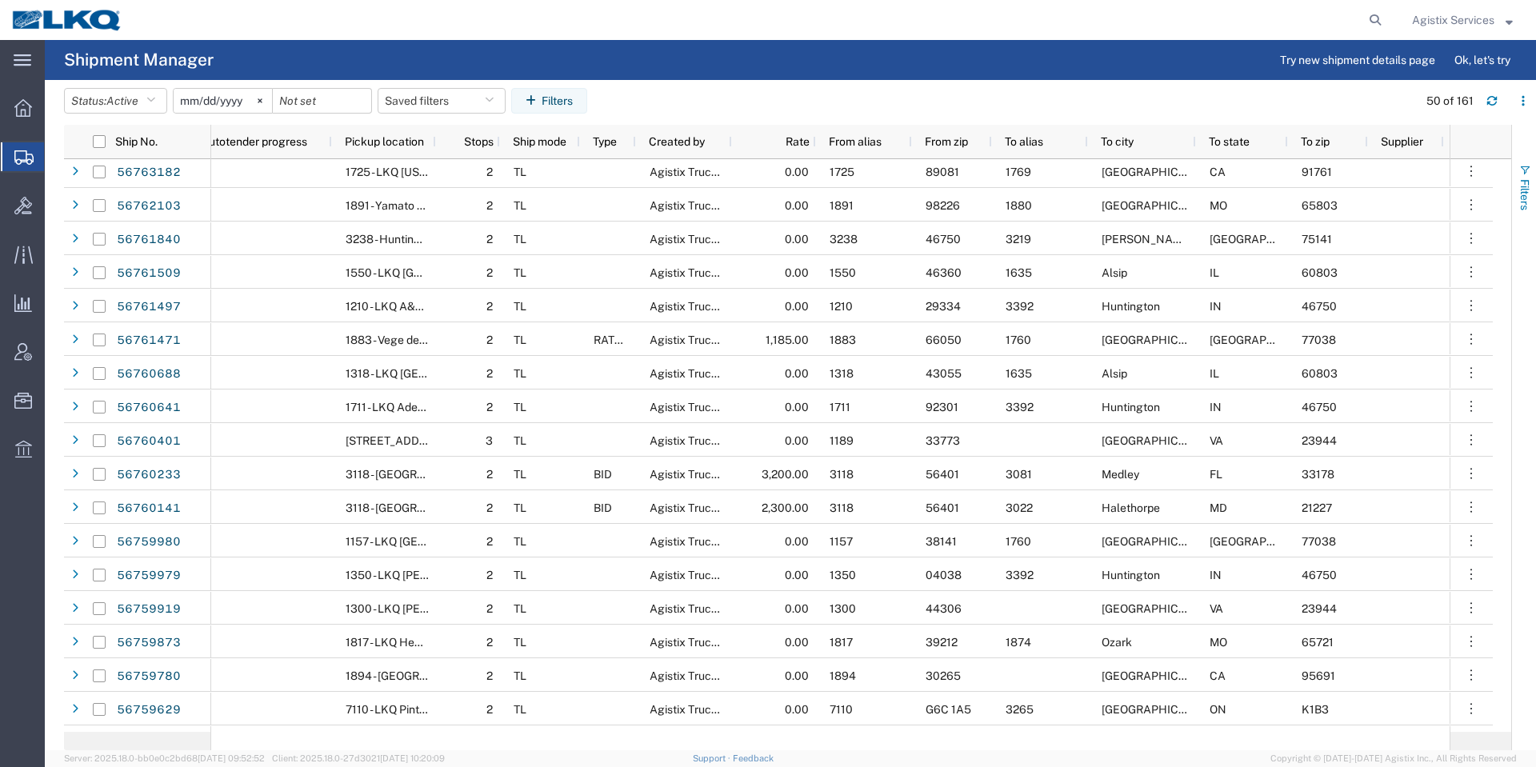
click at [1523, 182] on span "Filters" at bounding box center [1524, 194] width 13 height 31
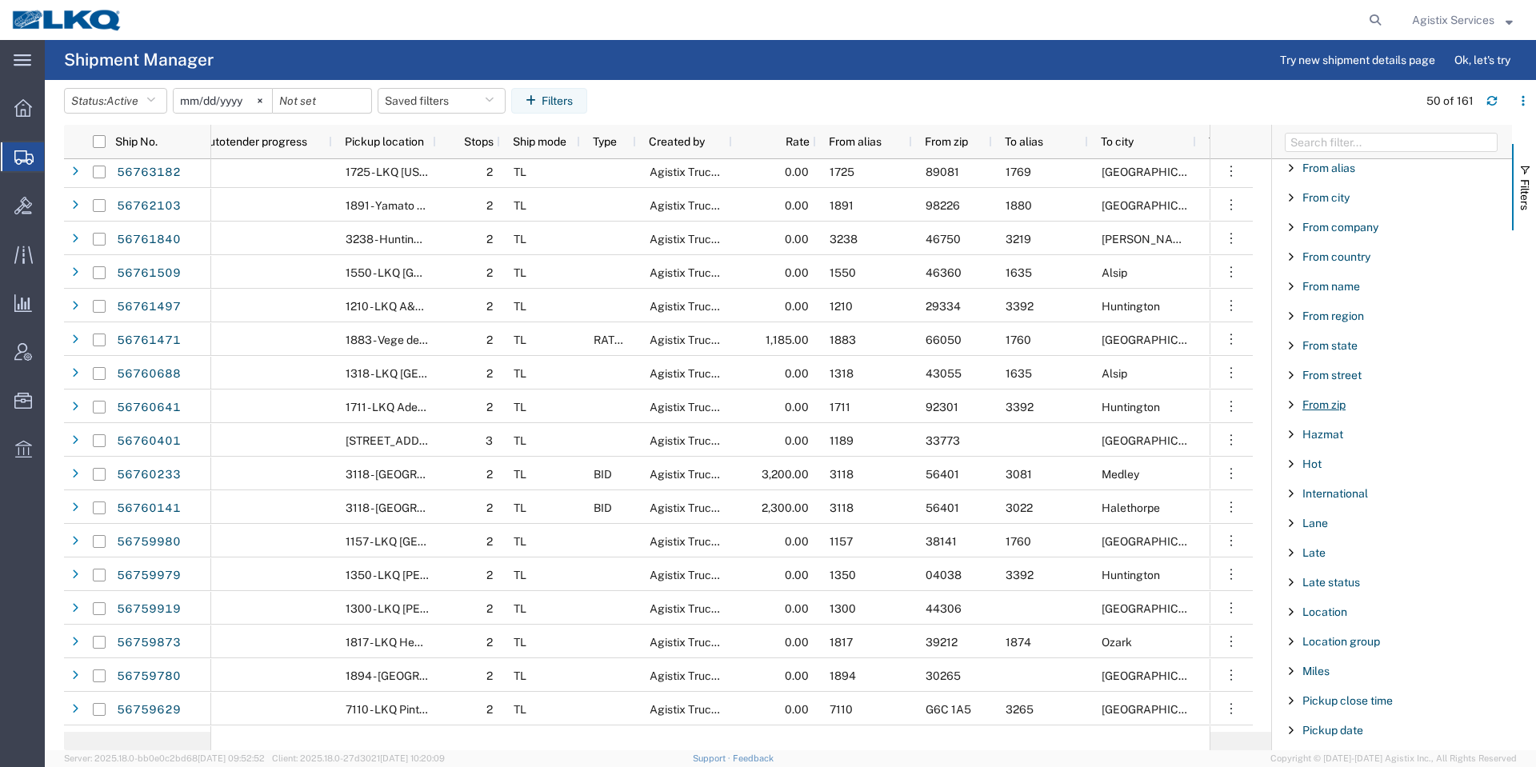
click at [1334, 406] on span "From zip" at bounding box center [1323, 404] width 43 height 13
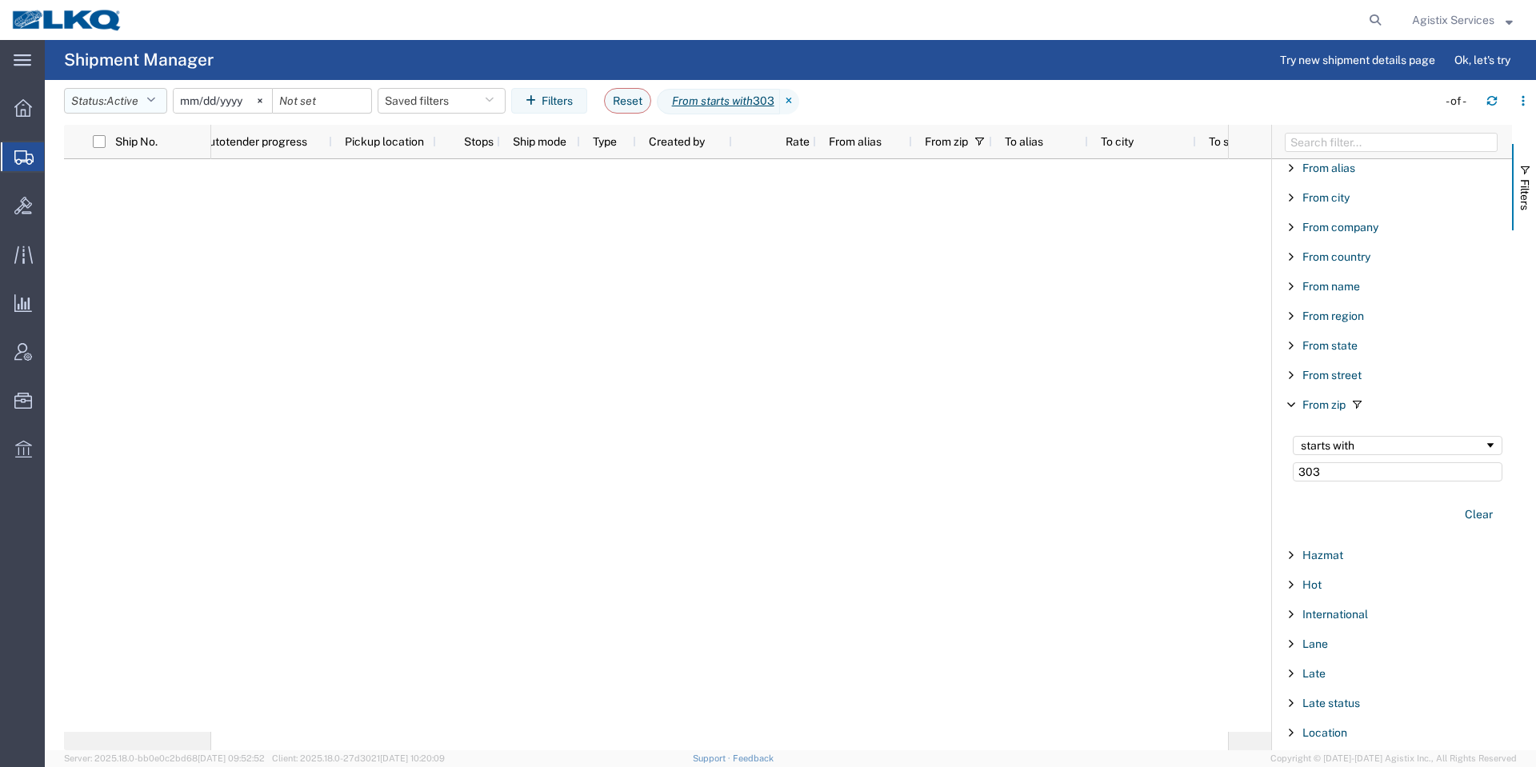
type input "303"
click at [119, 107] on span "Active" at bounding box center [122, 101] width 32 height 15
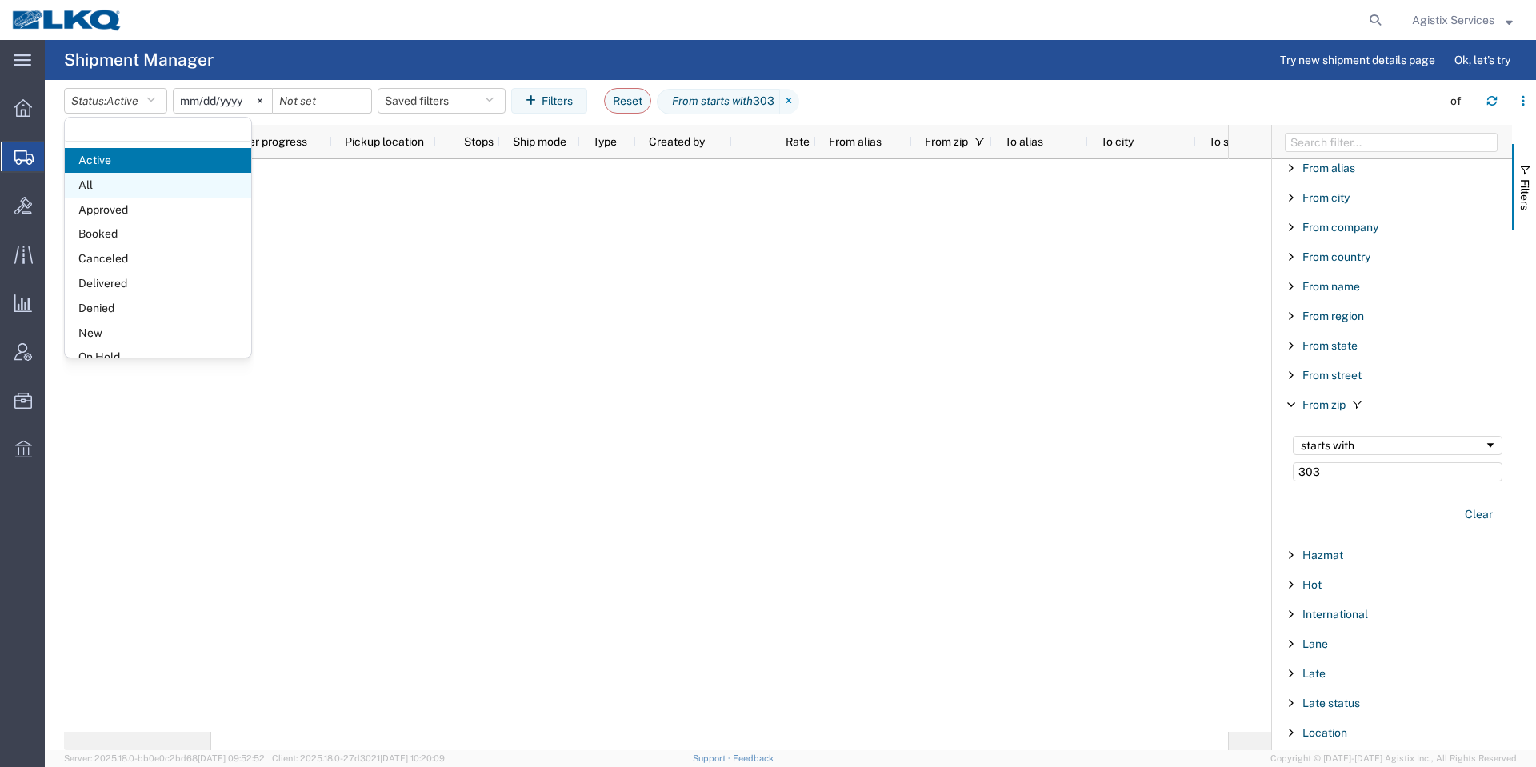
click at [126, 186] on span "All" at bounding box center [158, 185] width 186 height 25
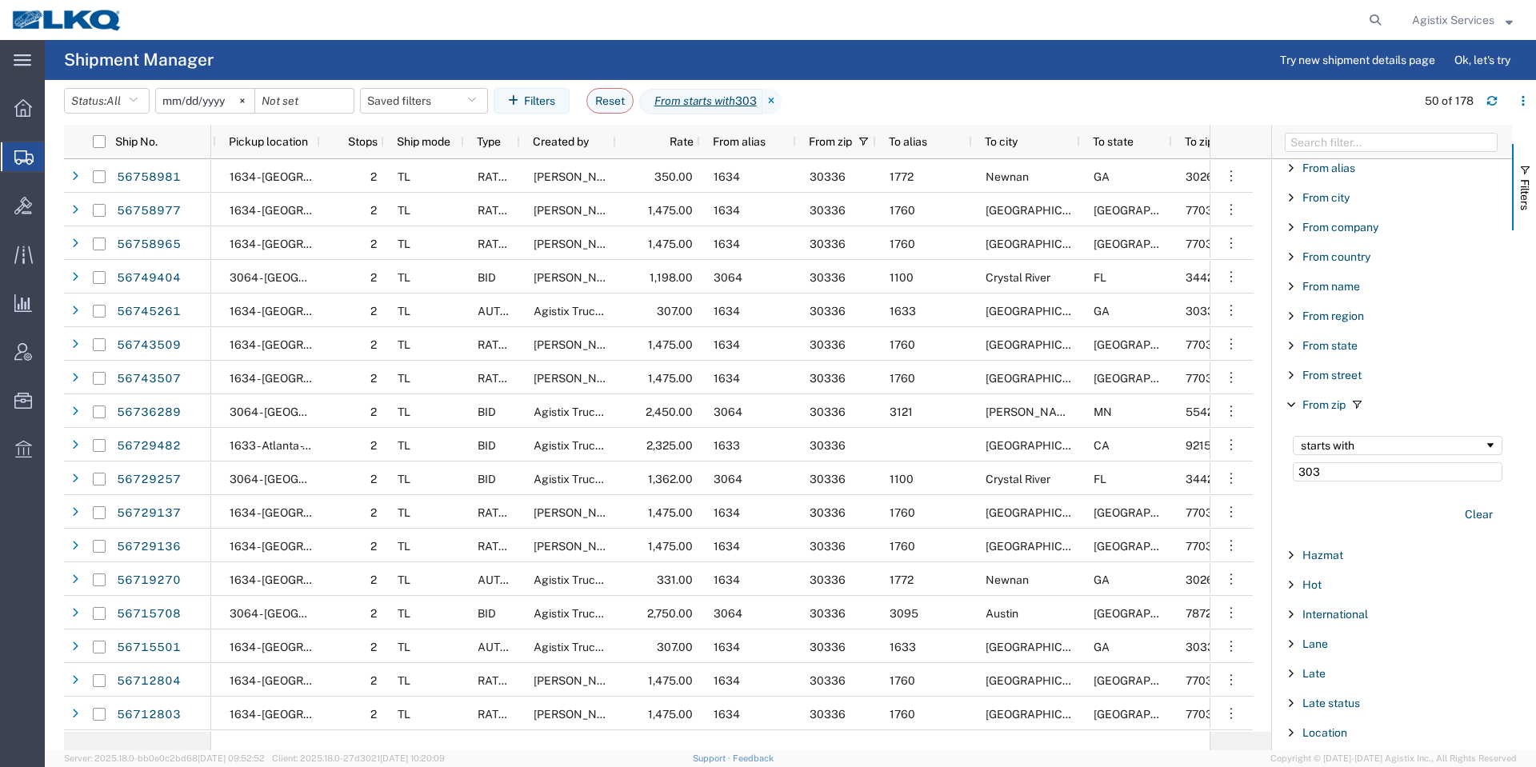
scroll to position [0, 1024]
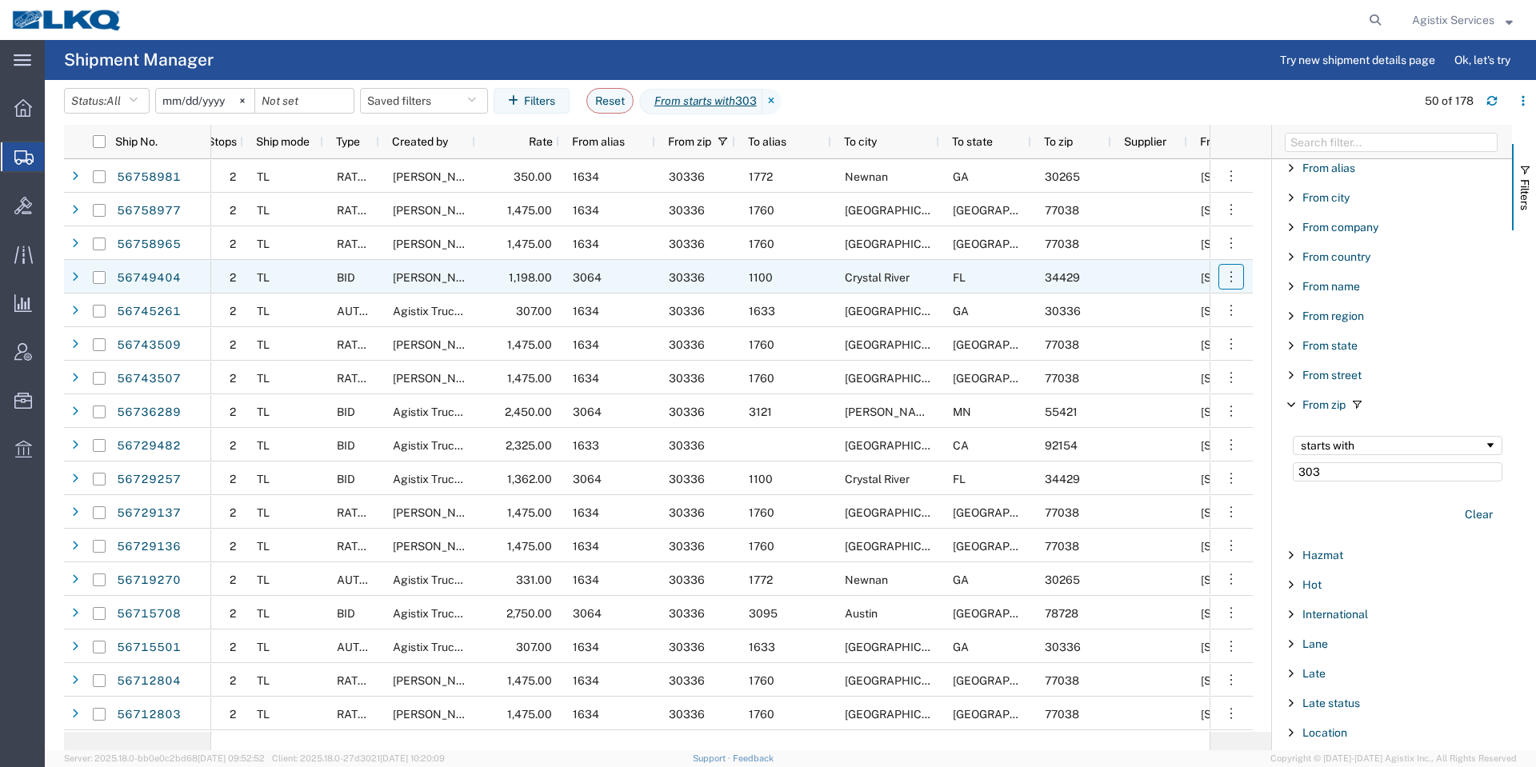
click at [1238, 269] on icon "button" at bounding box center [1231, 277] width 16 height 16
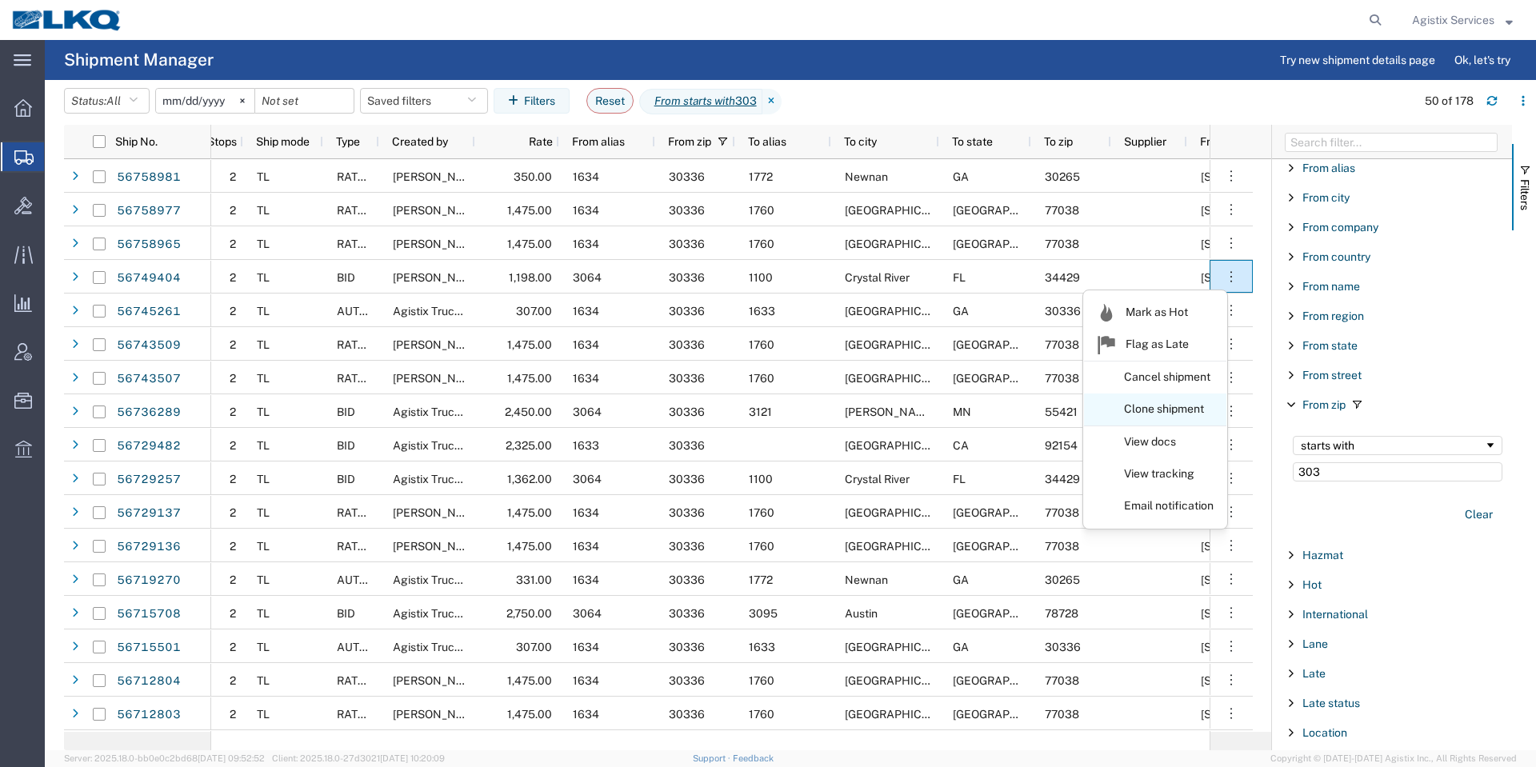
click at [1195, 398] on link "Clone shipment" at bounding box center [1155, 409] width 142 height 29
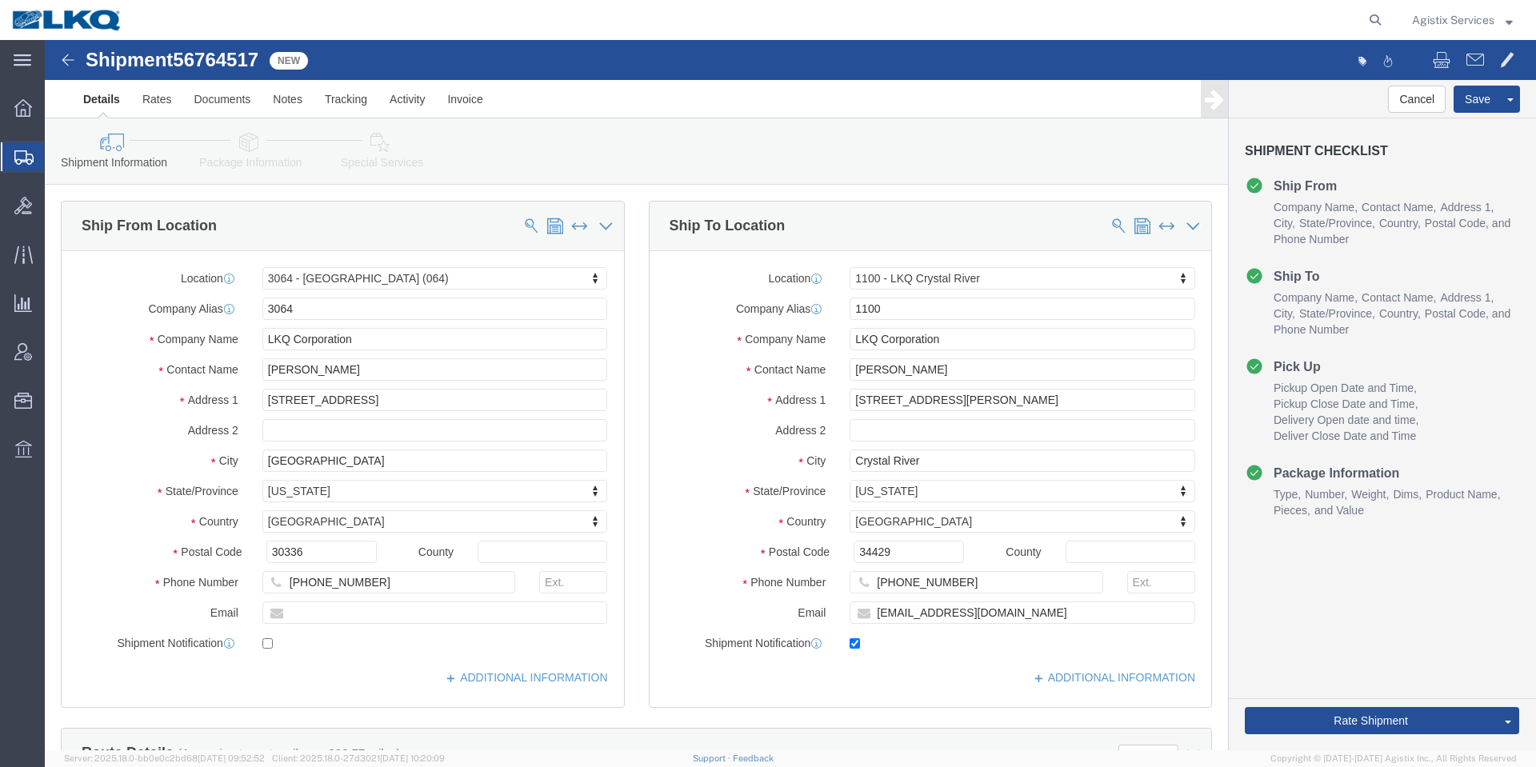
select select "27790"
select select "27344"
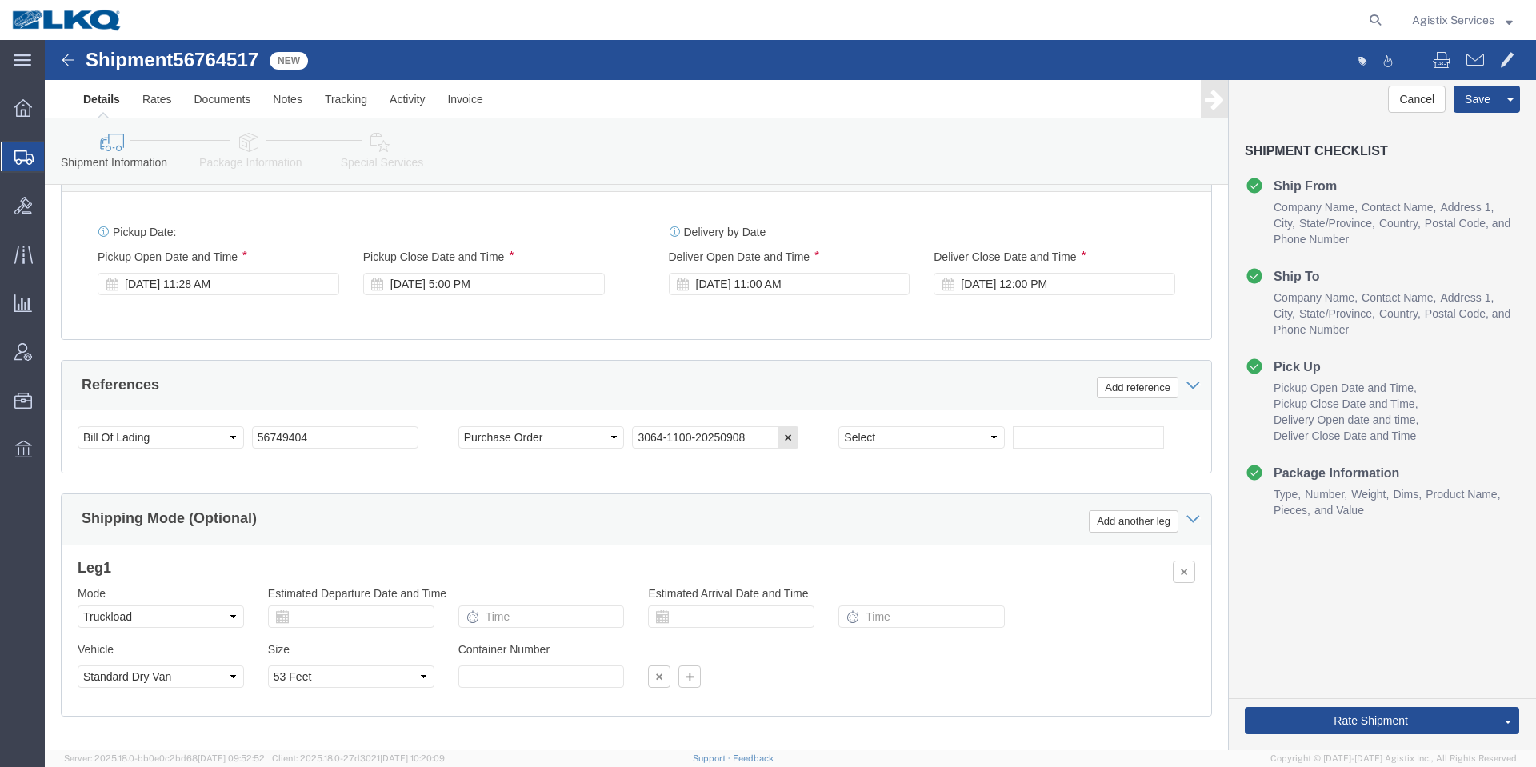
click span "56764517"
copy span "56764517"
click input "56749404"
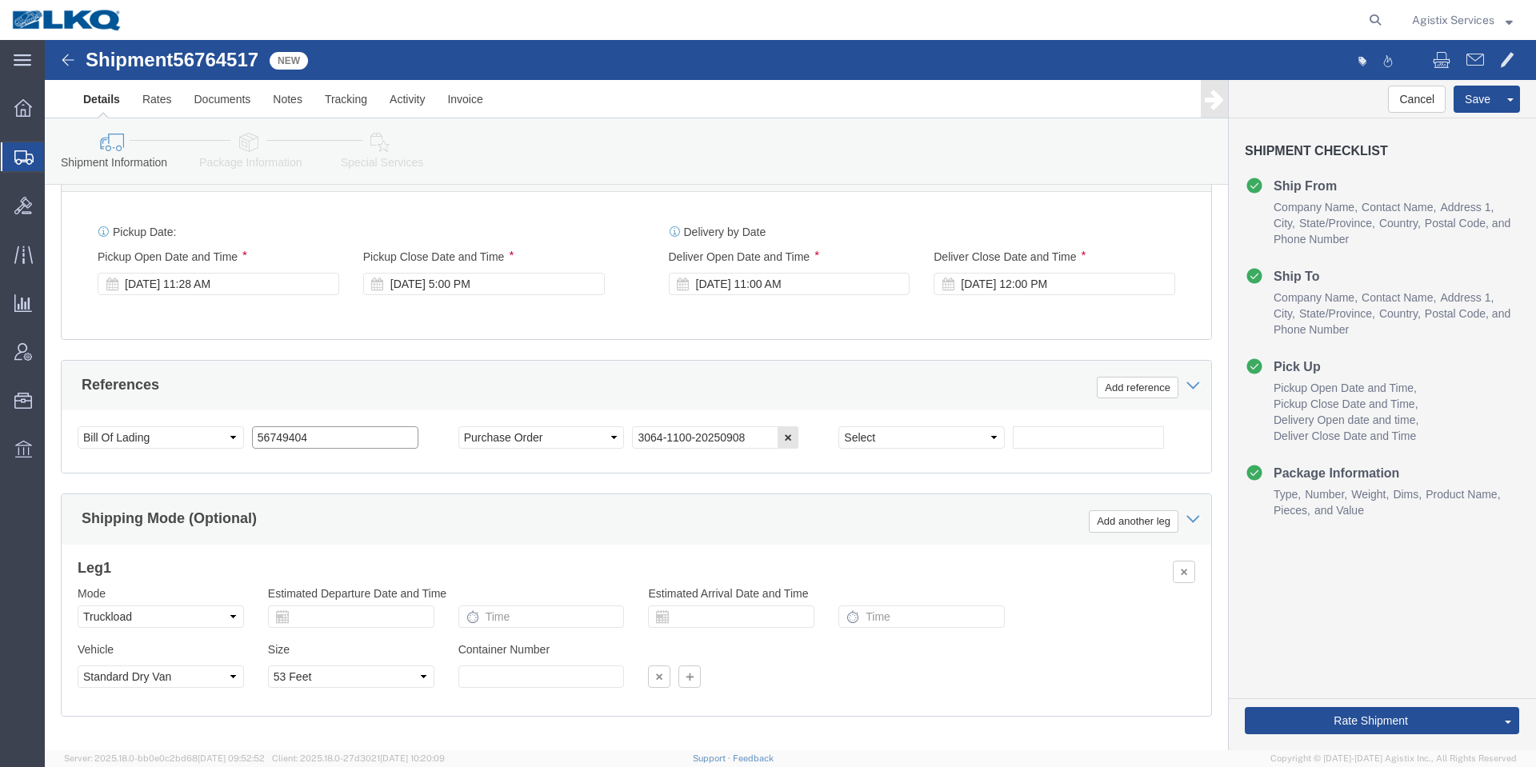
paste input "64517"
type input "56764517"
click input "3064-1100-20250908"
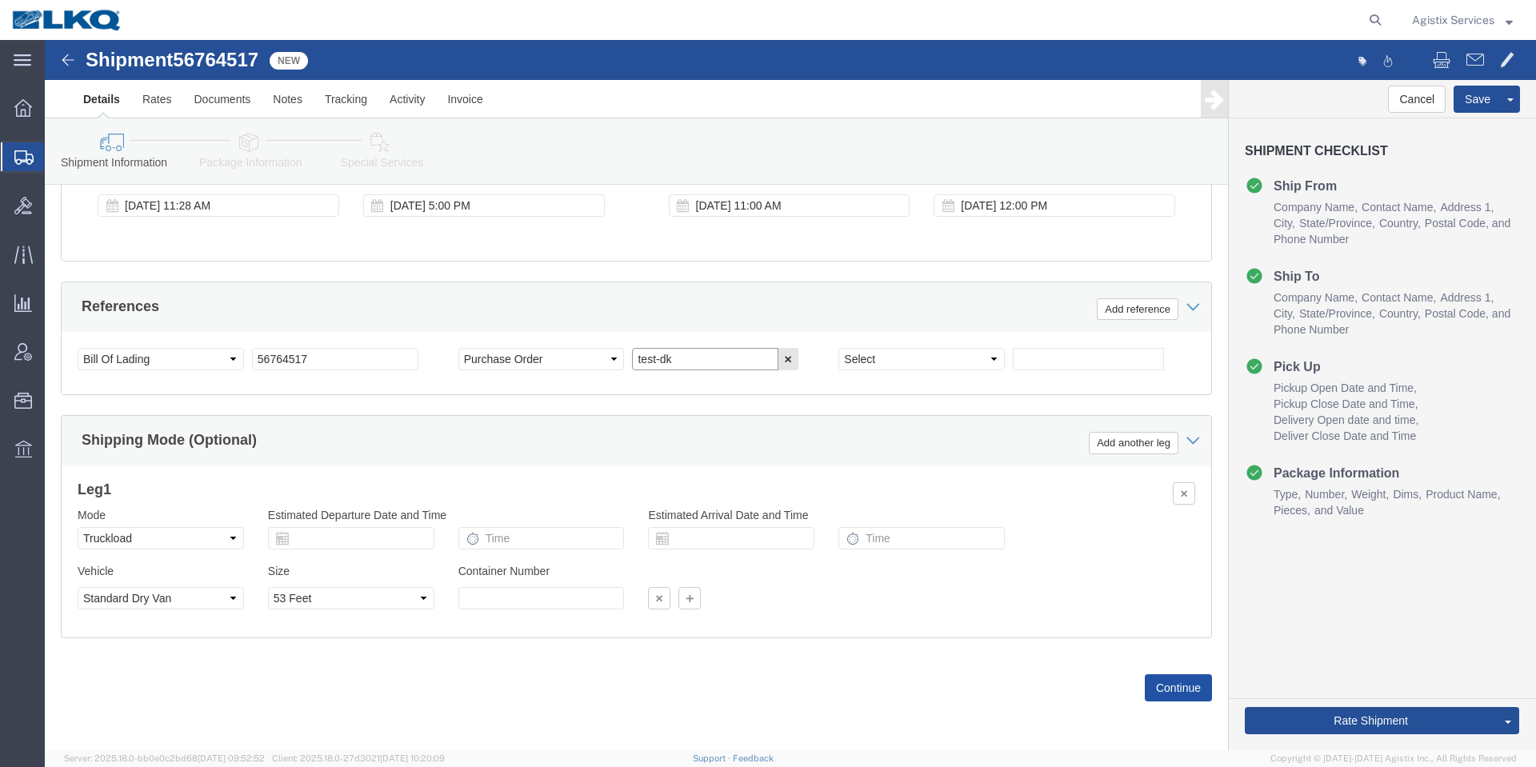
type input "test-dk"
click button "Continue"
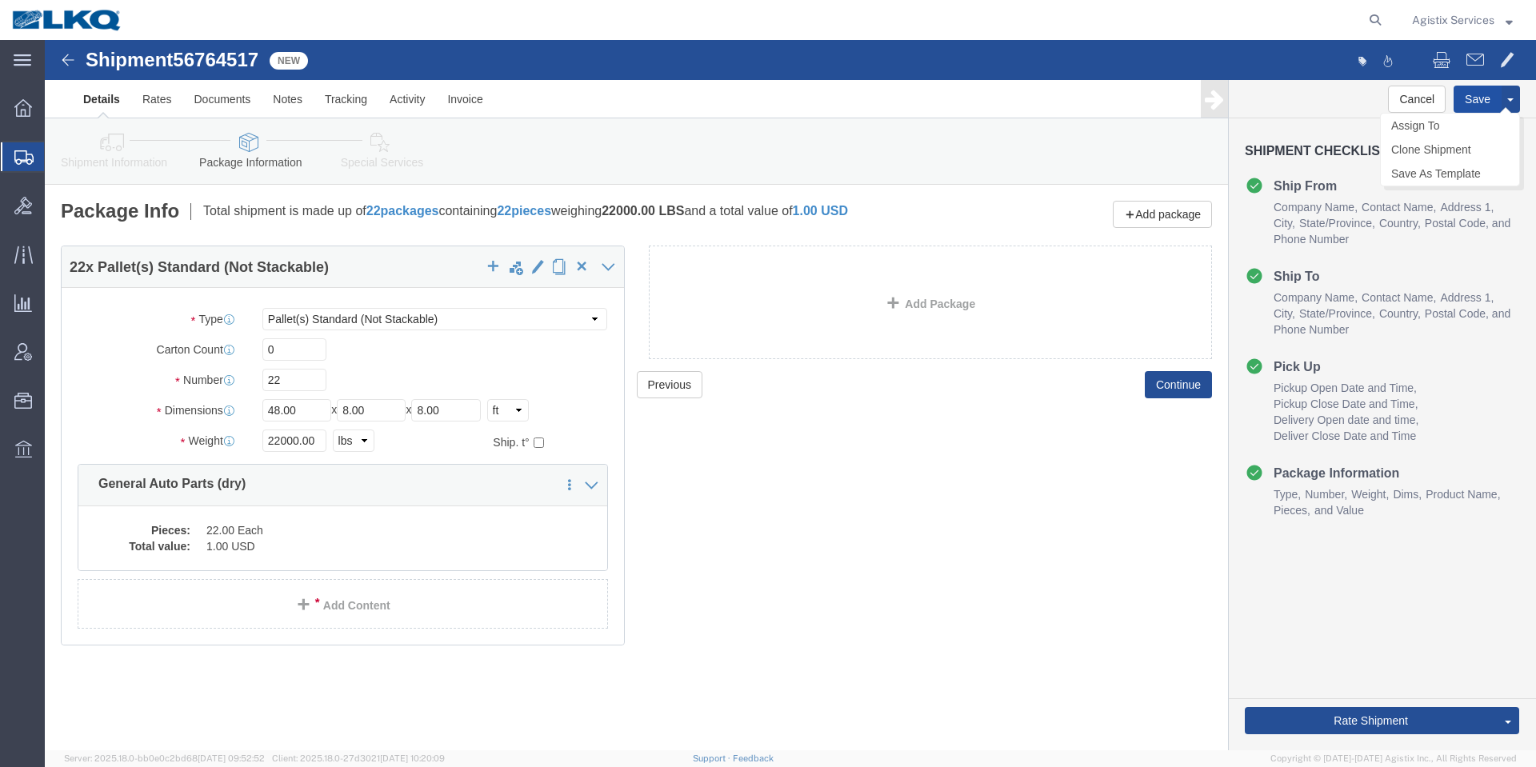
click button "Save"
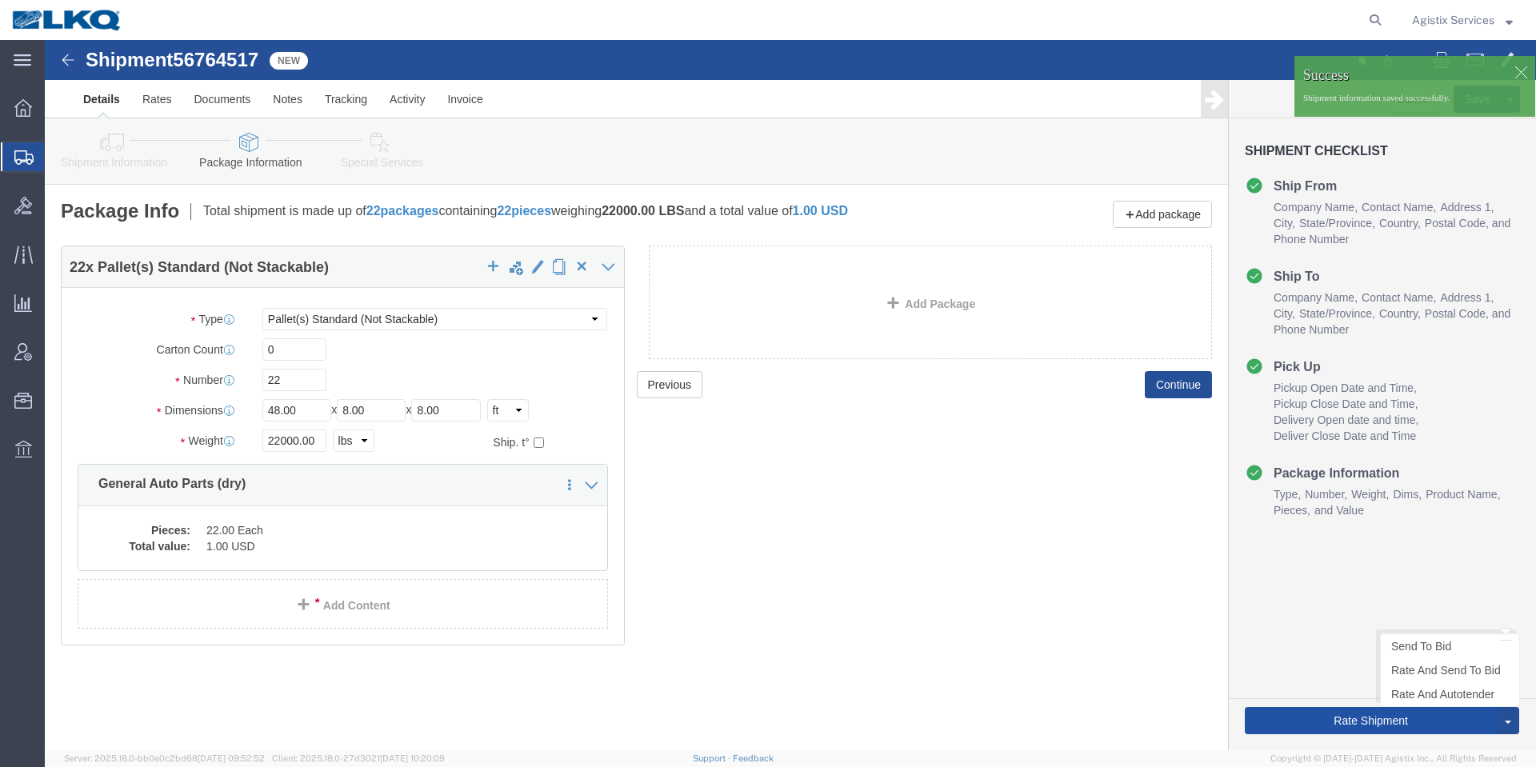
click button "Rate Shipment"
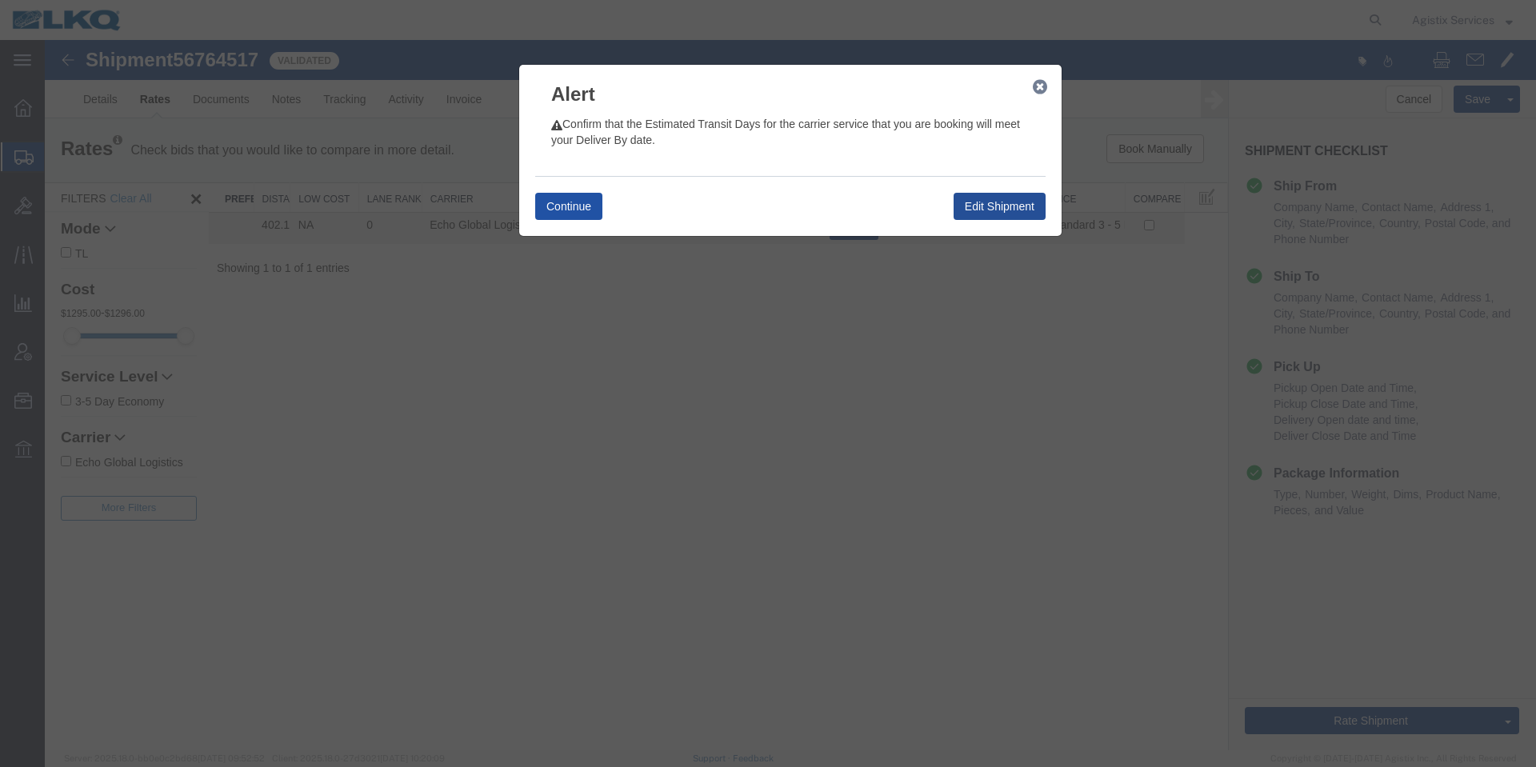
click at [581, 217] on button "Continue" at bounding box center [568, 206] width 67 height 27
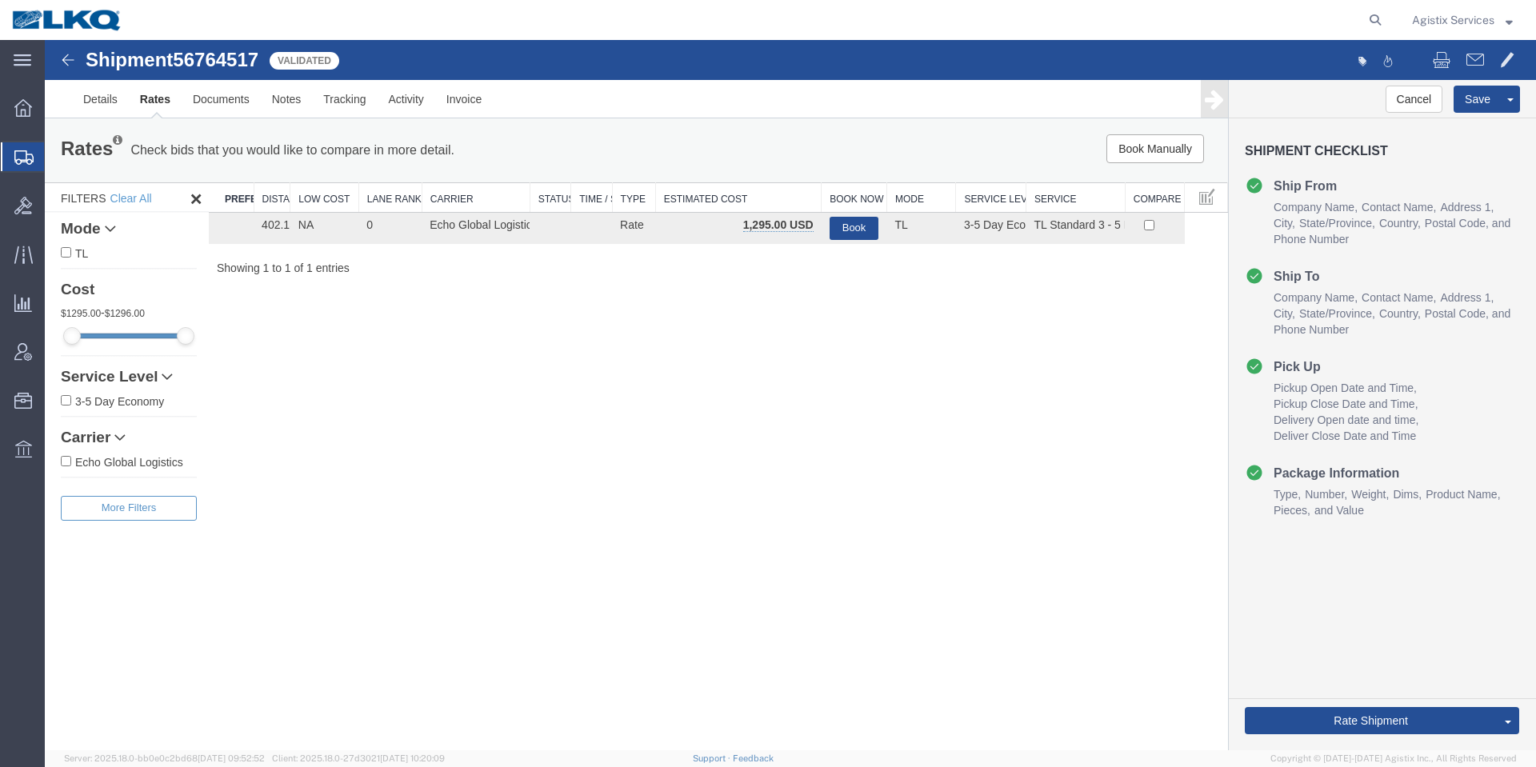
click at [226, 54] on span "56764517" at bounding box center [216, 60] width 86 height 22
copy span "56764517"
click at [241, 59] on span "56764517" at bounding box center [216, 60] width 86 height 22
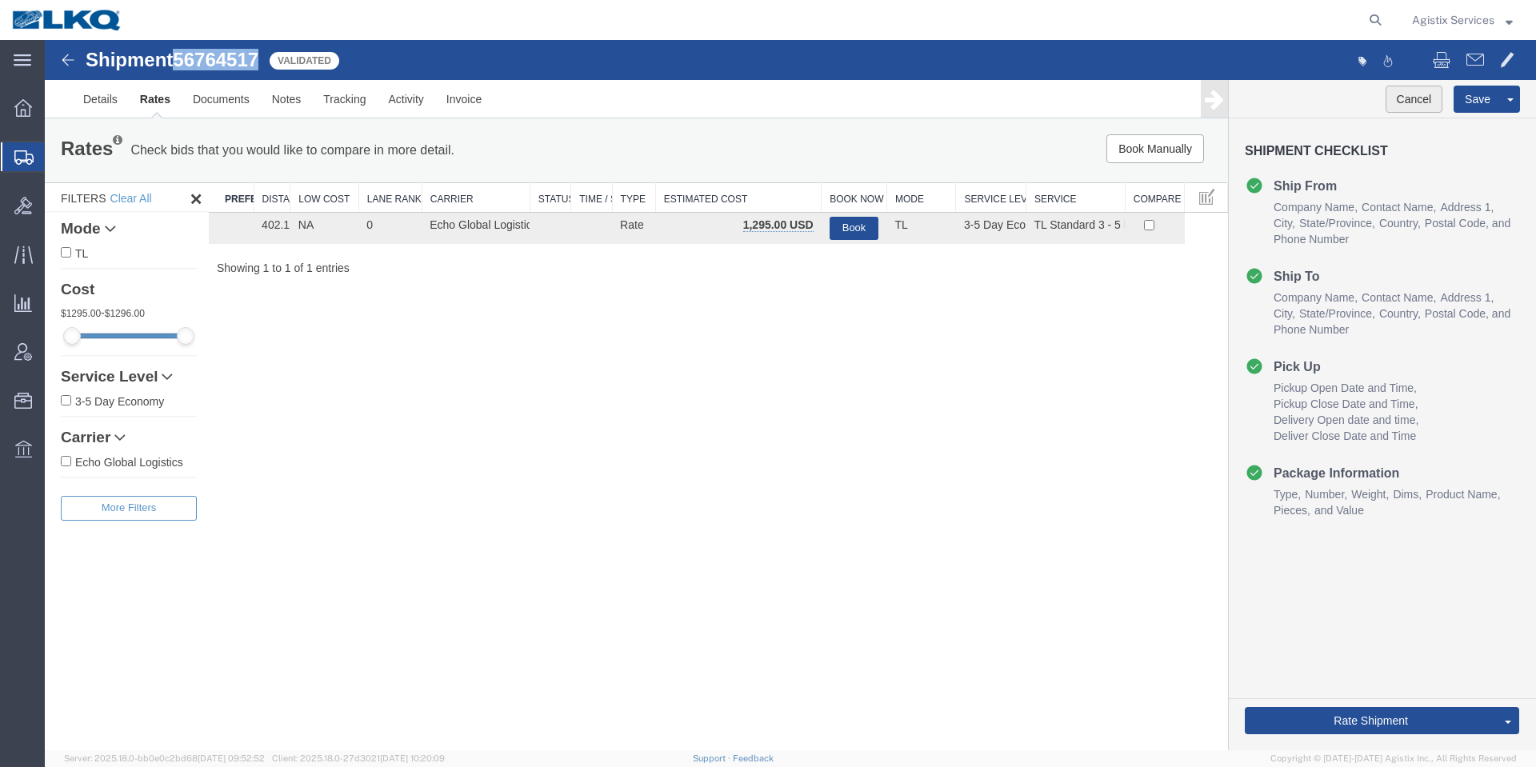
click at [1406, 106] on button "Cancel" at bounding box center [1415, 99] width 58 height 27
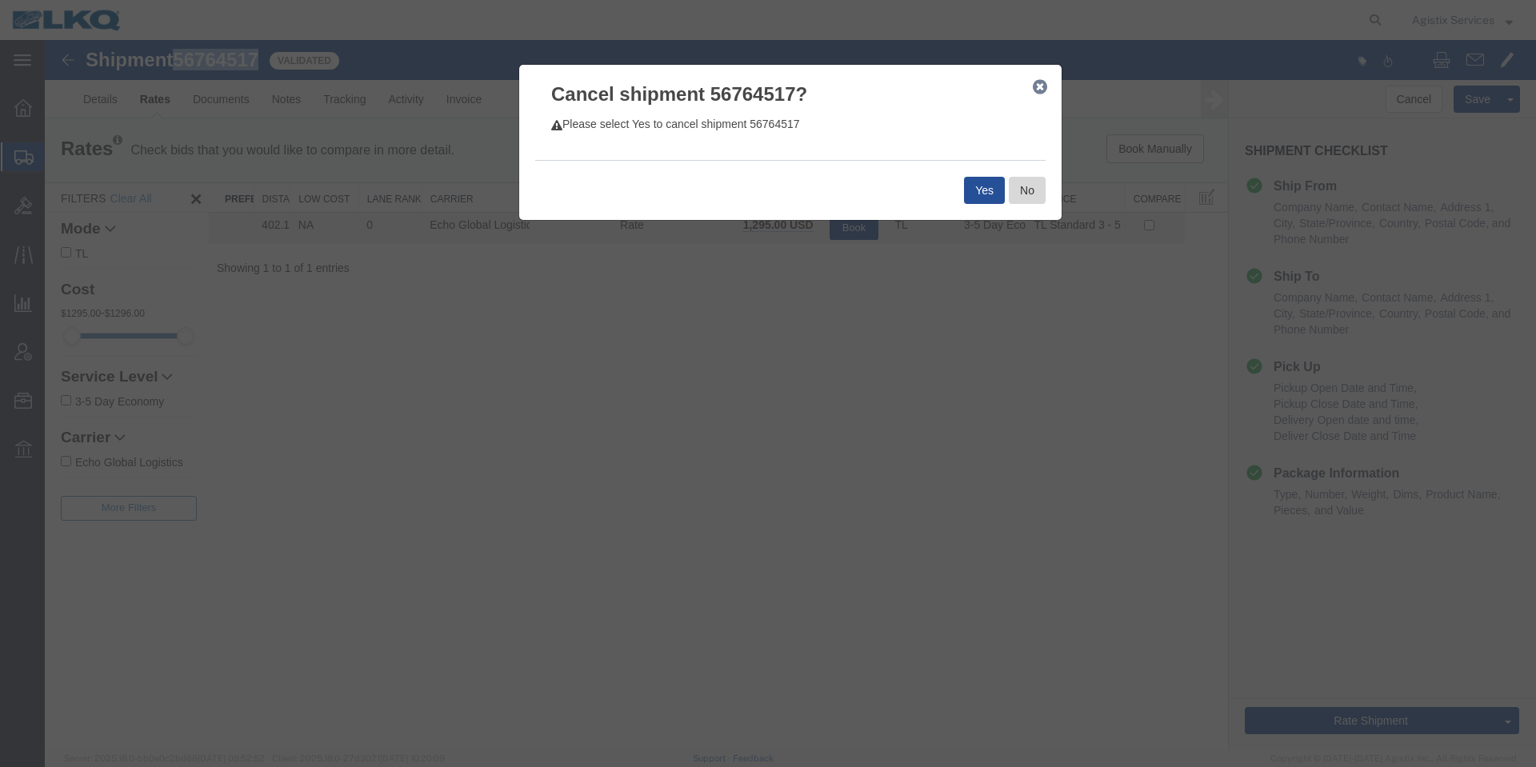
click at [1019, 180] on button "No" at bounding box center [1027, 190] width 37 height 27
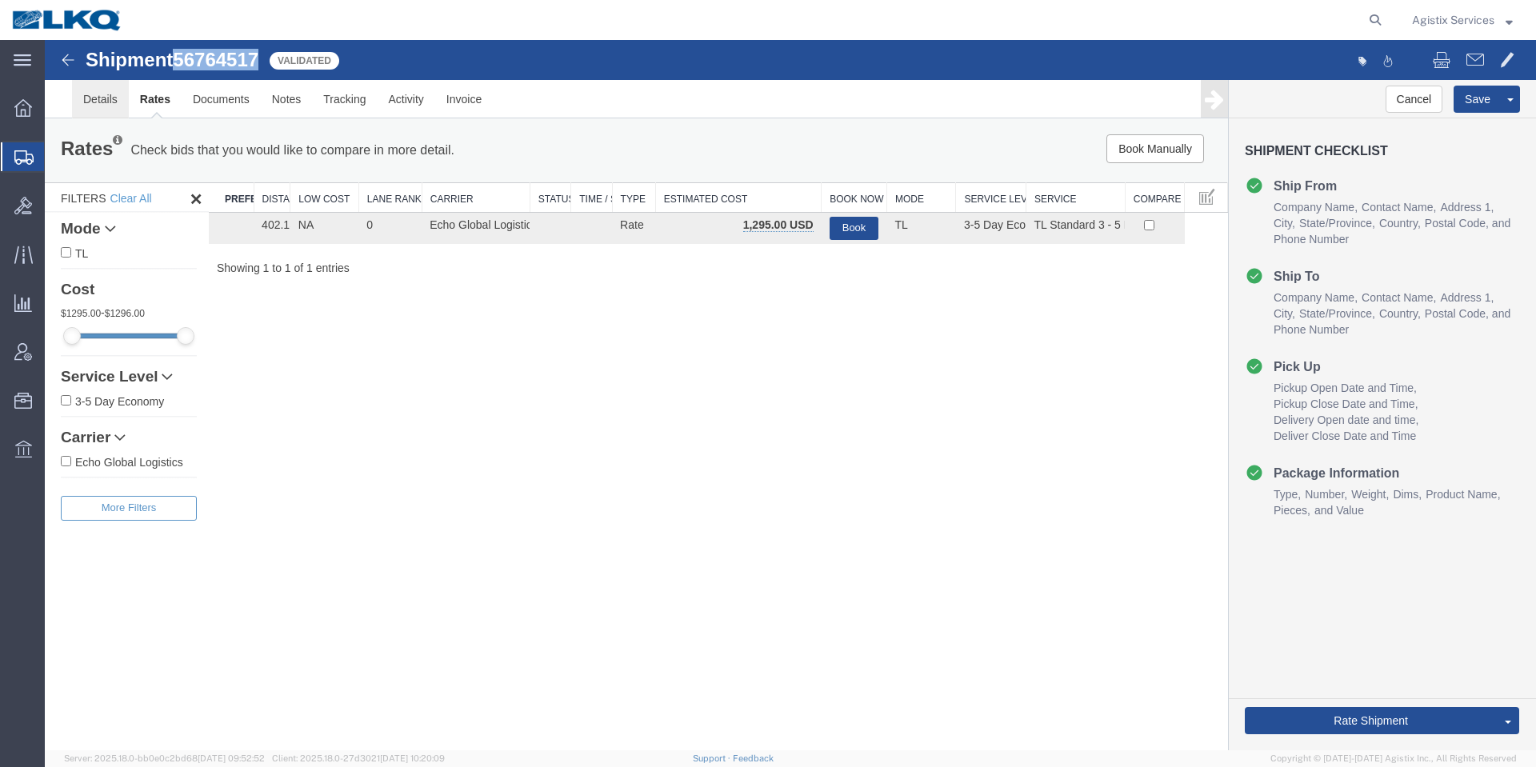
click at [98, 103] on link "Details" at bounding box center [100, 99] width 57 height 38
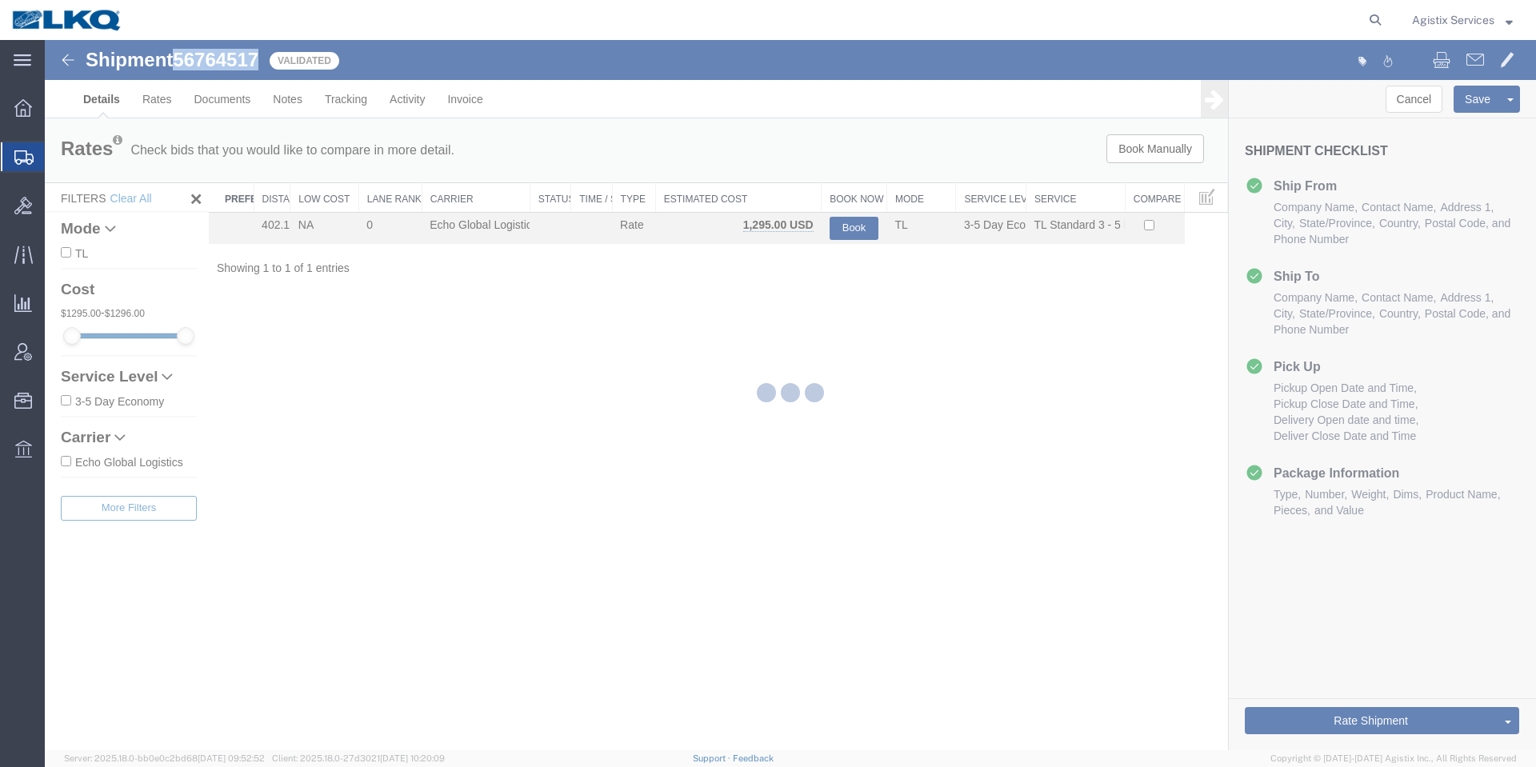
select select "27790"
select select "27344"
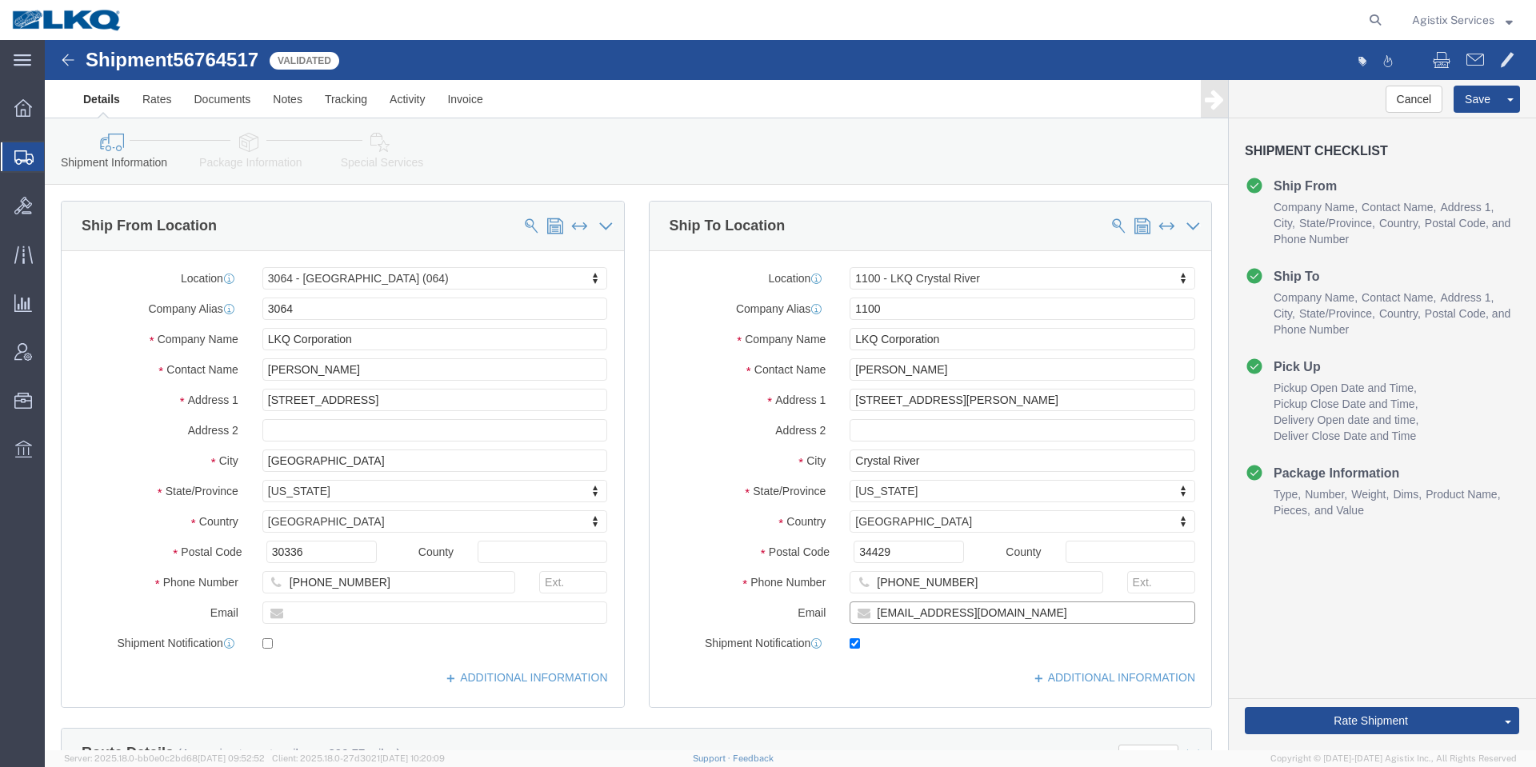
click input "cmarnold@lkqcorp.com"
checkbox input "false"
click div "Location 1100 - LKQ Crystal River Select My Profile Location 1100 - LKQ Crystal…"
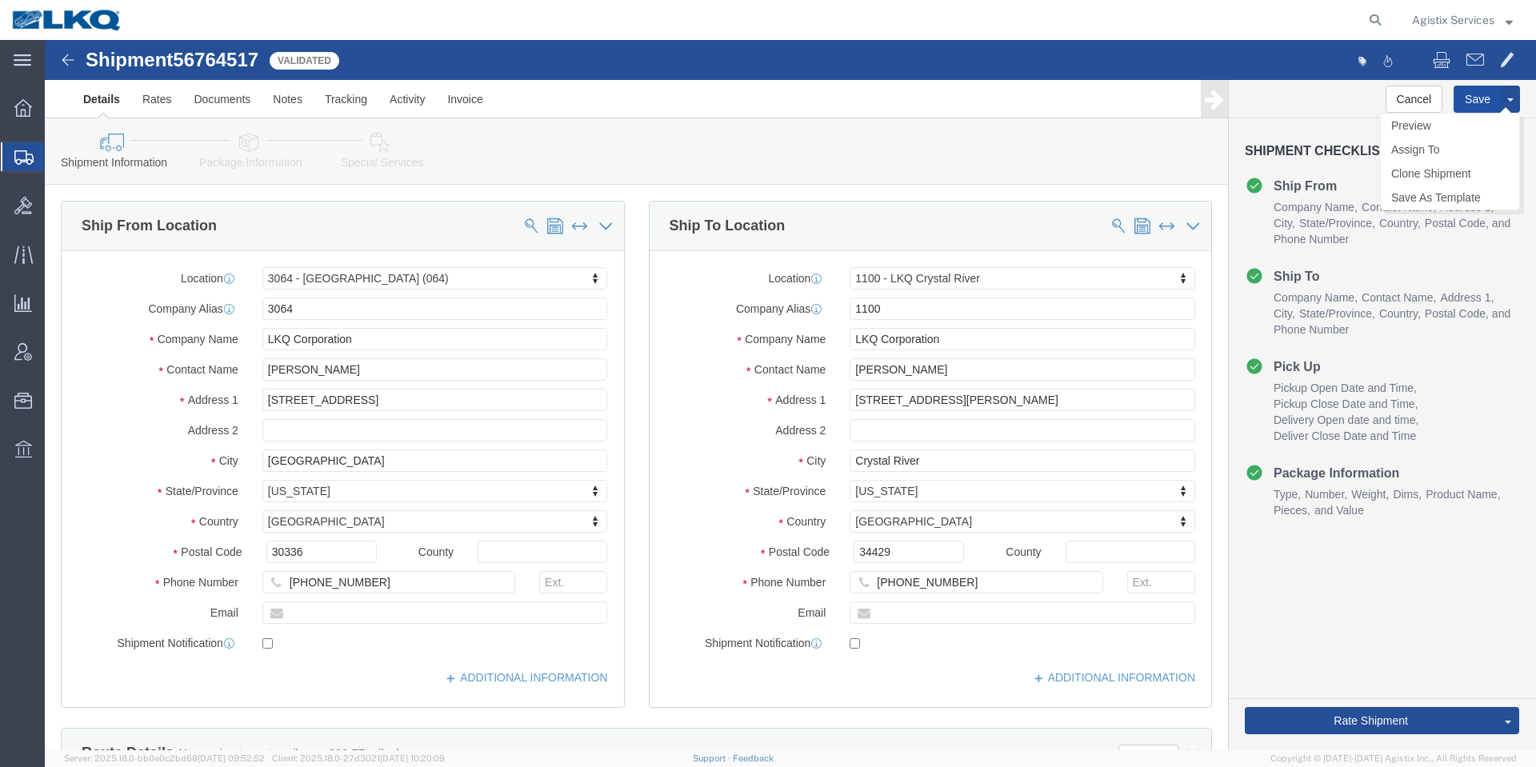
click button "Save"
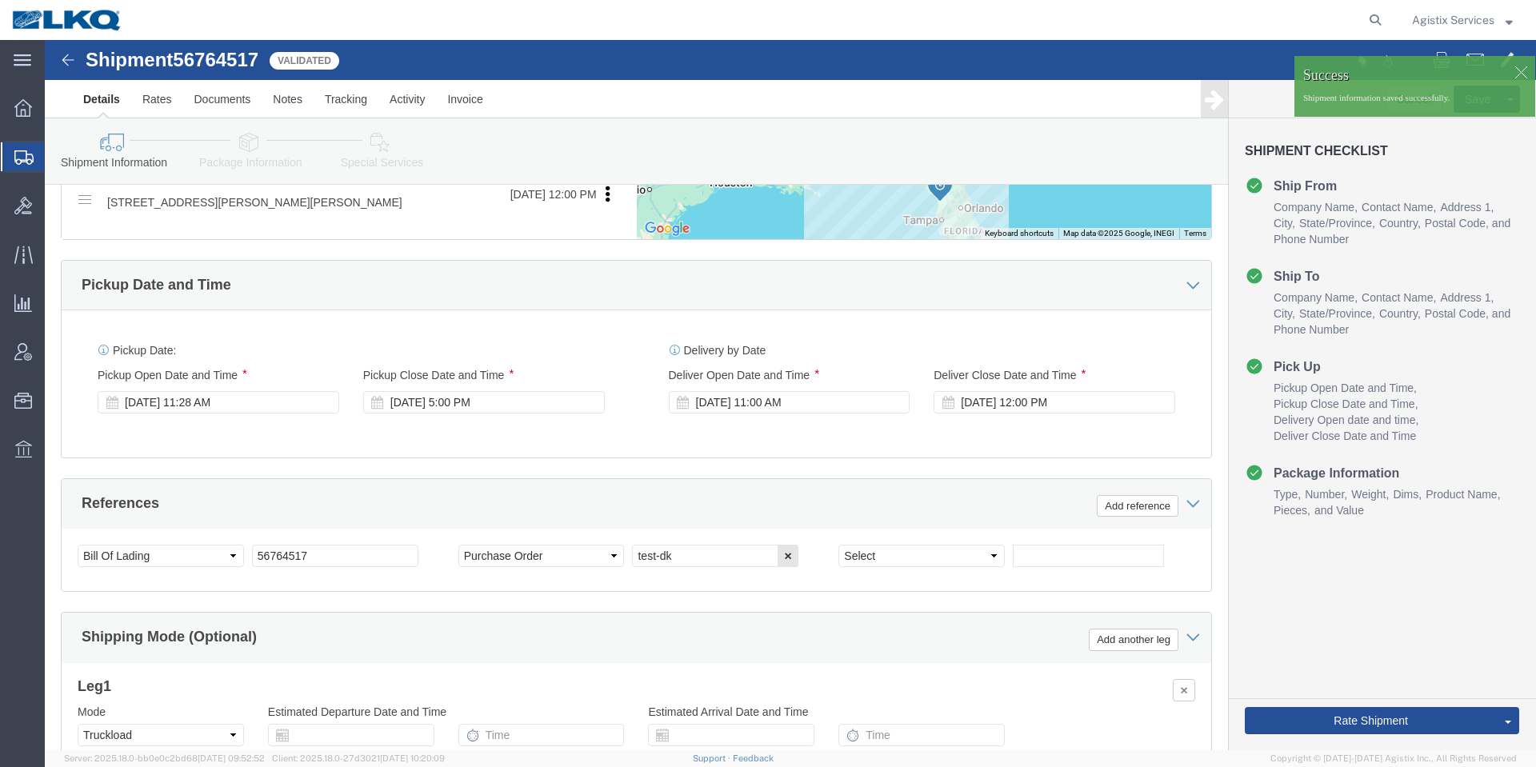
scroll to position [918, 0]
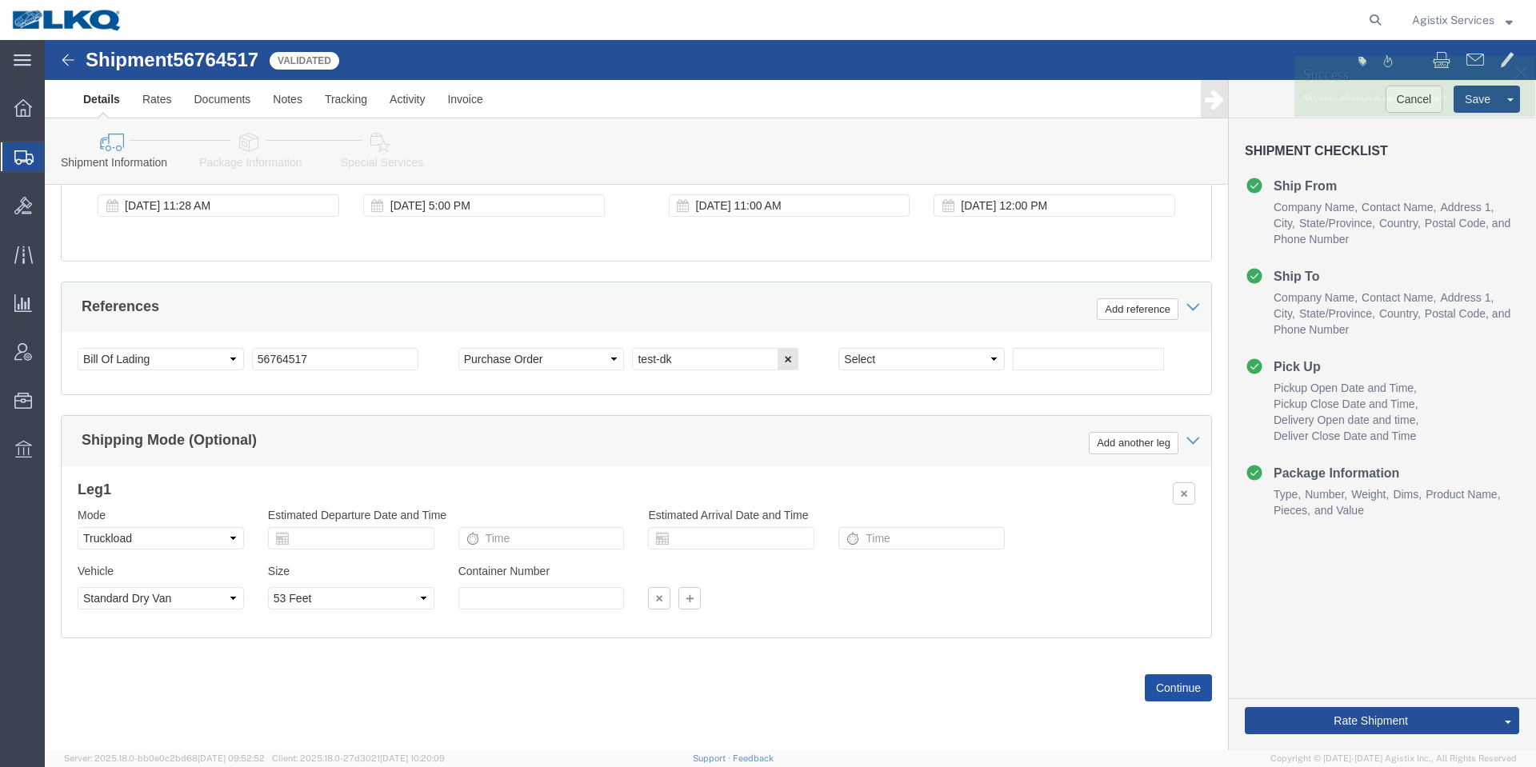
click button "Continue"
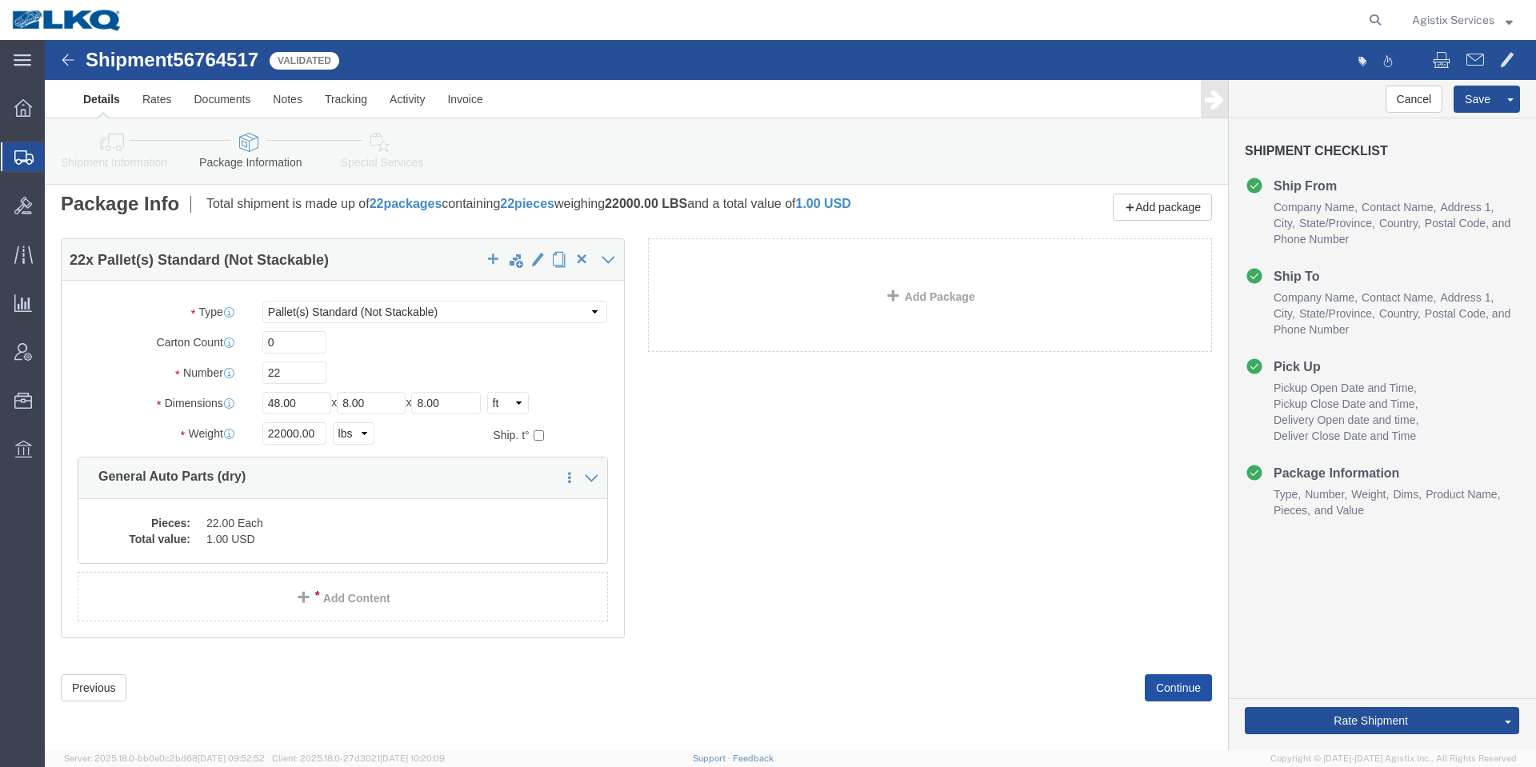
scroll to position [0, 0]
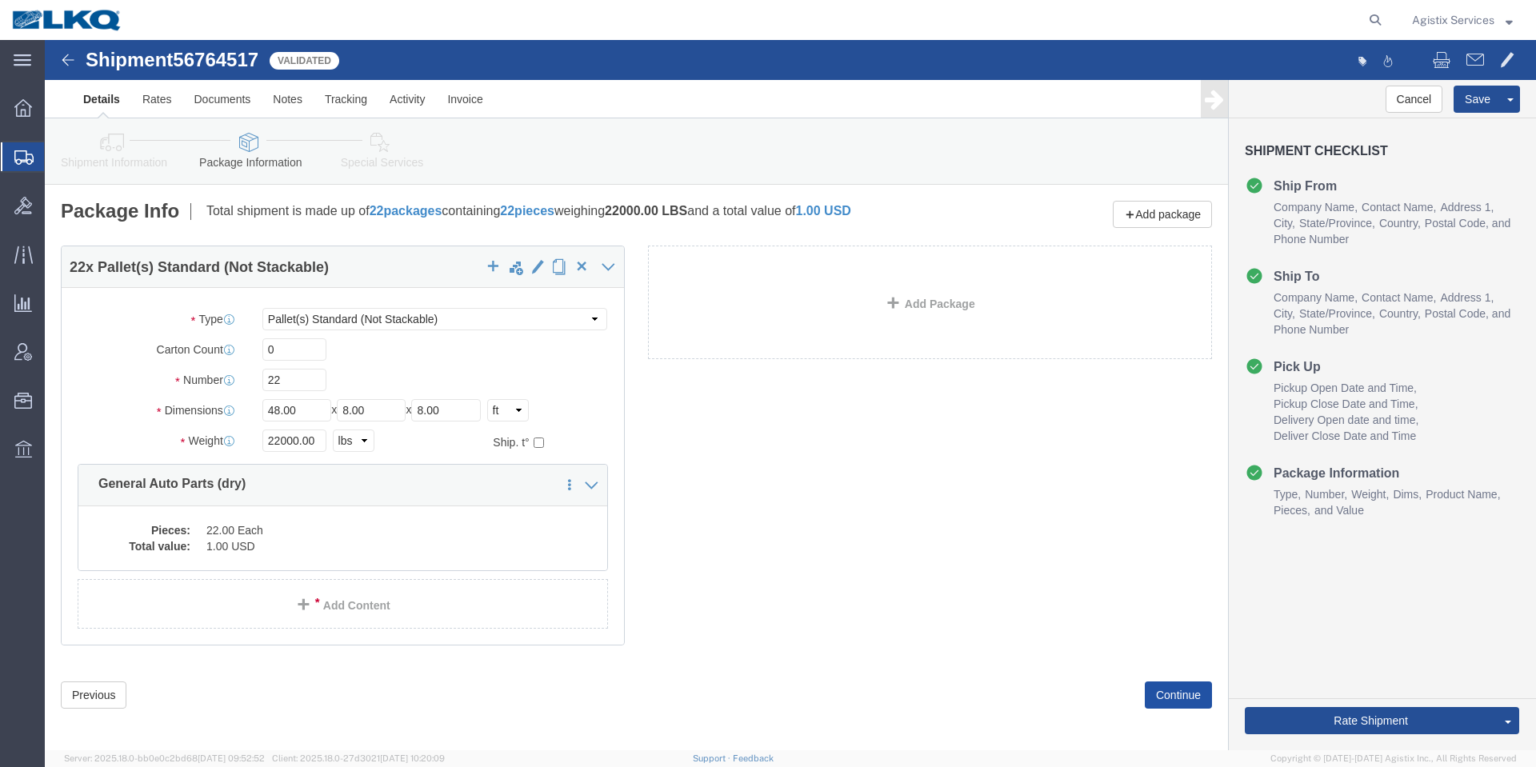
click button "Continue"
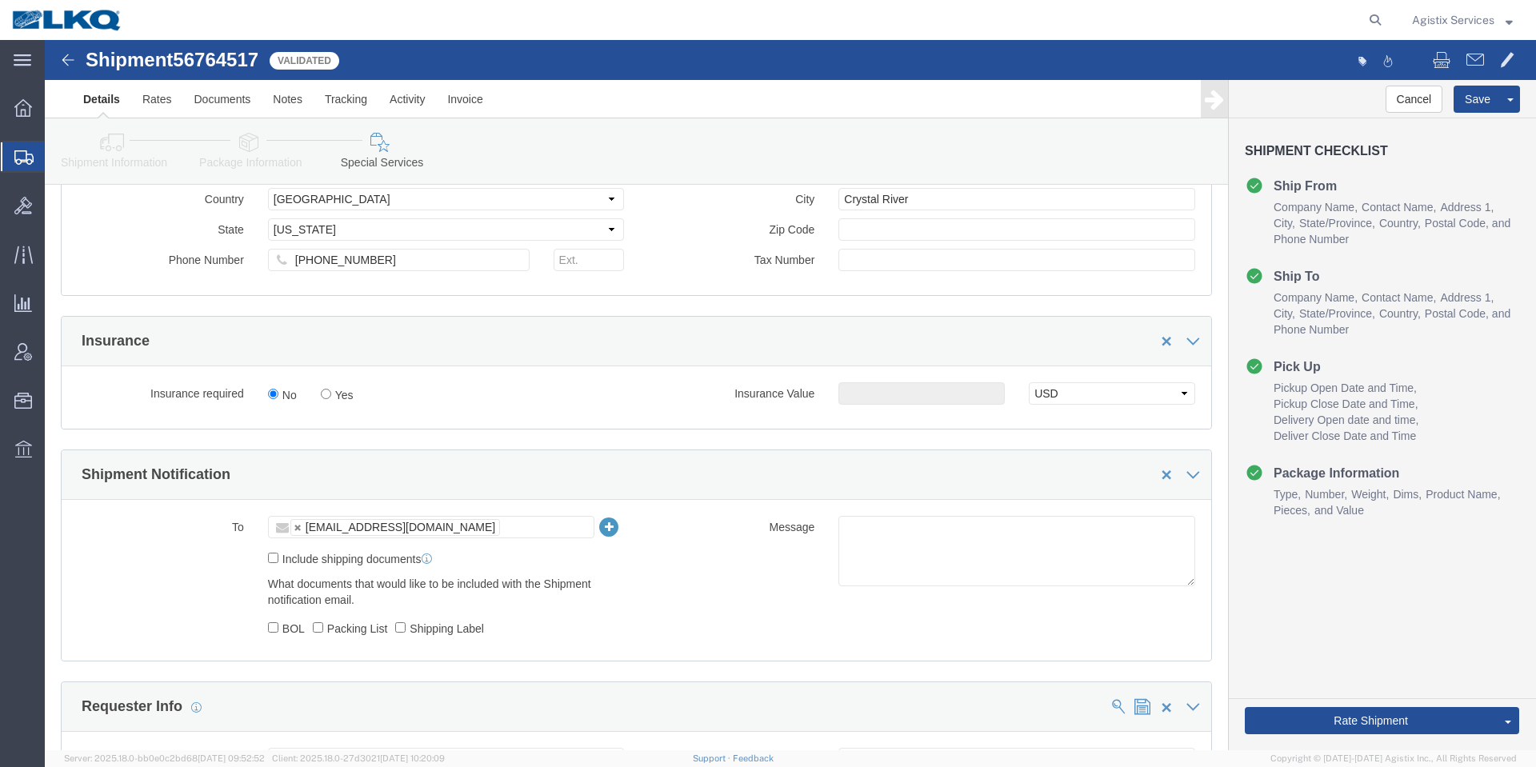
scroll to position [1200, 0]
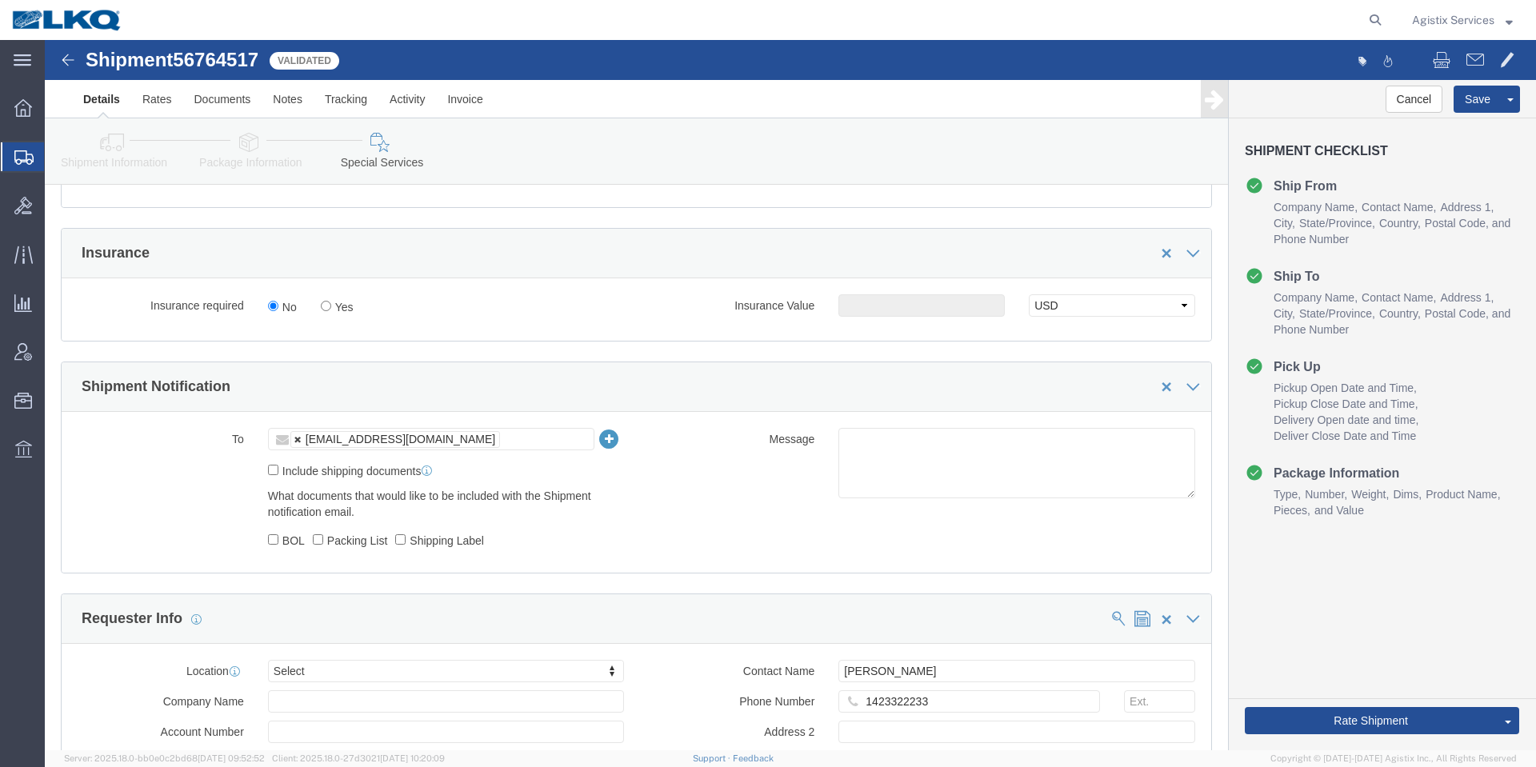
click link
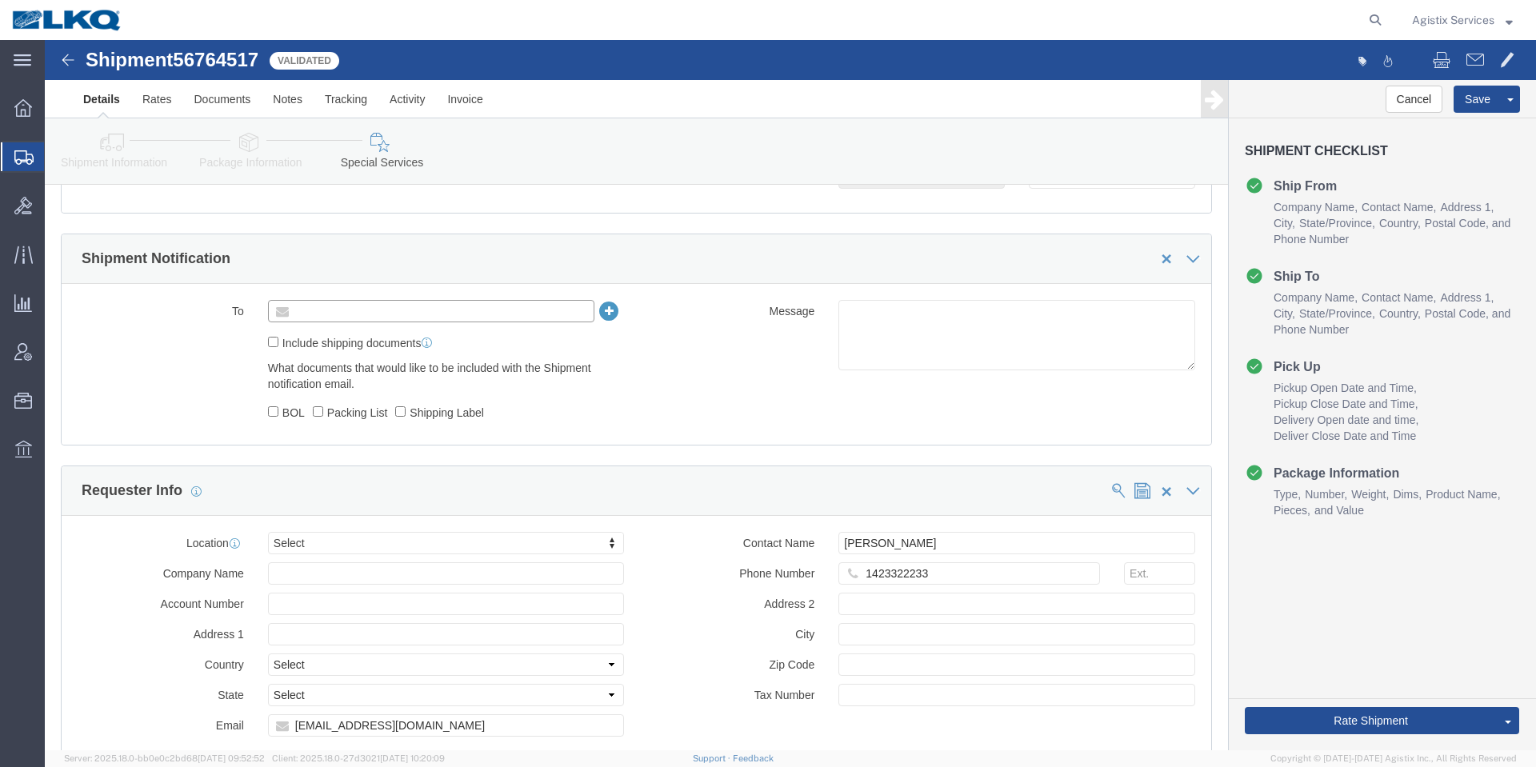
scroll to position [1680, 0]
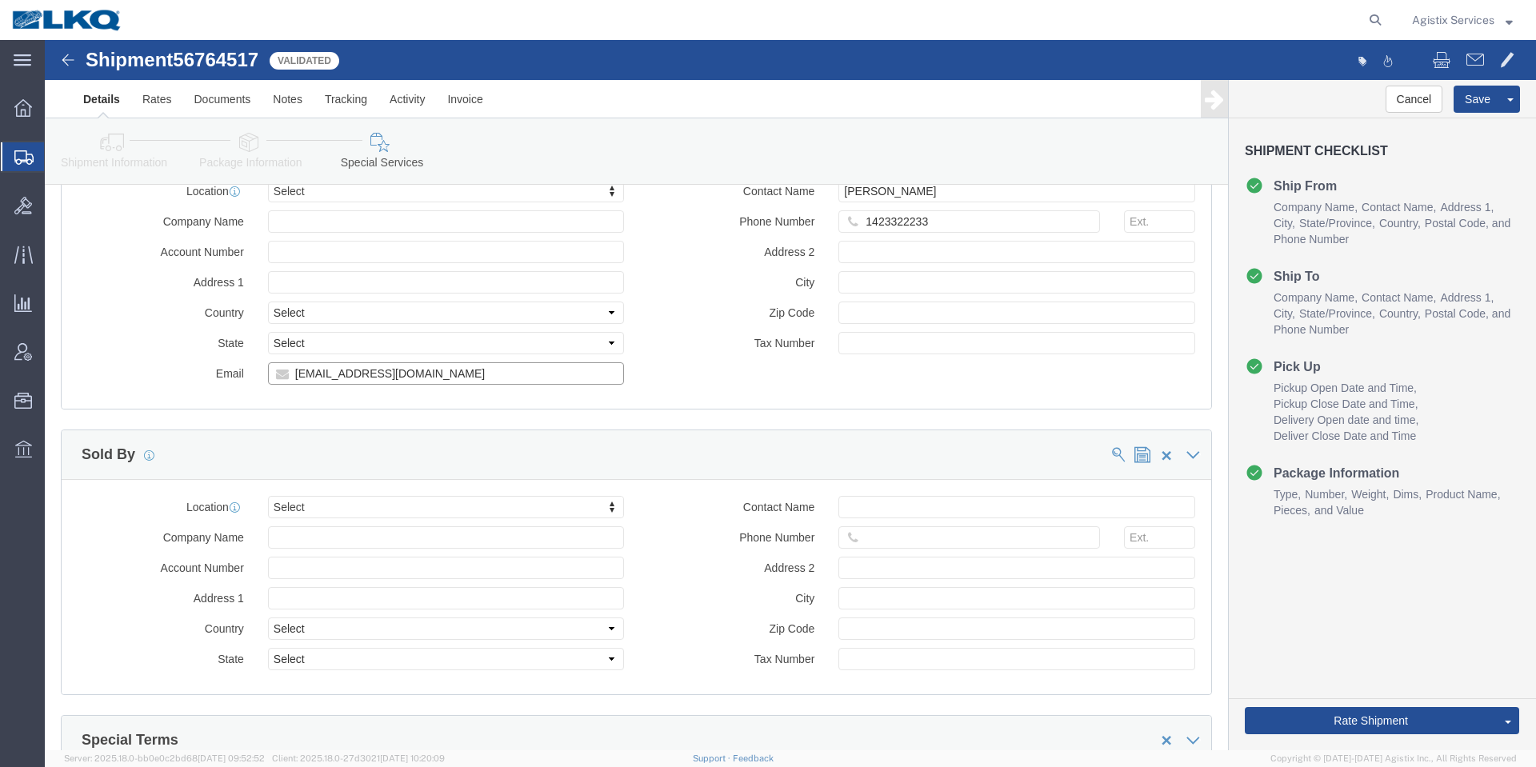
type input "Enter Email Address"
click input "cmarnold@lkqcorp.com"
click button "Save"
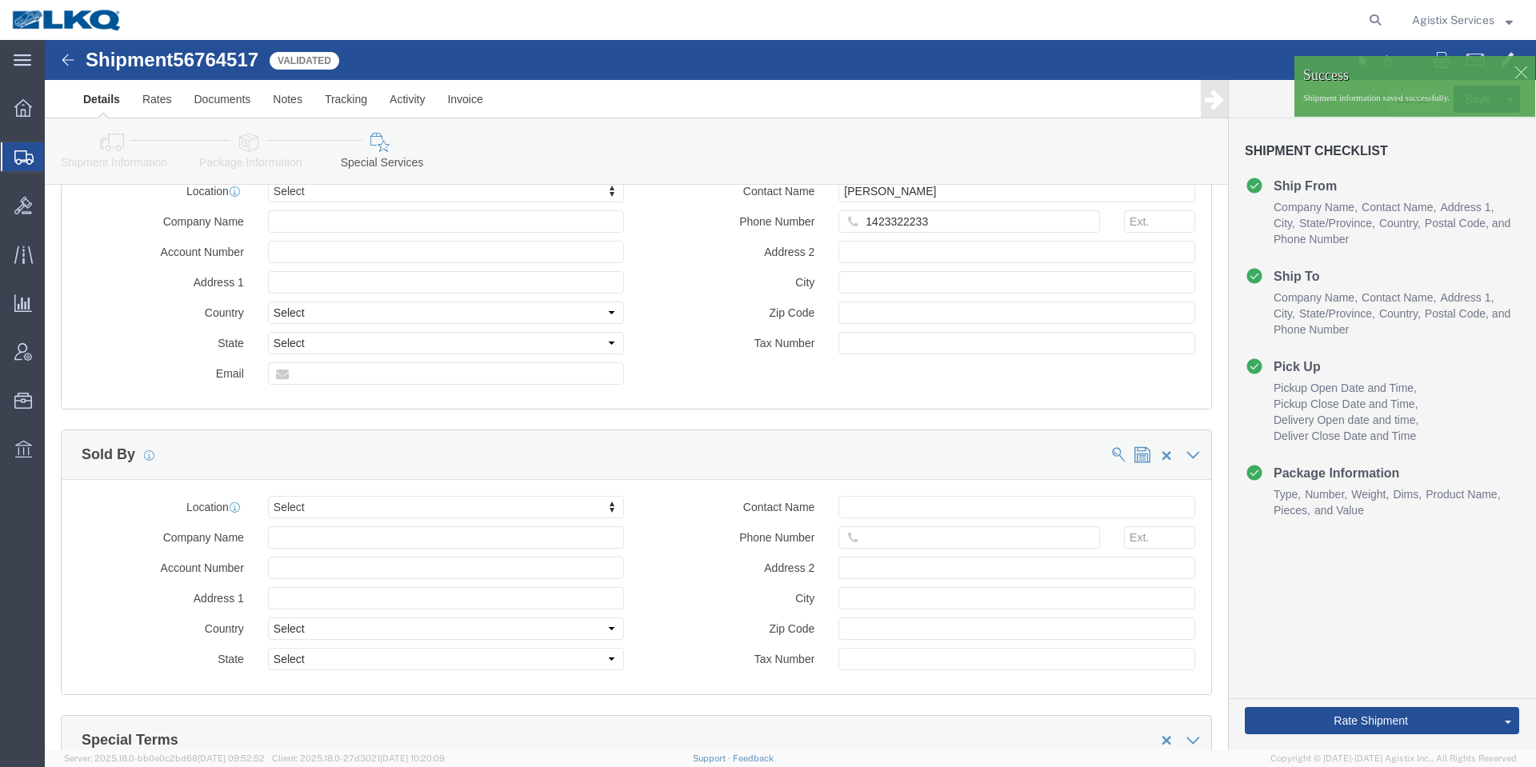
click icon
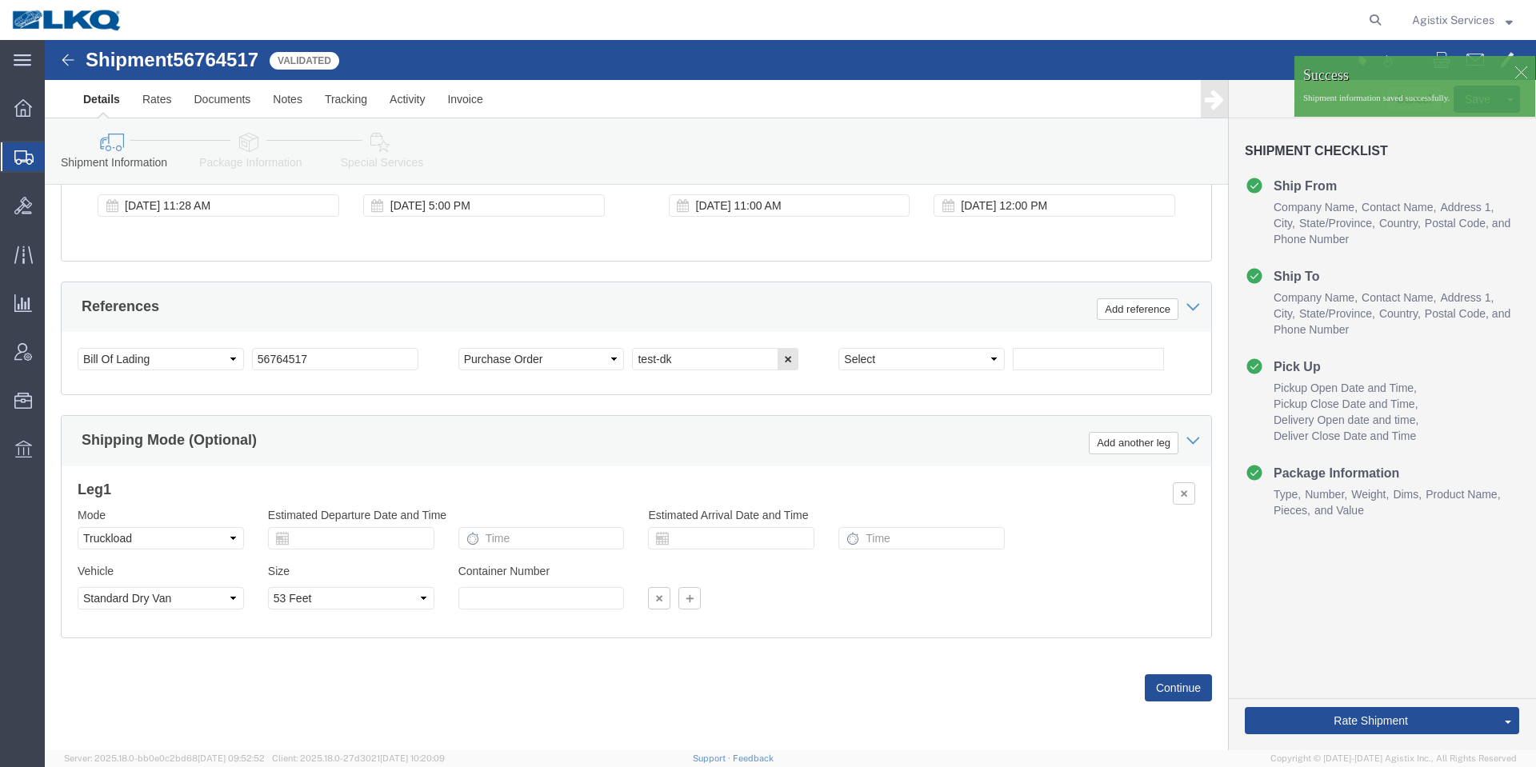
click link "Special Services"
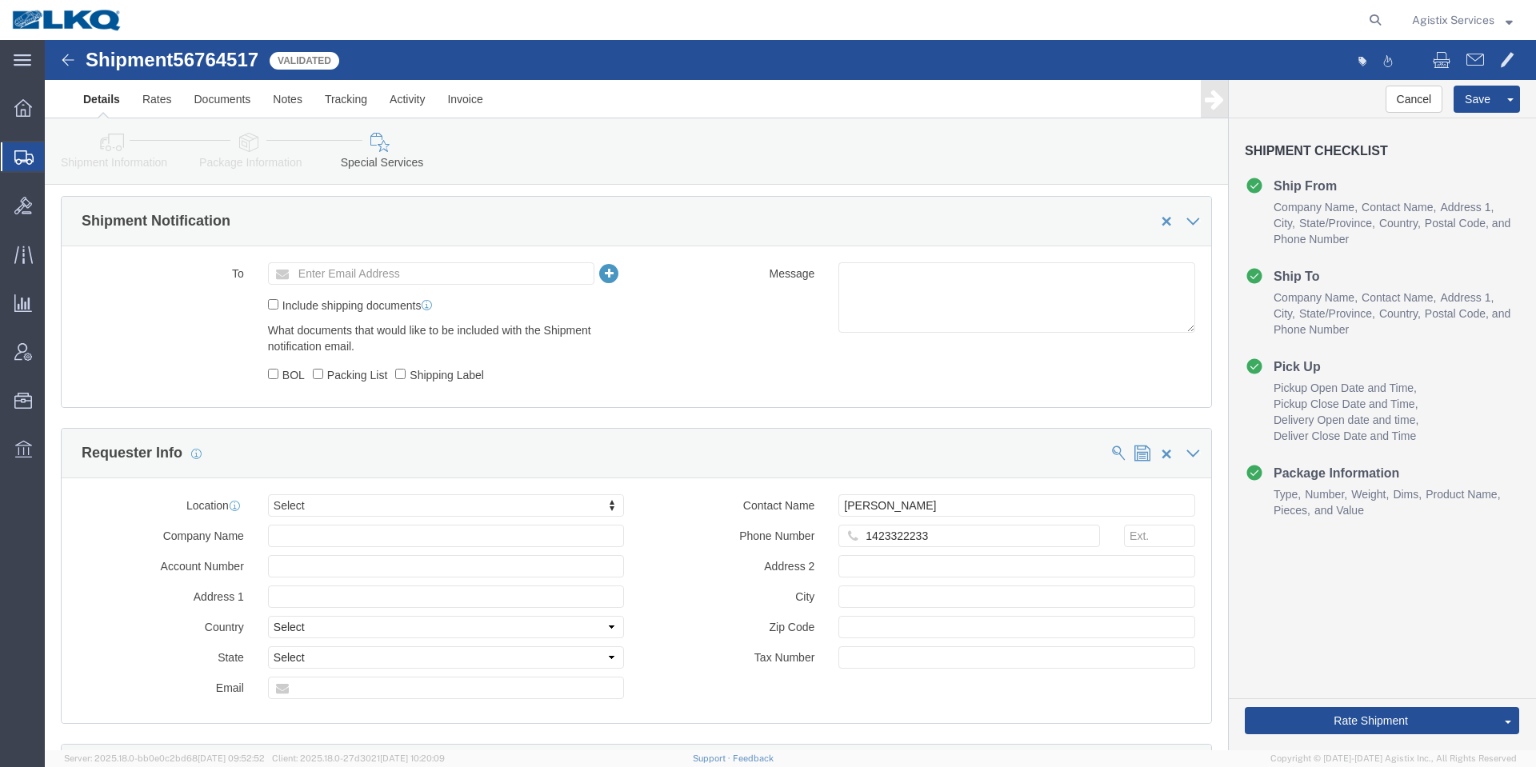
scroll to position [1311, 0]
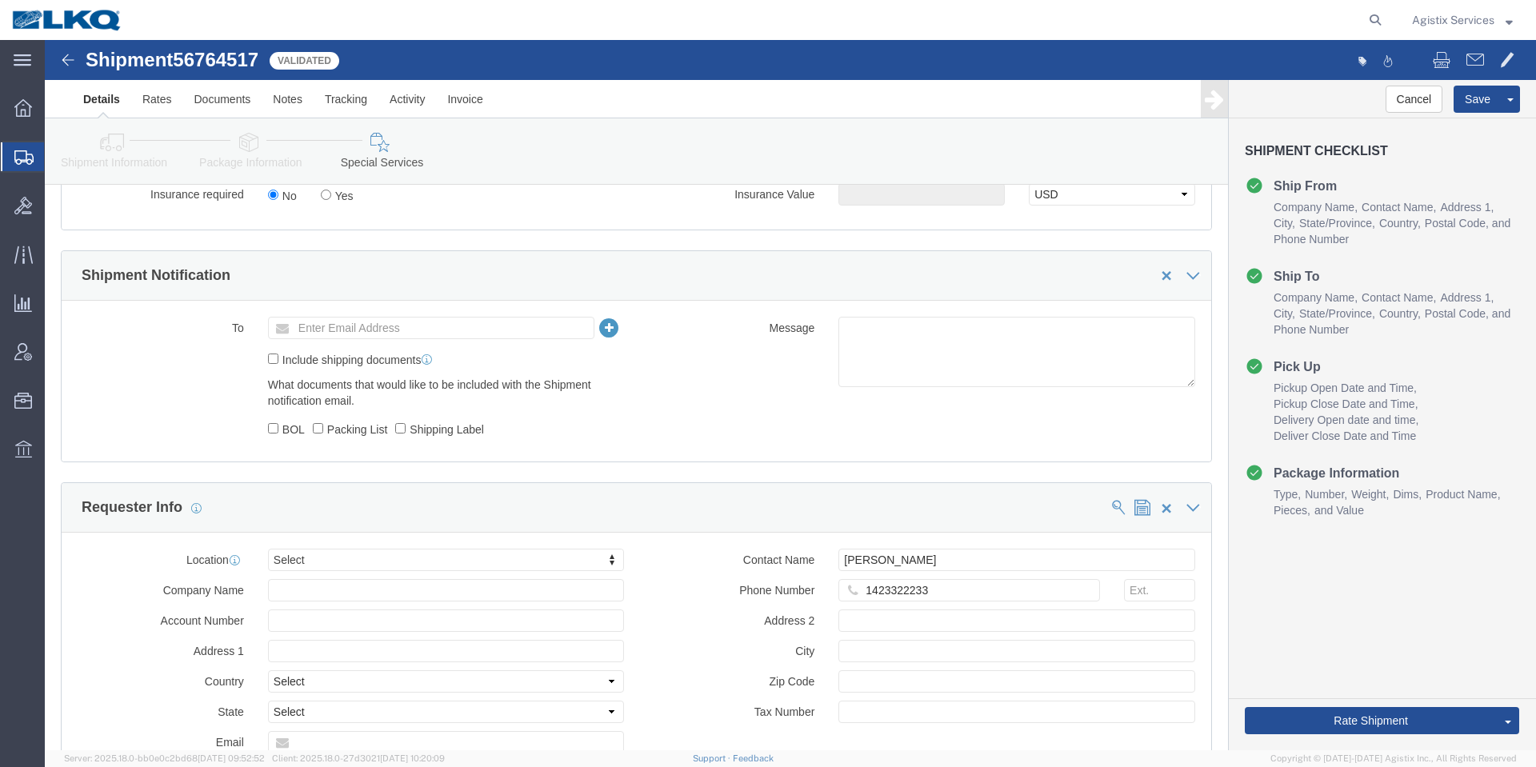
click div "Cancel Save Preview Assign To Clone Shipment Save As Template"
click button "Cancel"
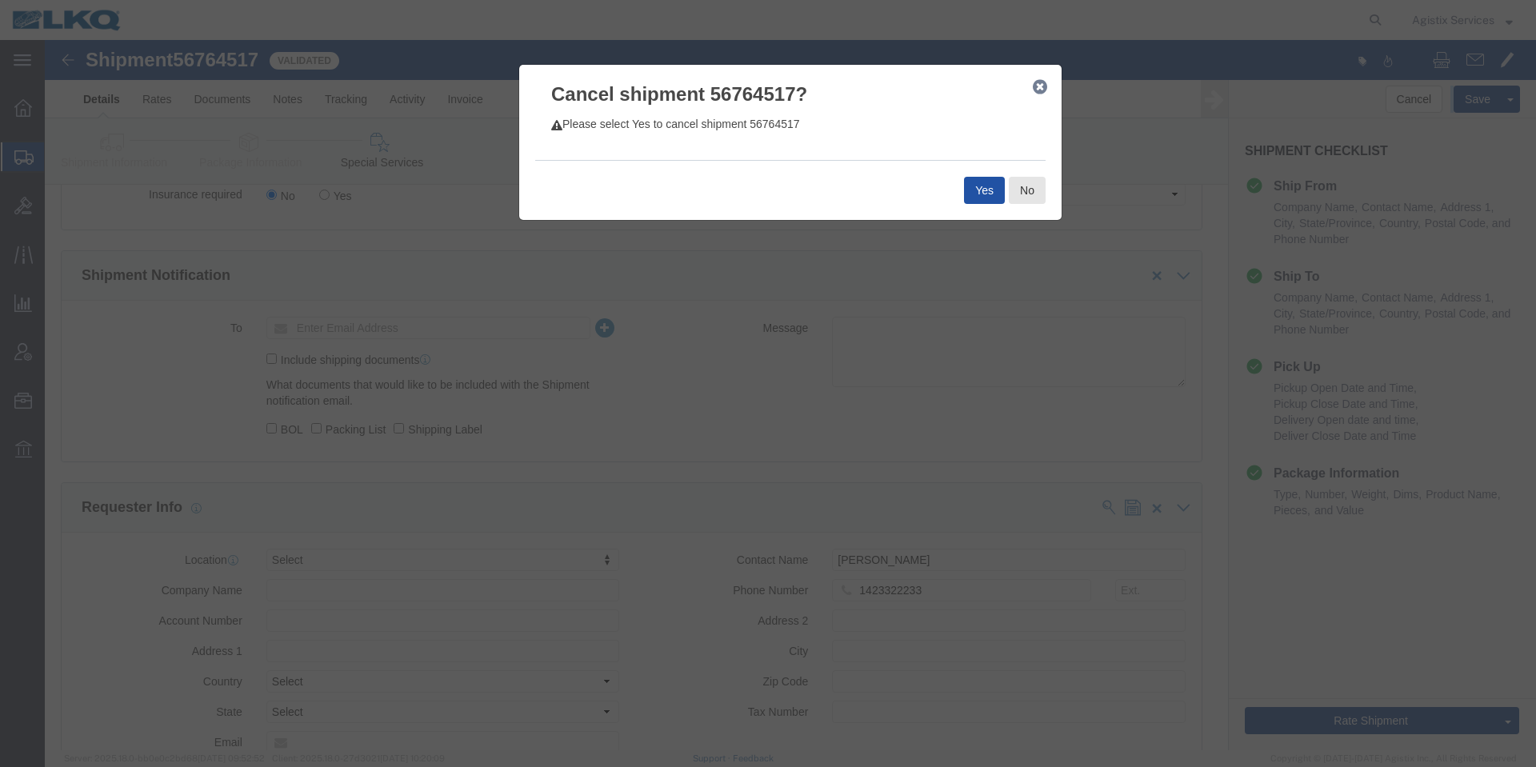
click button "Yes"
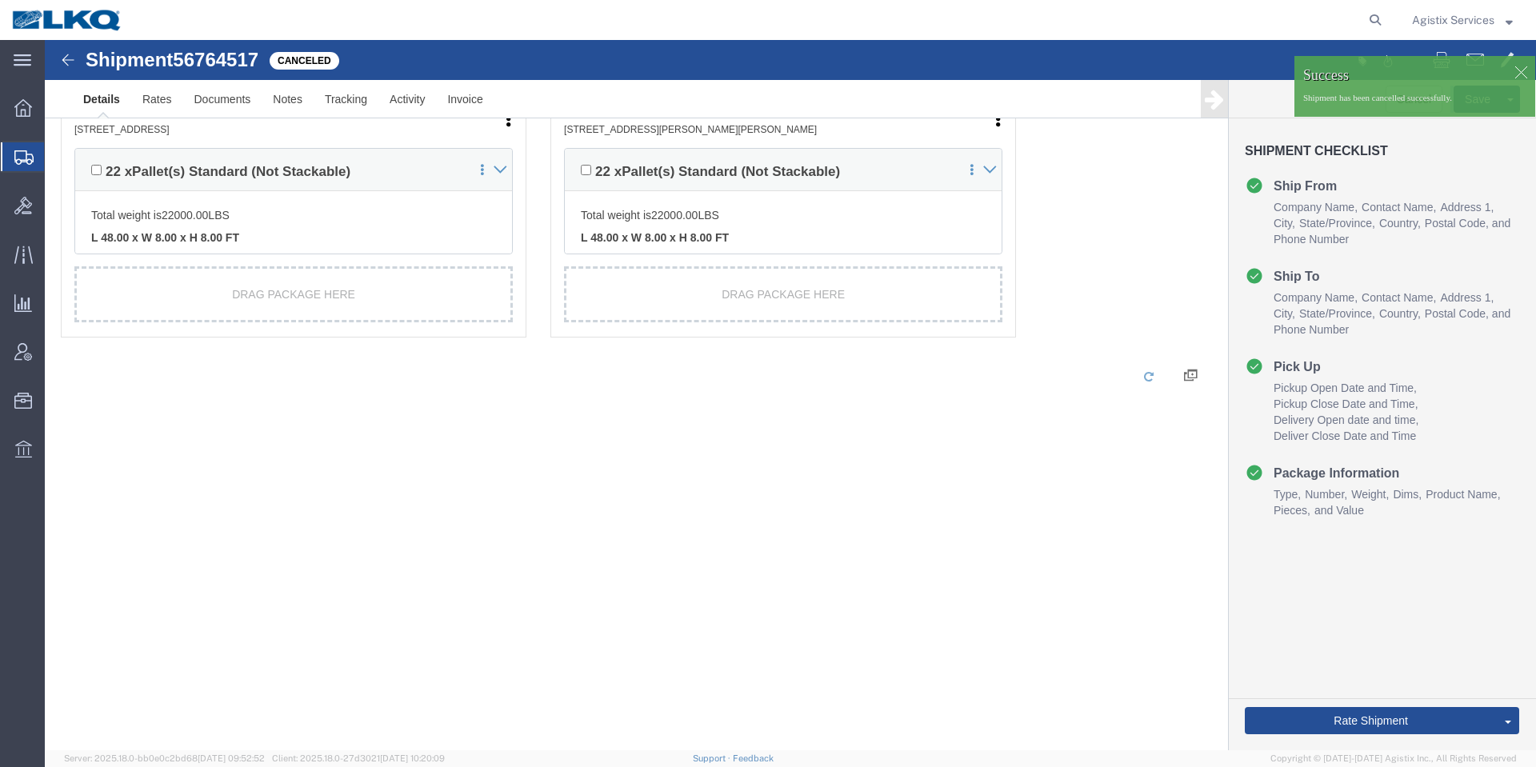
scroll to position [1099, 0]
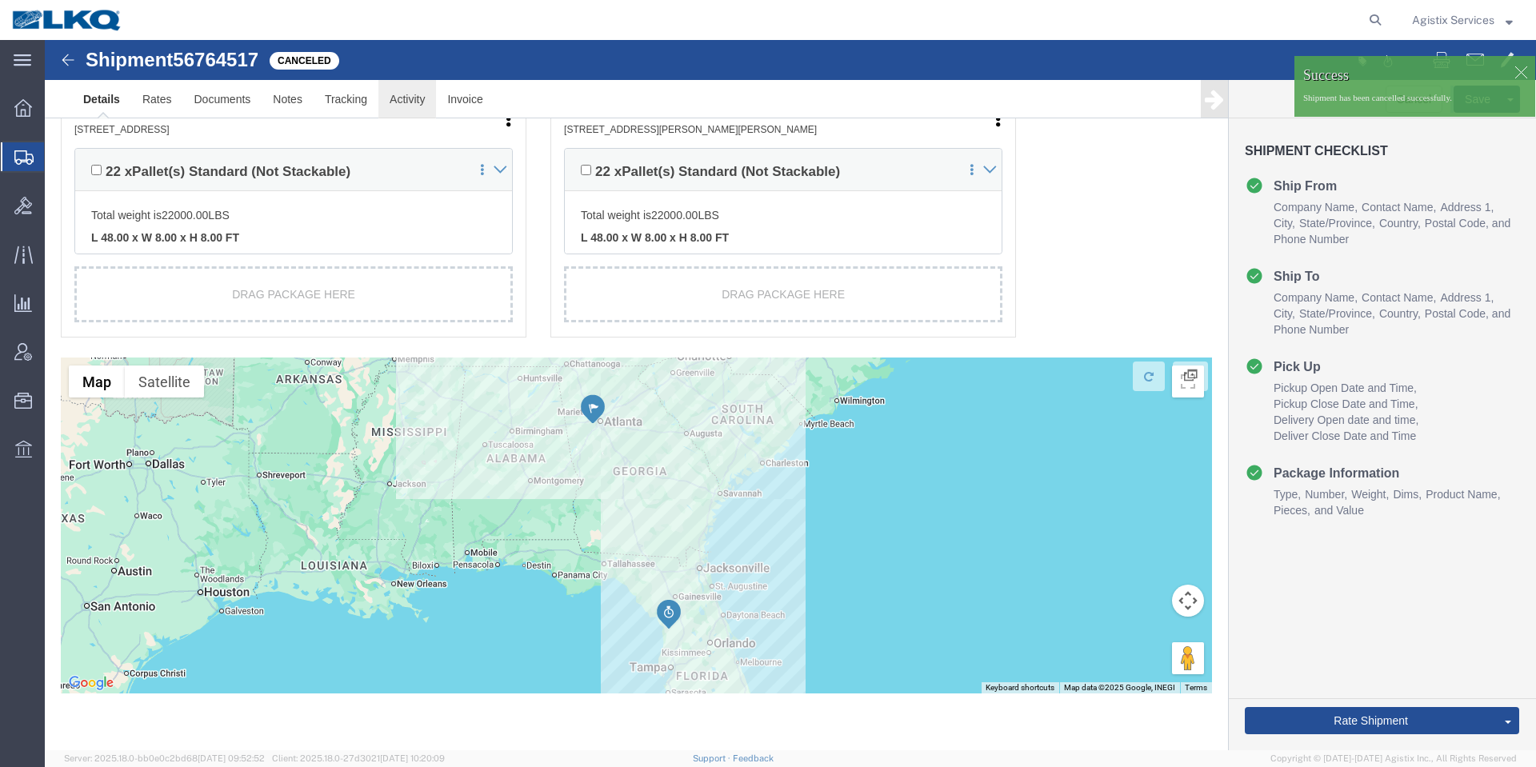
click link "Activity"
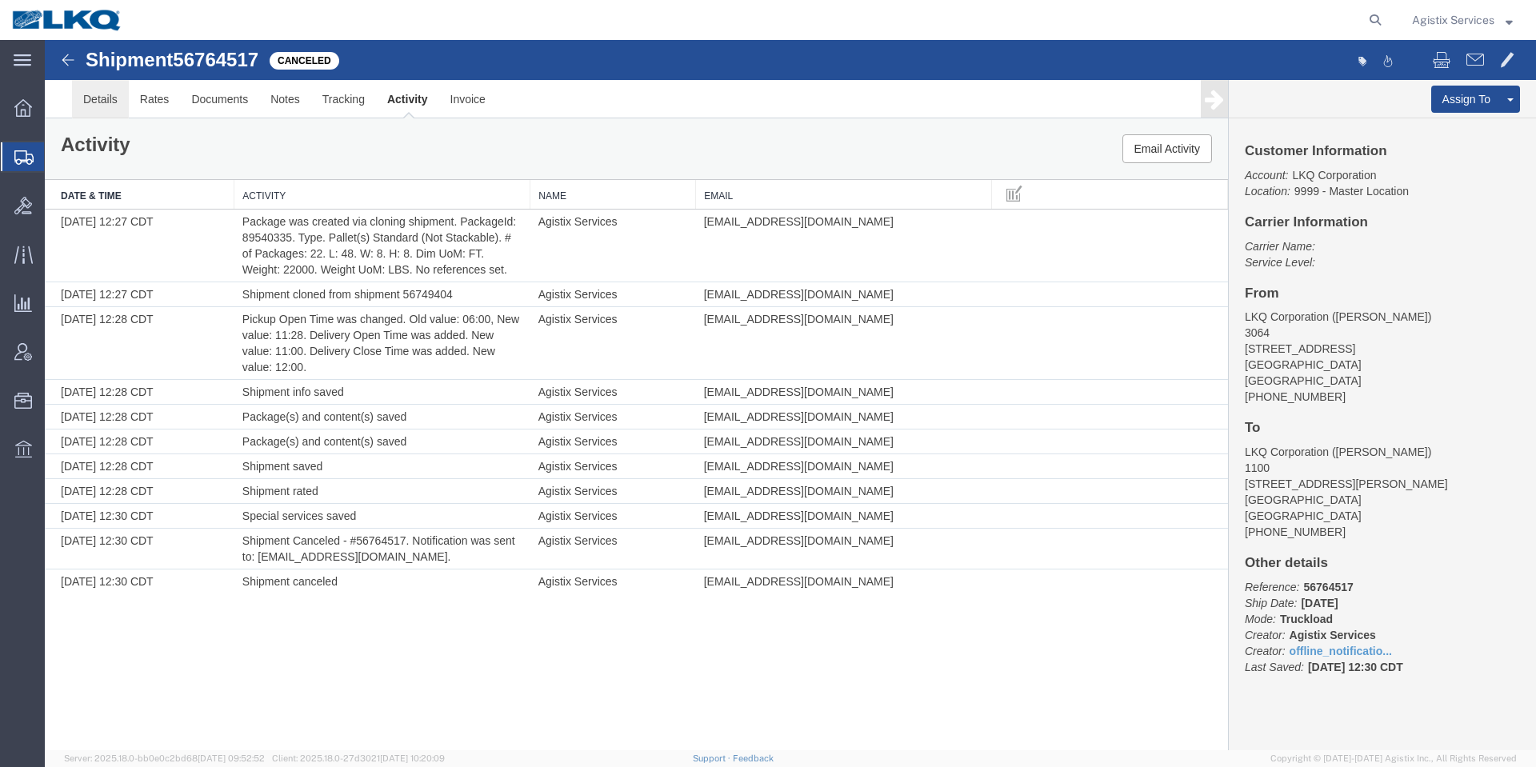
click at [98, 97] on link "Details" at bounding box center [100, 99] width 57 height 38
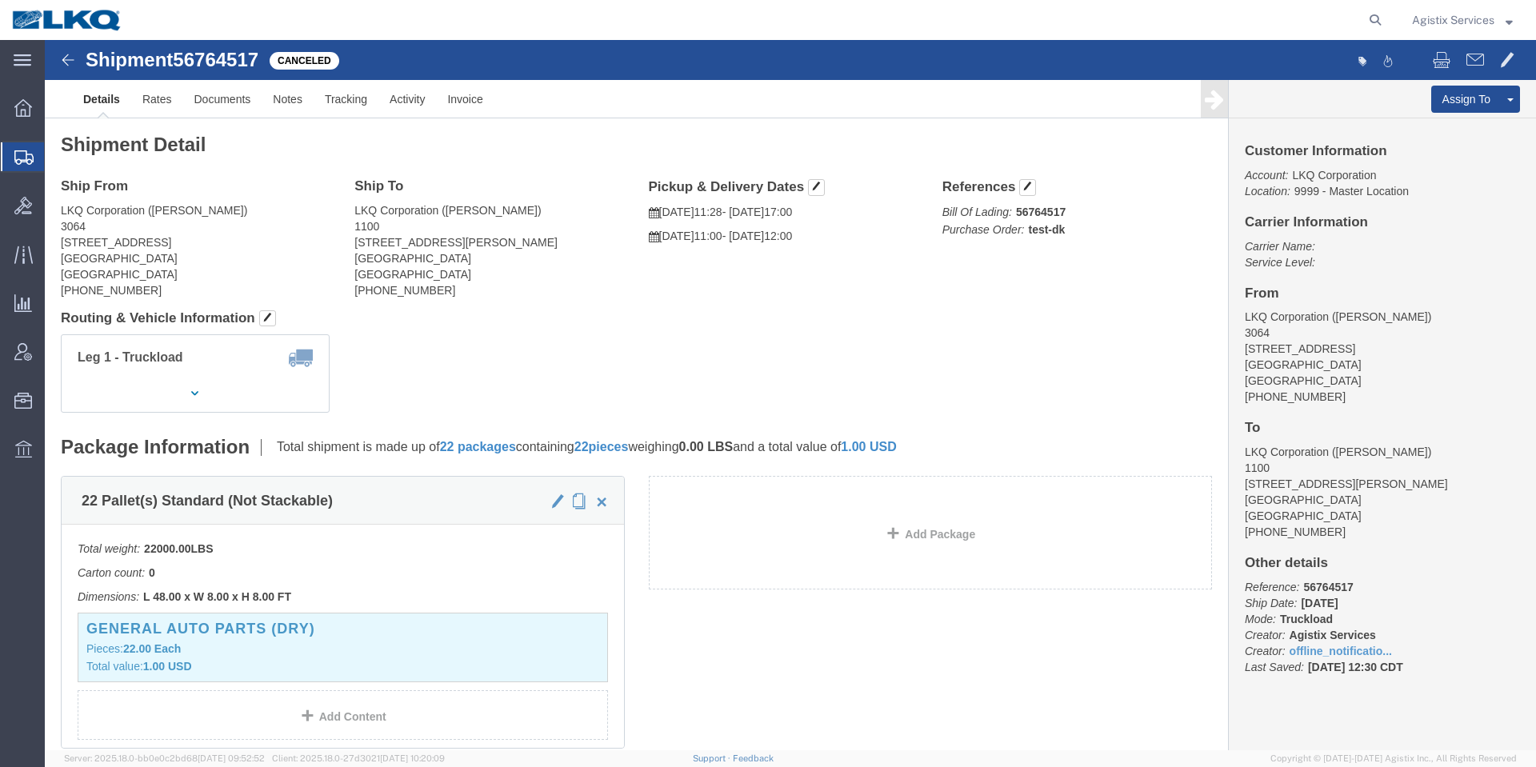
click at [1454, 23] on span "Agistix Services" at bounding box center [1453, 20] width 82 height 18
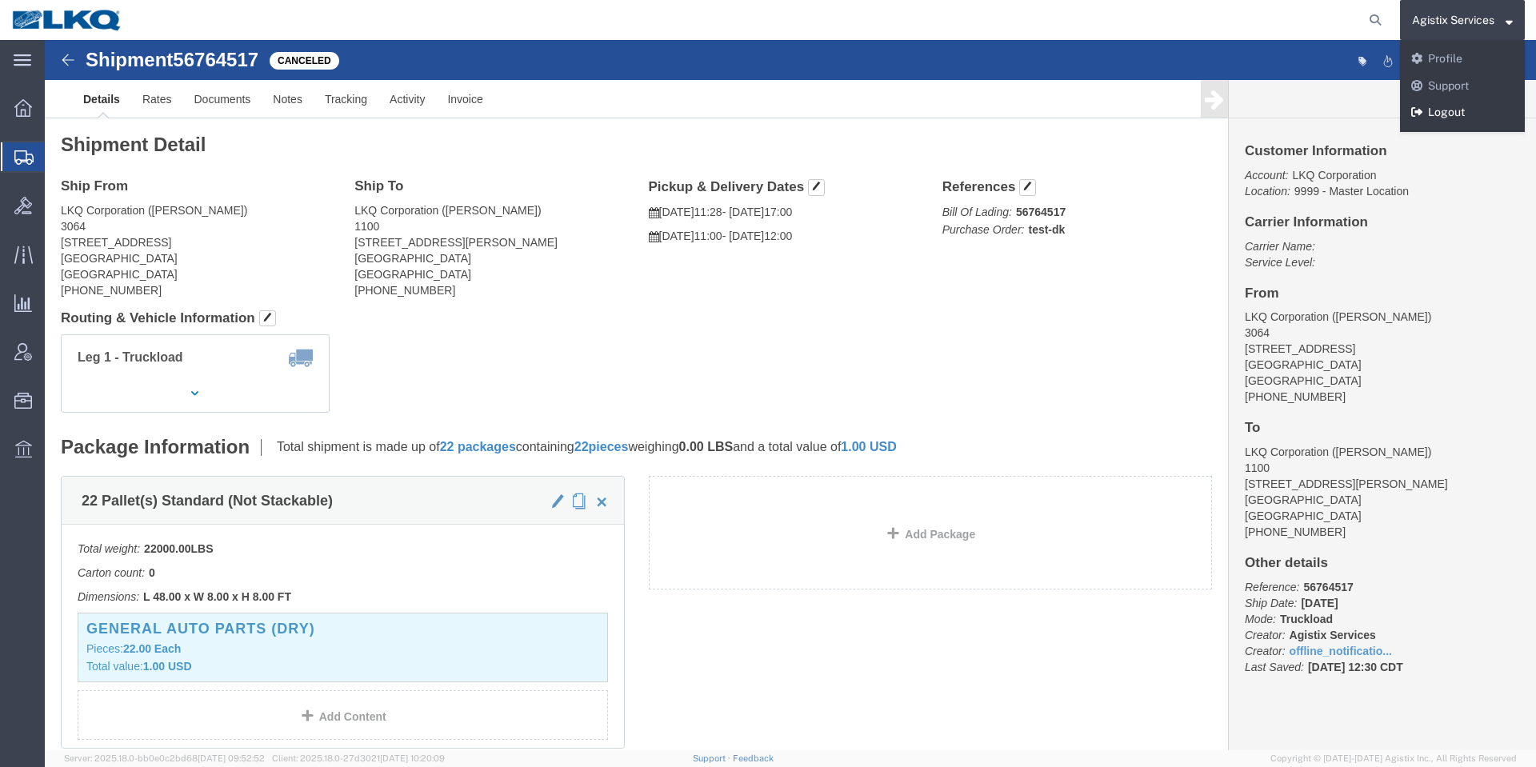
click at [1447, 119] on link "Logout" at bounding box center [1462, 112] width 125 height 27
